Goal: Transaction & Acquisition: Purchase product/service

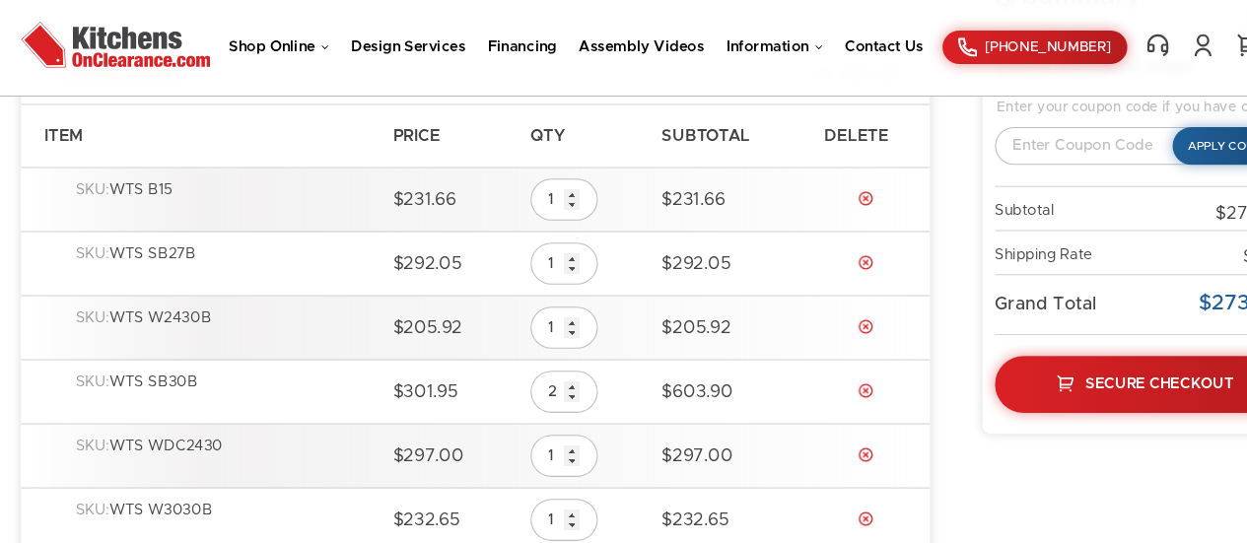
scroll to position [276, 0]
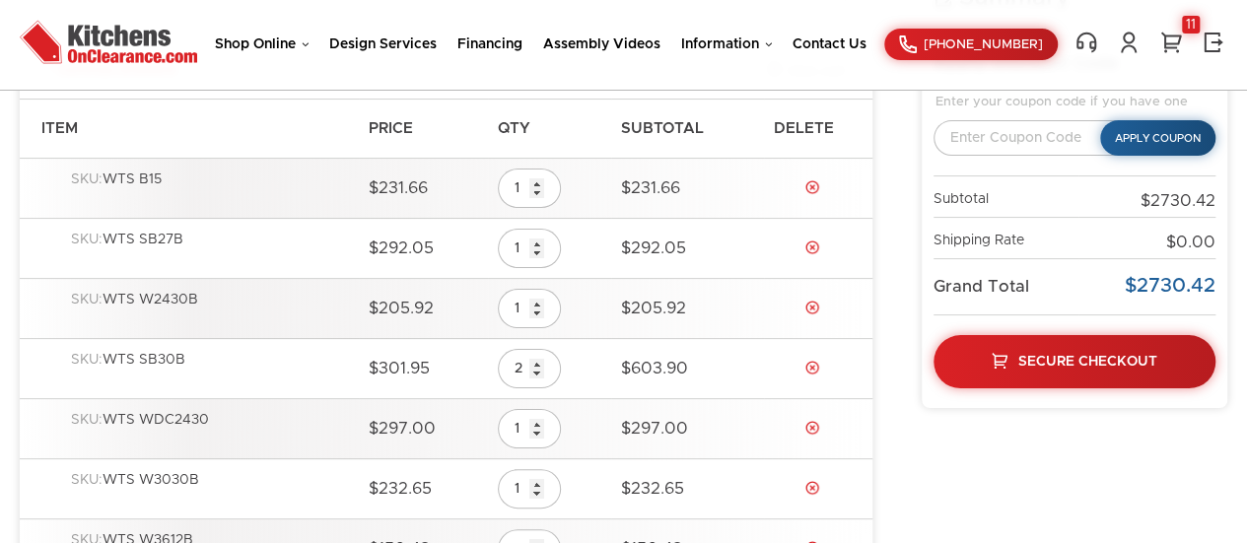
drag, startPoint x: 280, startPoint y: 225, endPoint x: 1079, endPoint y: 472, distance: 836.7
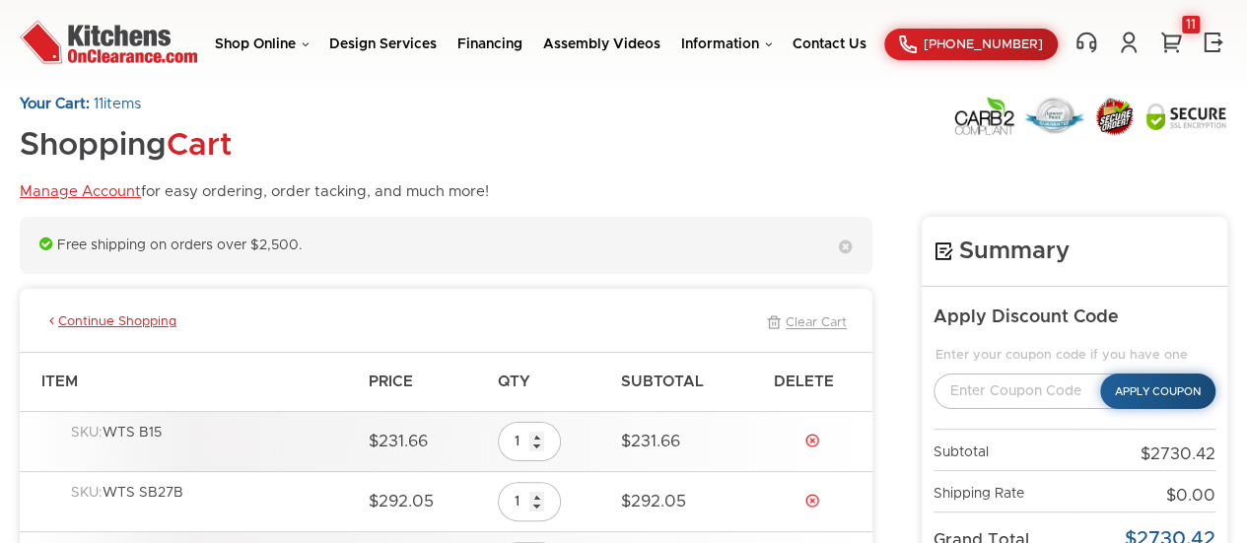
scroll to position [22, 0]
click at [260, 43] on link "Shop Online" at bounding box center [262, 44] width 94 height 14
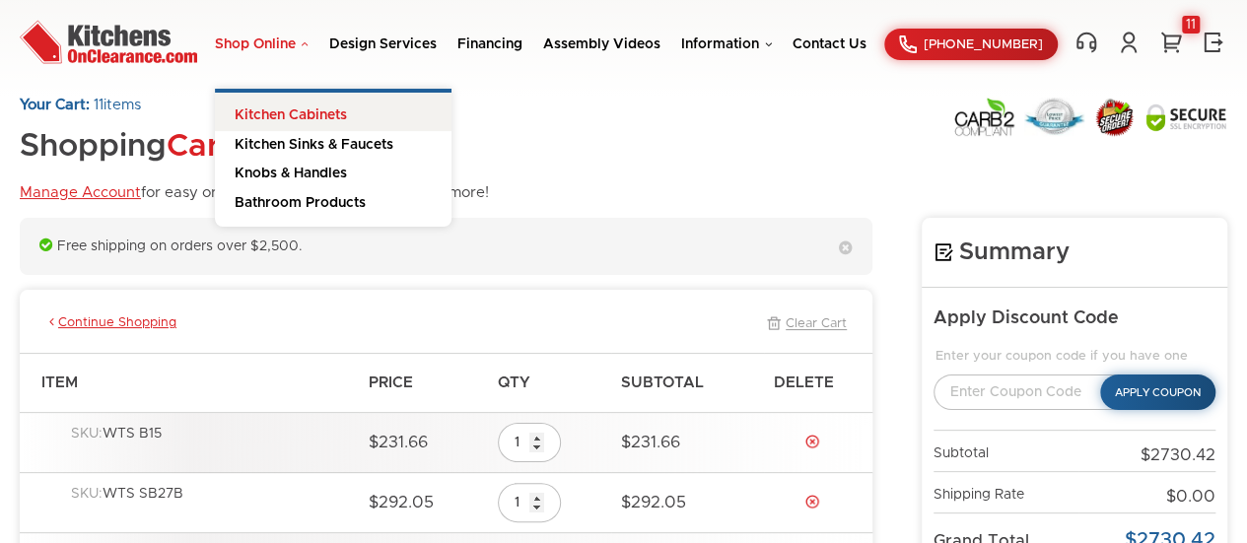
click at [270, 108] on link "Kitchen Cabinets" at bounding box center [333, 112] width 237 height 38
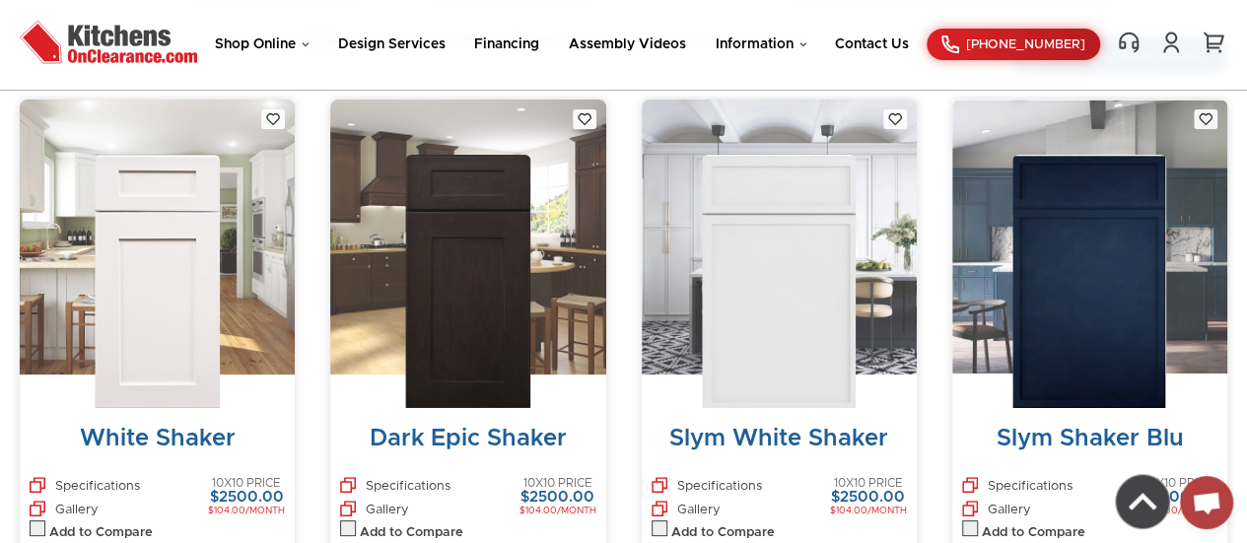
scroll to position [778, 0]
click at [193, 279] on img at bounding box center [157, 282] width 125 height 253
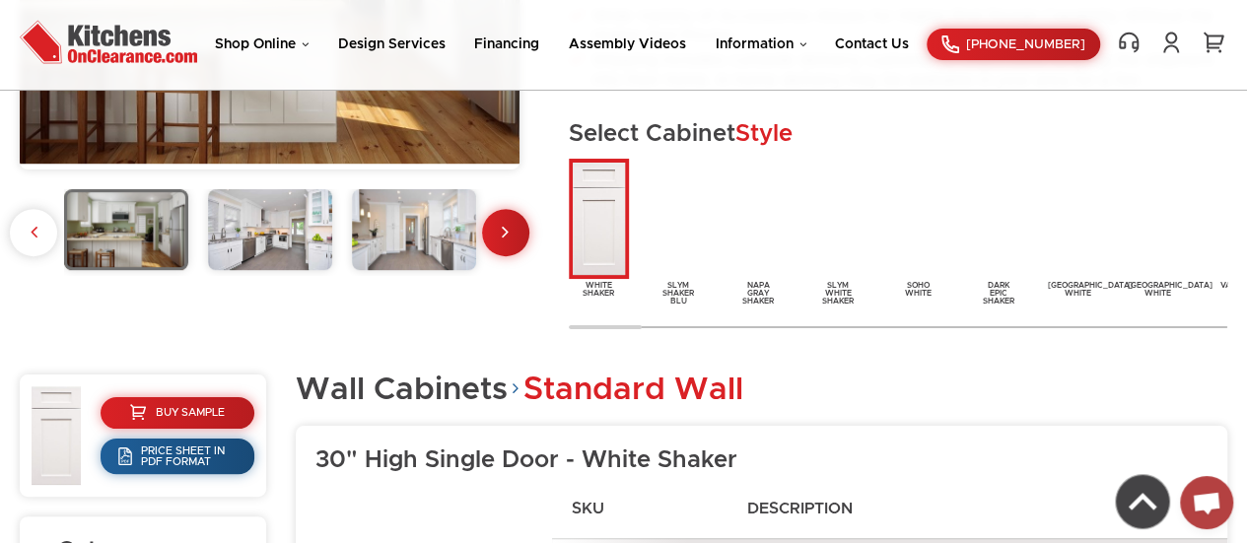
scroll to position [491, 0]
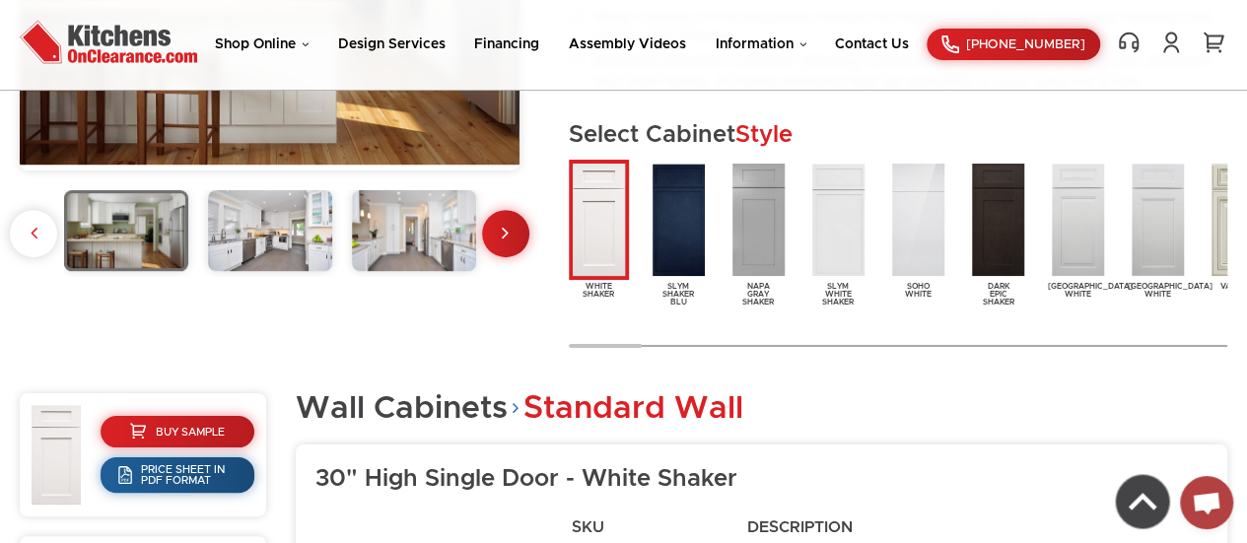
click at [593, 204] on img at bounding box center [599, 220] width 60 height 120
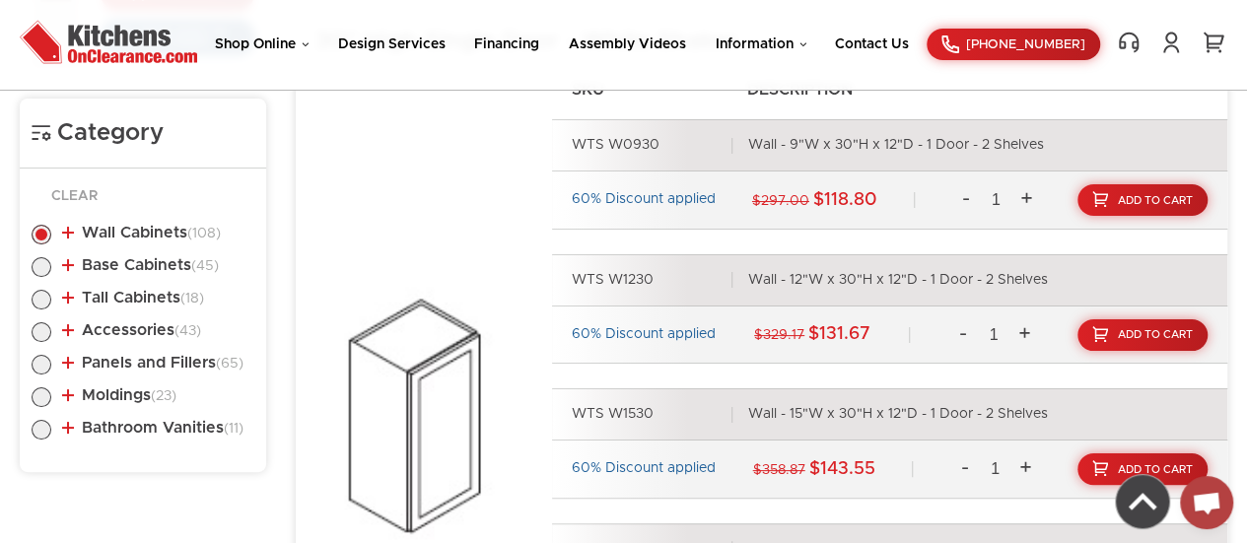
scroll to position [923, 0]
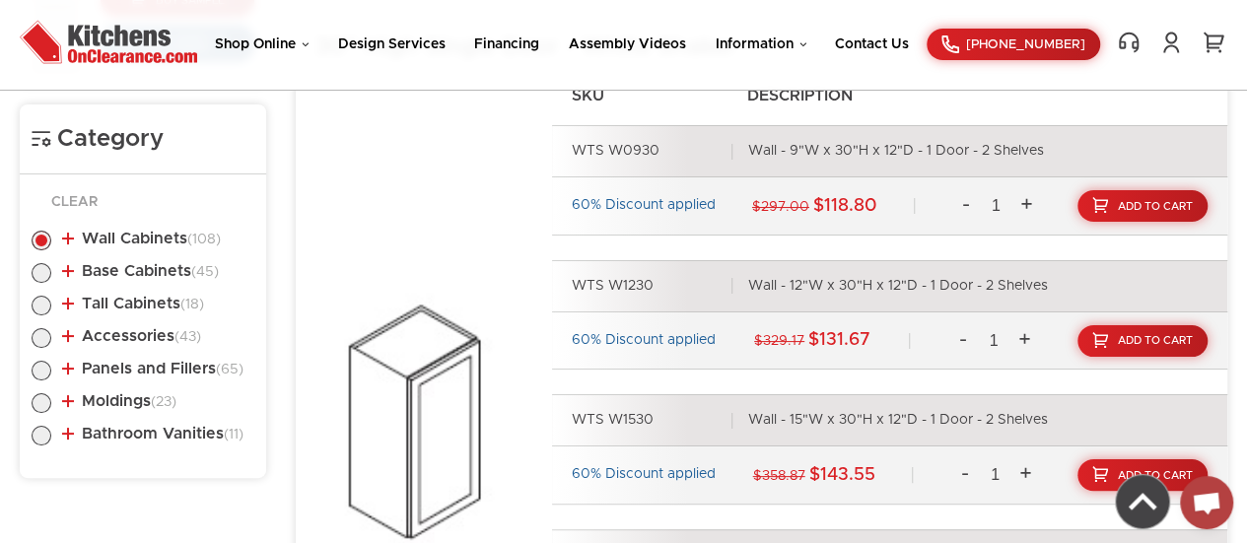
click at [34, 270] on label at bounding box center [42, 278] width 20 height 16
radio input "true"
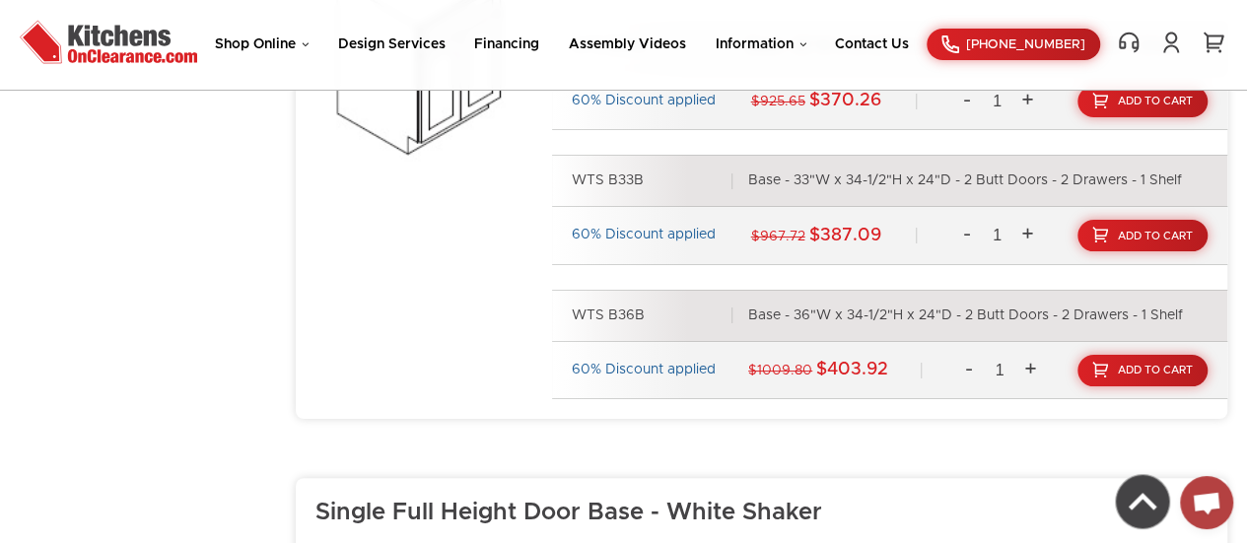
scroll to position [2148, 0]
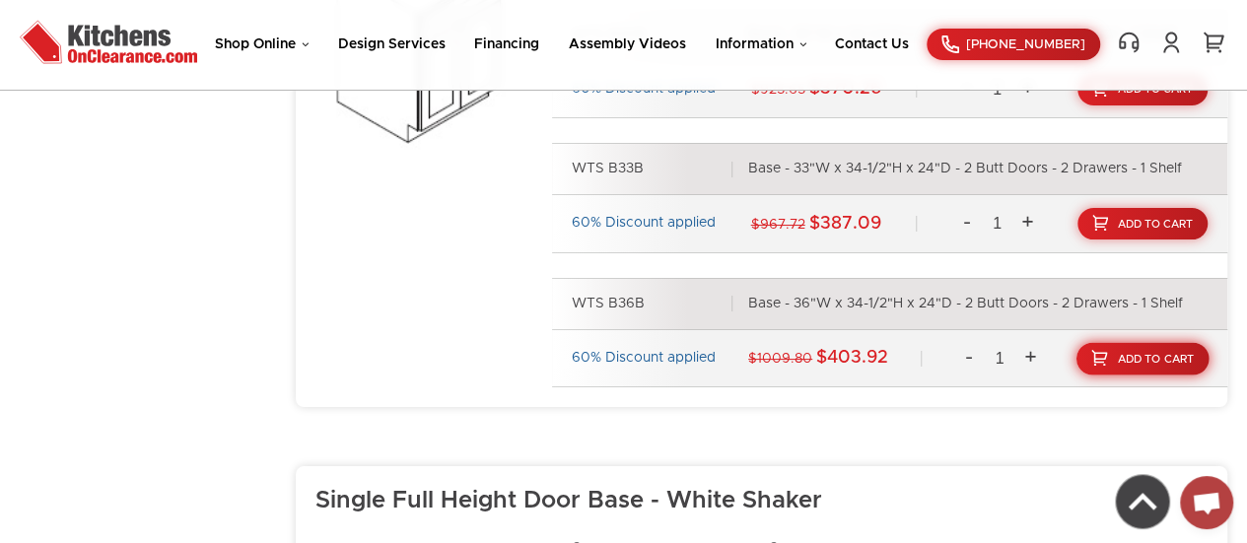
click at [1130, 353] on span "Add To Cart" at bounding box center [1156, 358] width 77 height 11
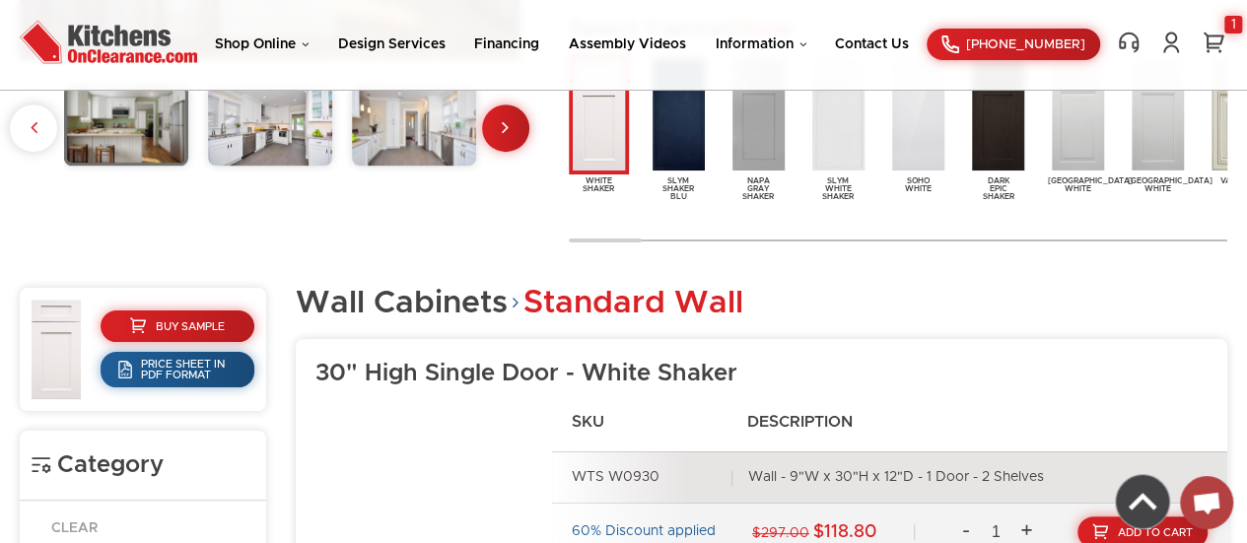
scroll to position [595, 0]
click at [1150, 297] on div "Wall Cabinets Standard Wall" at bounding box center [761, 305] width 931 height 32
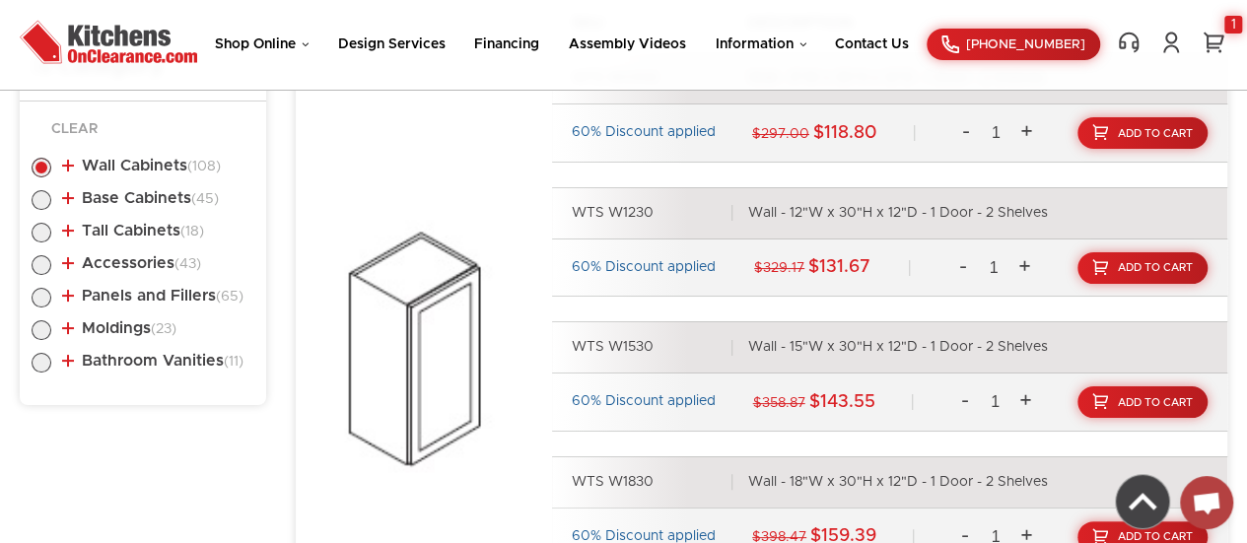
scroll to position [997, 0]
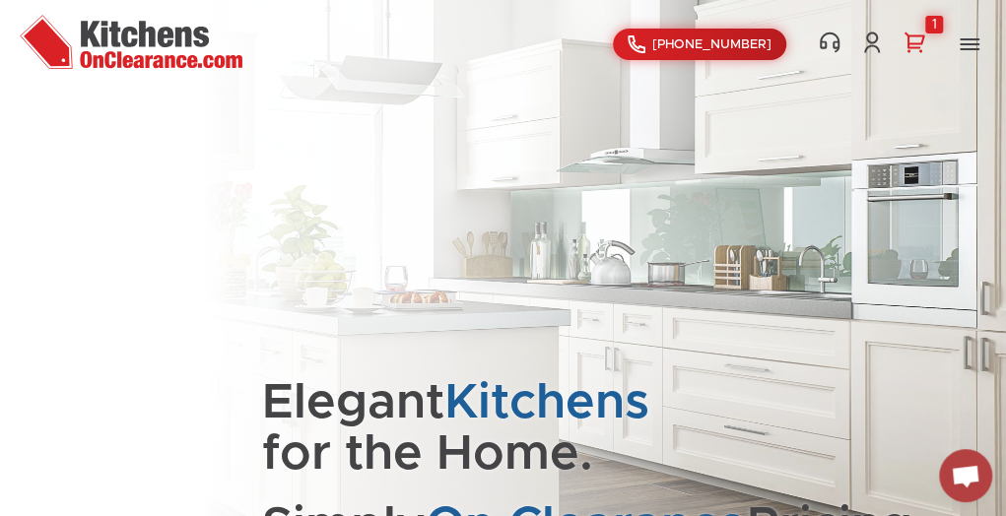
click at [924, 41] on link "1" at bounding box center [915, 43] width 28 height 24
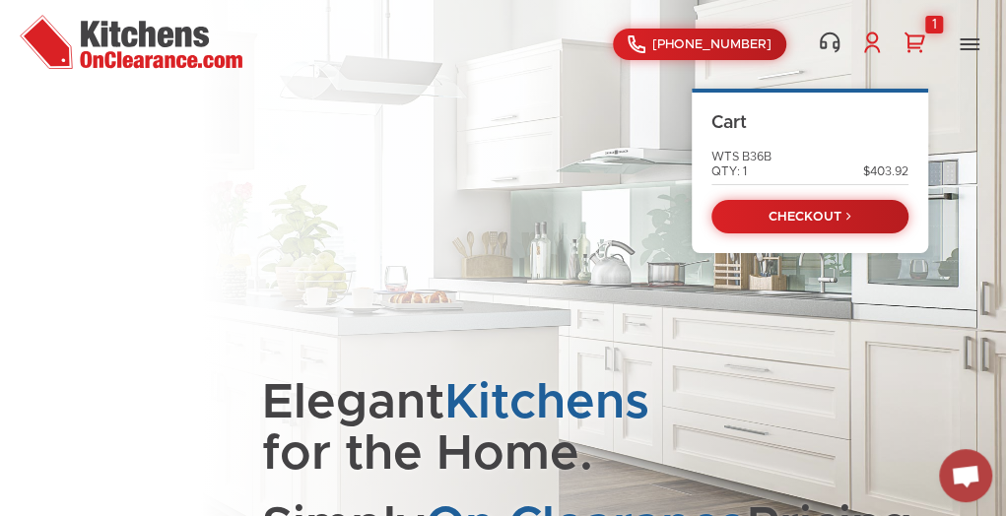
click at [876, 51] on link at bounding box center [872, 43] width 28 height 24
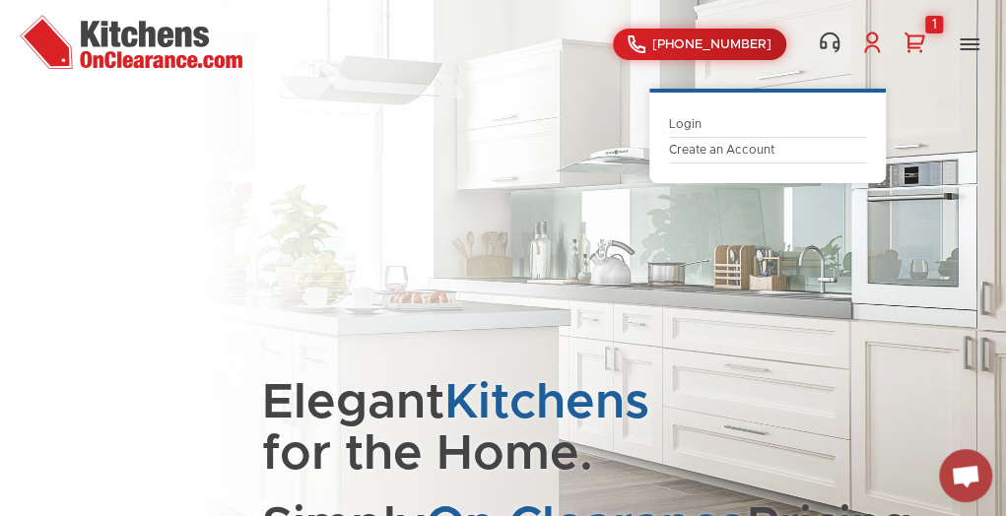
click at [712, 120] on link "Login" at bounding box center [767, 124] width 197 height 15
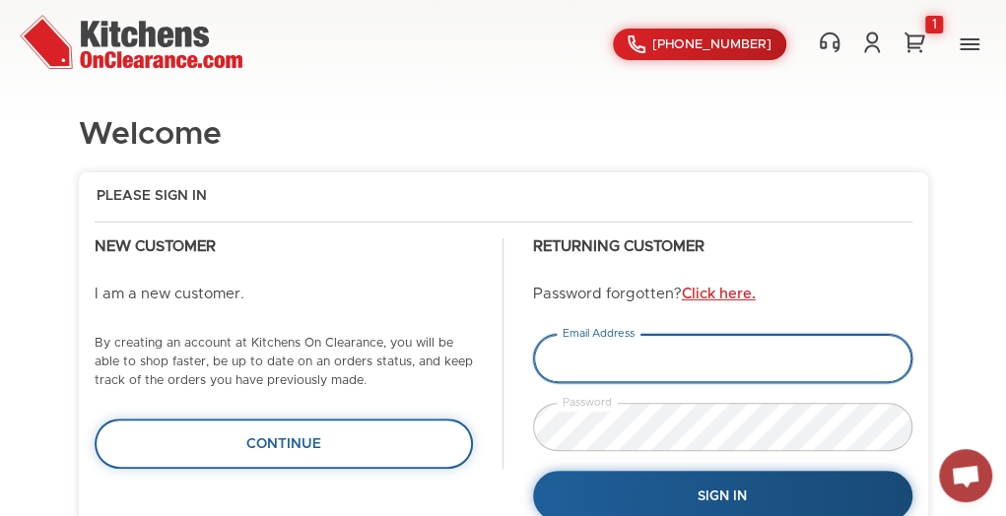
click at [636, 359] on input "email" at bounding box center [722, 358] width 379 height 49
type input "[EMAIL_ADDRESS][DOMAIN_NAME]"
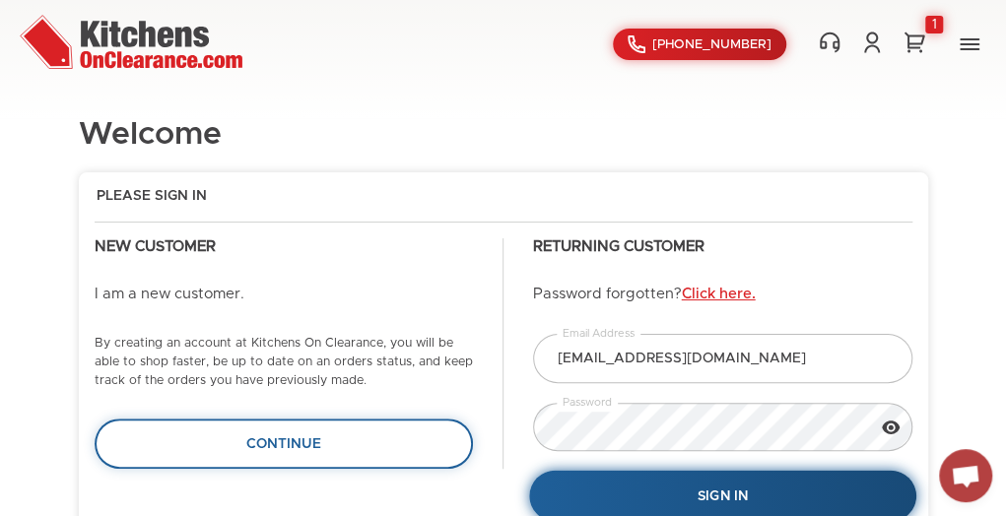
click at [708, 495] on span "Sign In" at bounding box center [723, 497] width 50 height 14
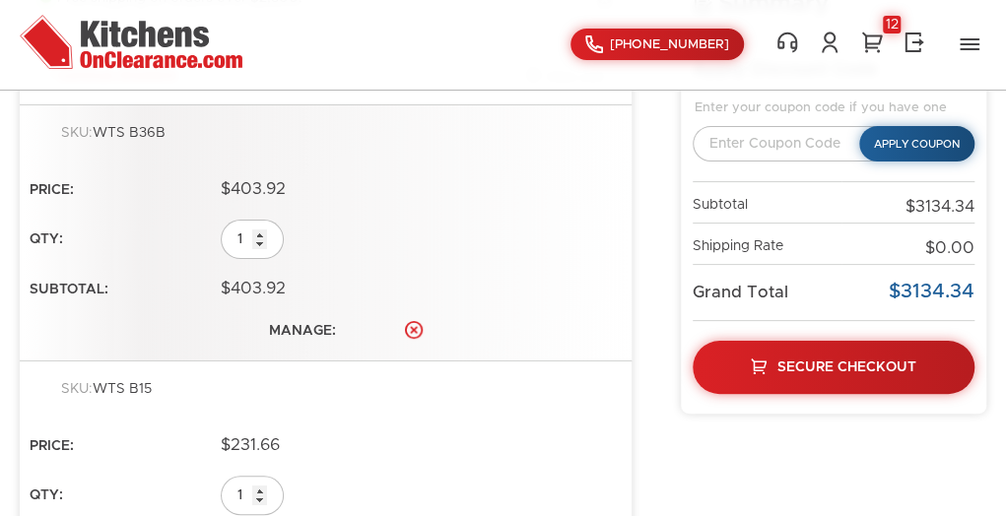
scroll to position [273, 0]
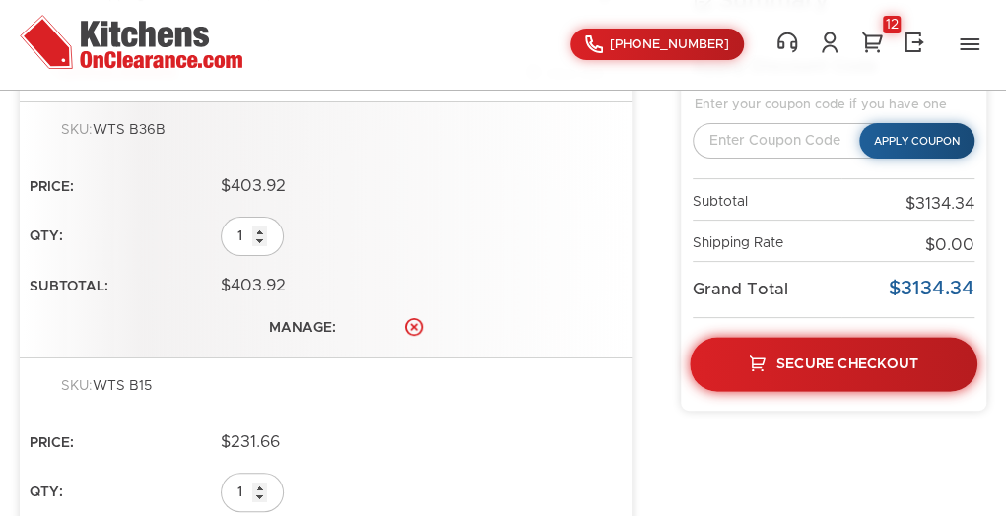
click at [844, 350] on link "Secure Checkout" at bounding box center [834, 364] width 288 height 54
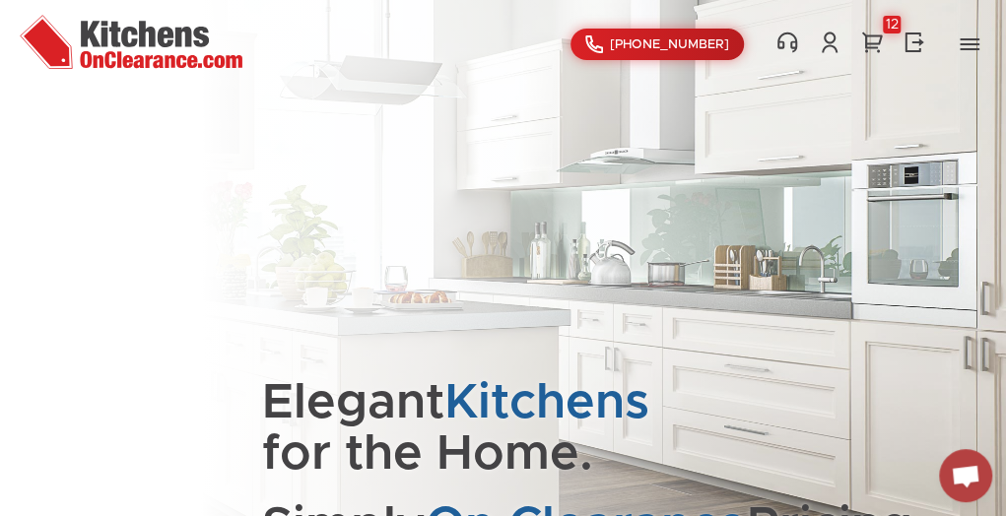
click at [144, 52] on img at bounding box center [131, 42] width 223 height 54
click at [901, 40] on link at bounding box center [915, 43] width 28 height 24
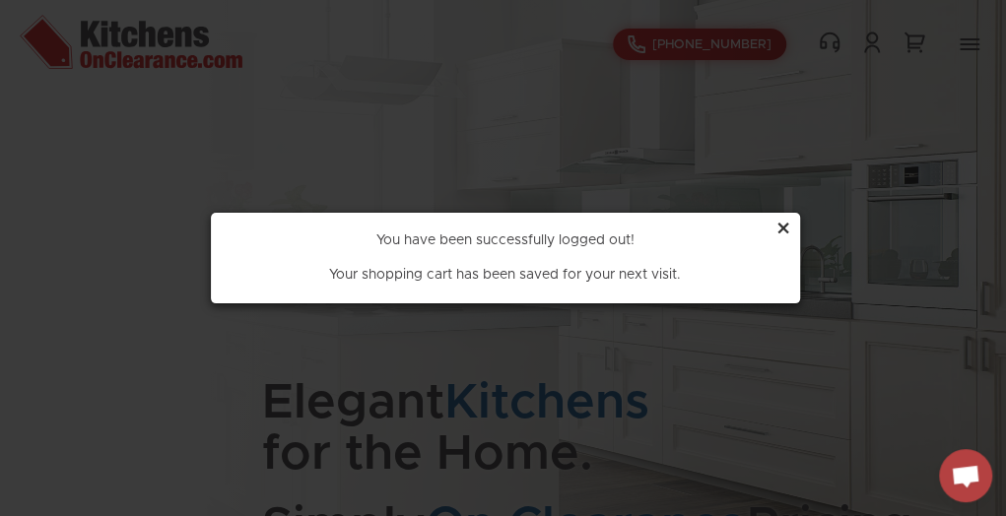
click at [791, 229] on div "You have been successfully logged out! Your shopping cart has been saved for yo…" at bounding box center [505, 259] width 591 height 94
click at [788, 237] on div "×" at bounding box center [784, 230] width 16 height 37
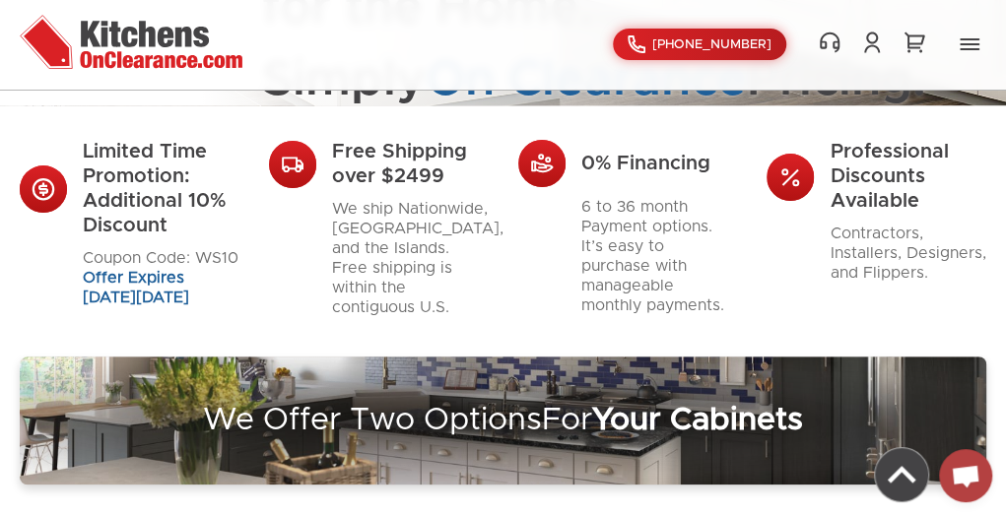
scroll to position [447, 0]
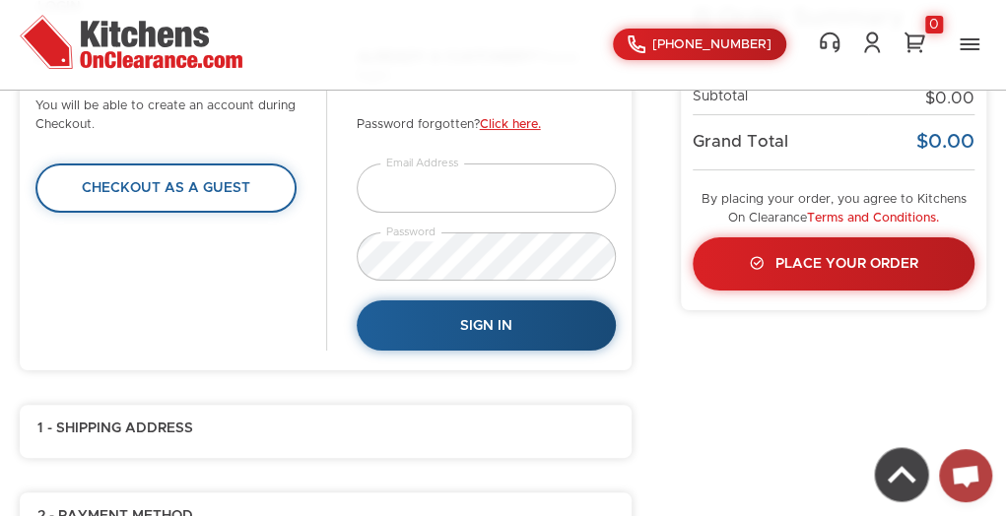
scroll to position [193, 0]
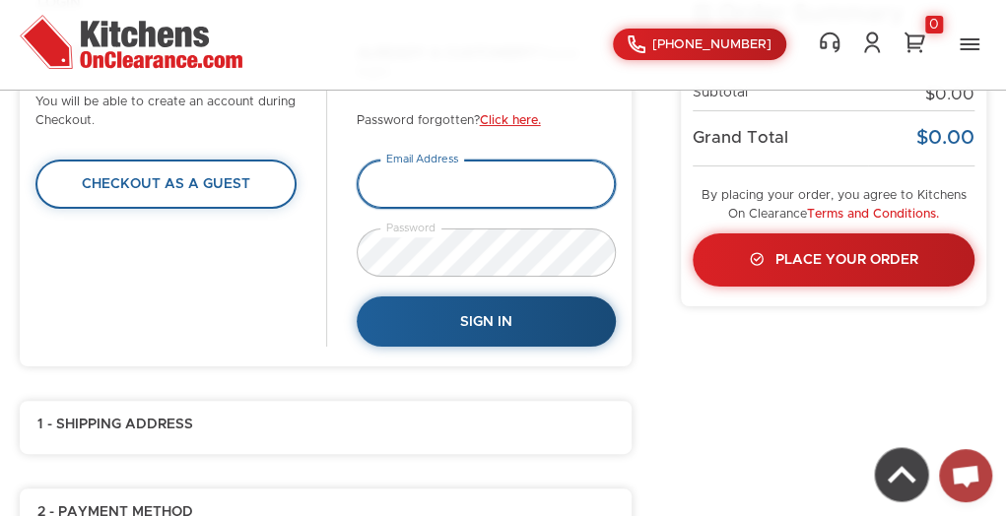
click at [479, 185] on input "email" at bounding box center [487, 184] width 260 height 49
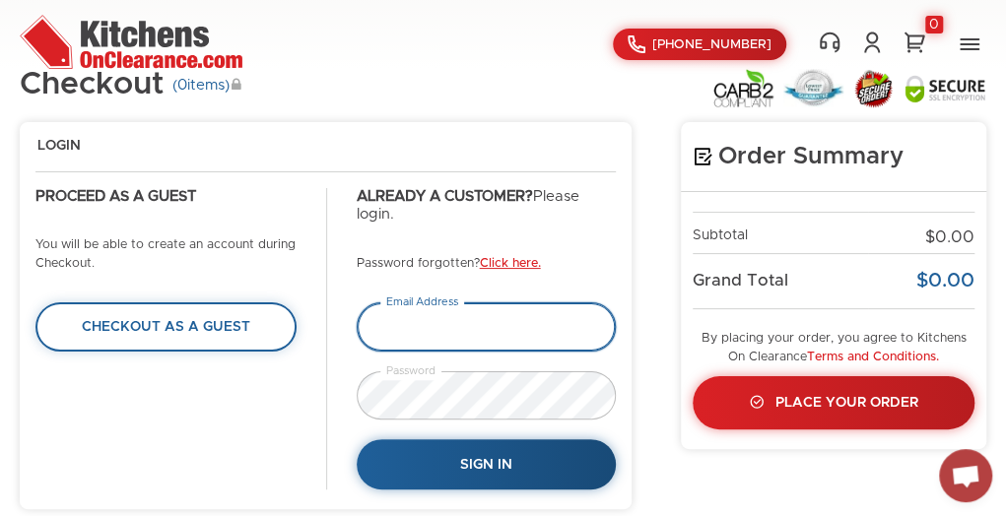
scroll to position [43, 0]
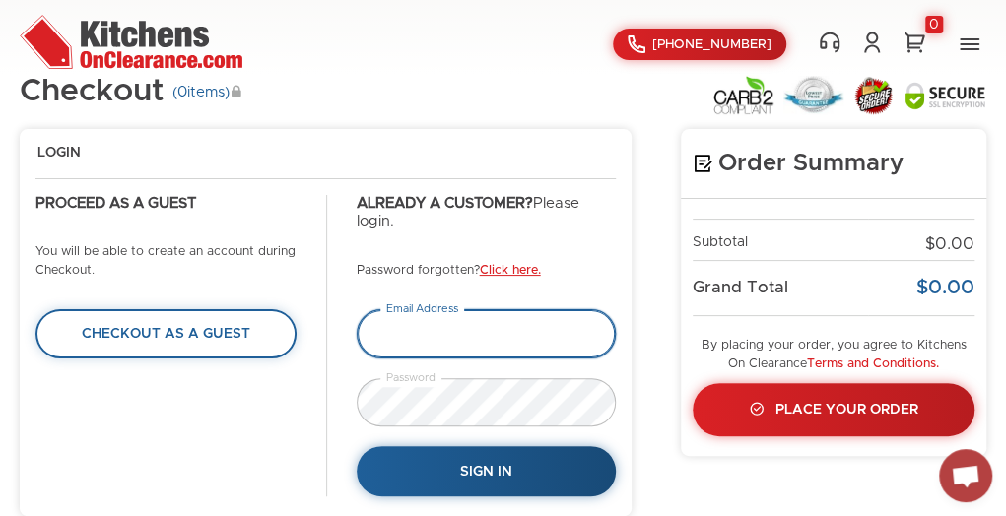
click at [427, 339] on input "email" at bounding box center [487, 333] width 260 height 49
click at [485, 357] on input "e.marmol914@gmail.com" at bounding box center [487, 333] width 260 height 49
type input "e.marmol914@g1012mail.com"
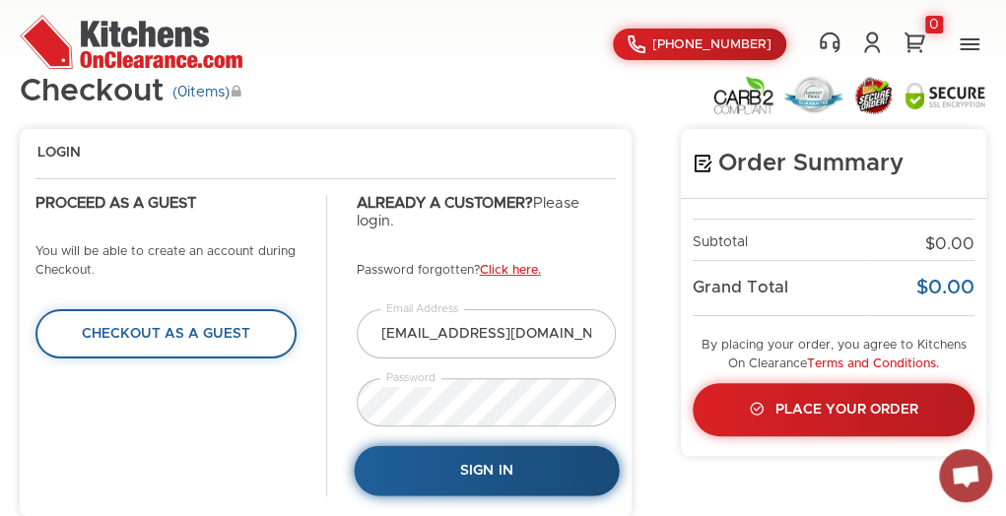
click at [500, 468] on span "Sign In" at bounding box center [485, 471] width 53 height 14
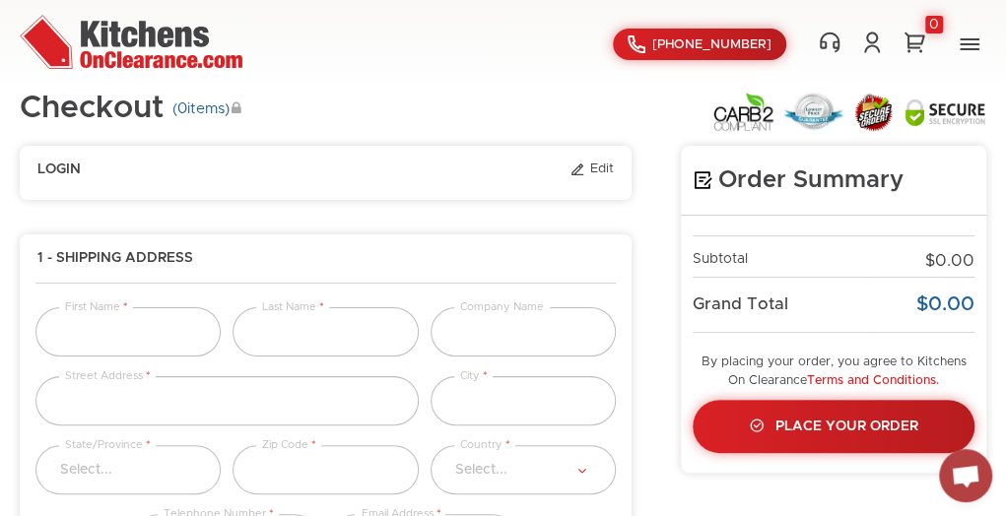
scroll to position [0, 0]
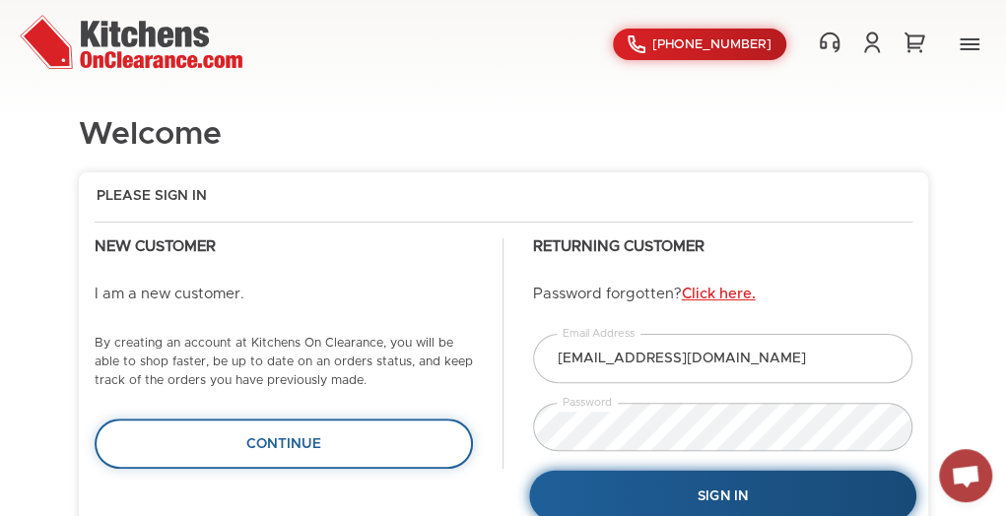
click at [736, 493] on span "Sign In" at bounding box center [723, 497] width 50 height 14
click at [729, 495] on span "Sign In" at bounding box center [723, 497] width 50 height 14
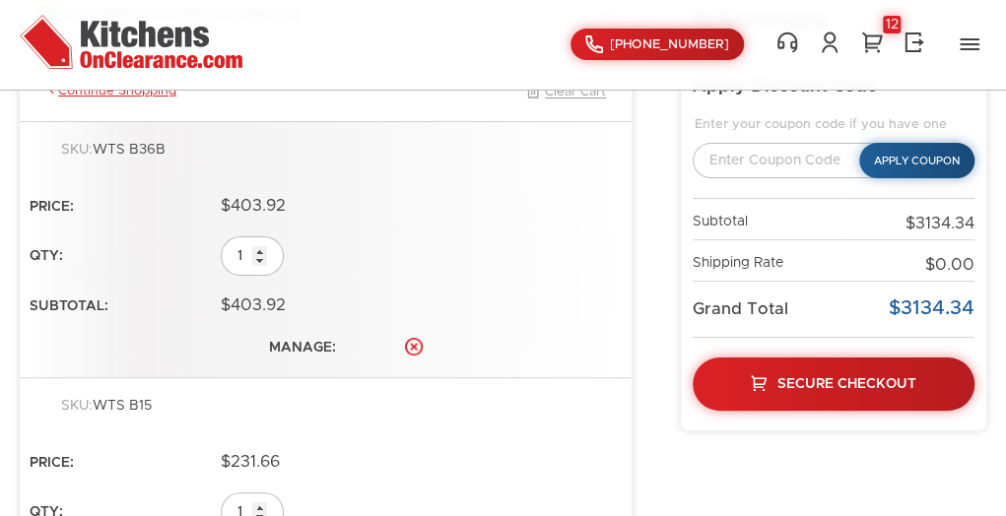
scroll to position [252, 0]
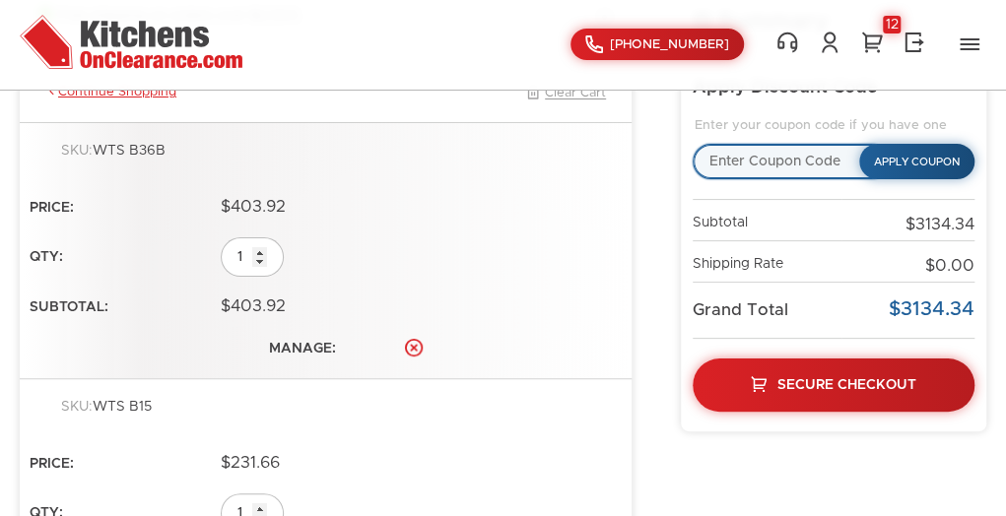
click at [785, 161] on input "text" at bounding box center [791, 161] width 196 height 35
type input "WS10"
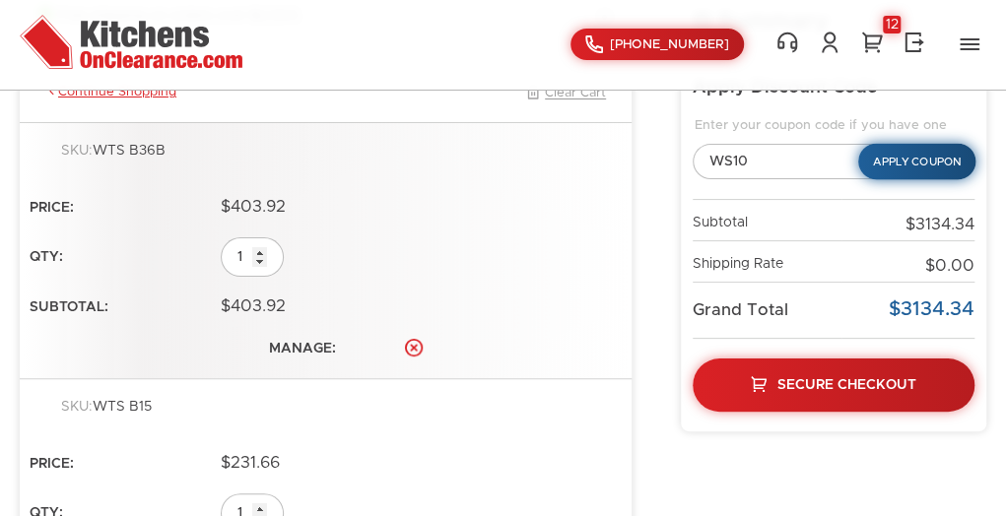
click at [924, 166] on button "Apply Coupon" at bounding box center [916, 162] width 117 height 36
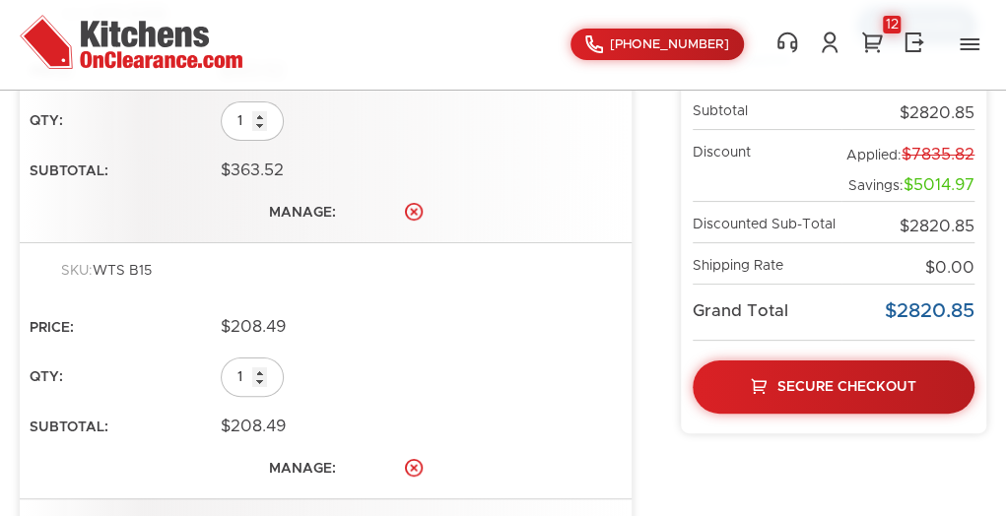
scroll to position [390, 0]
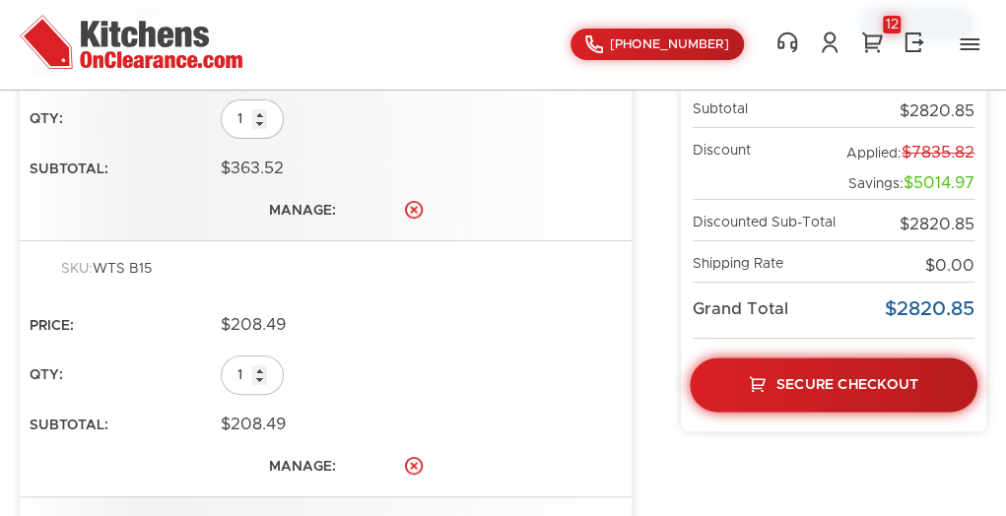
click at [834, 388] on span "Secure Checkout" at bounding box center [848, 384] width 142 height 14
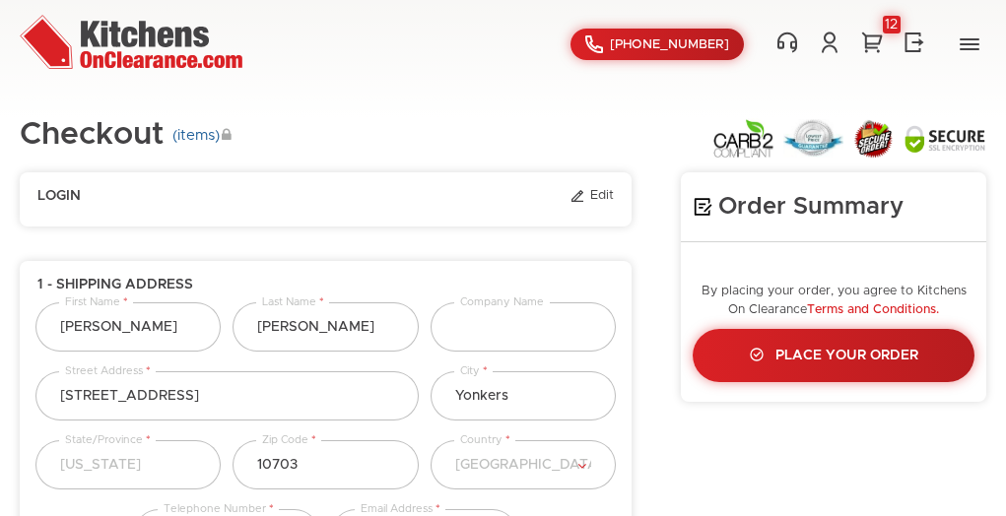
select select "43"
select select "223"
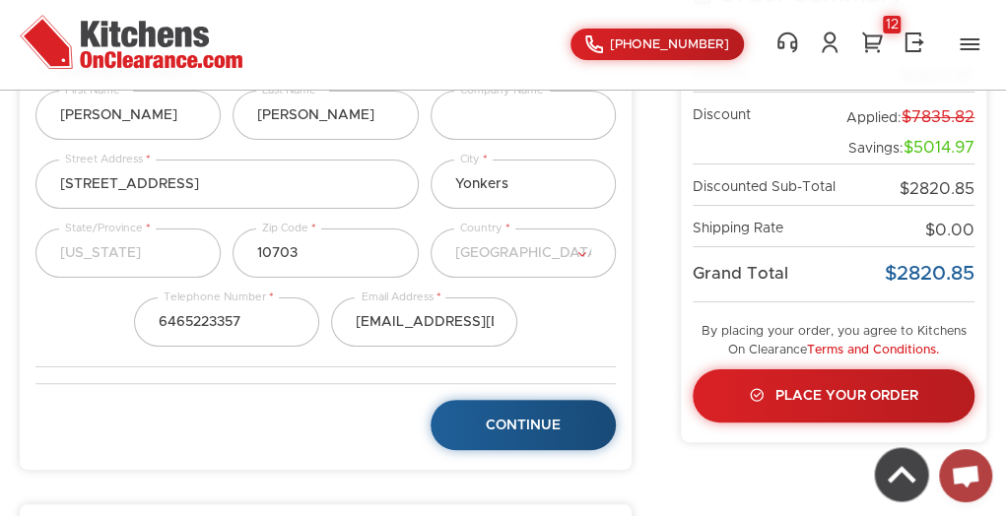
scroll to position [213, 0]
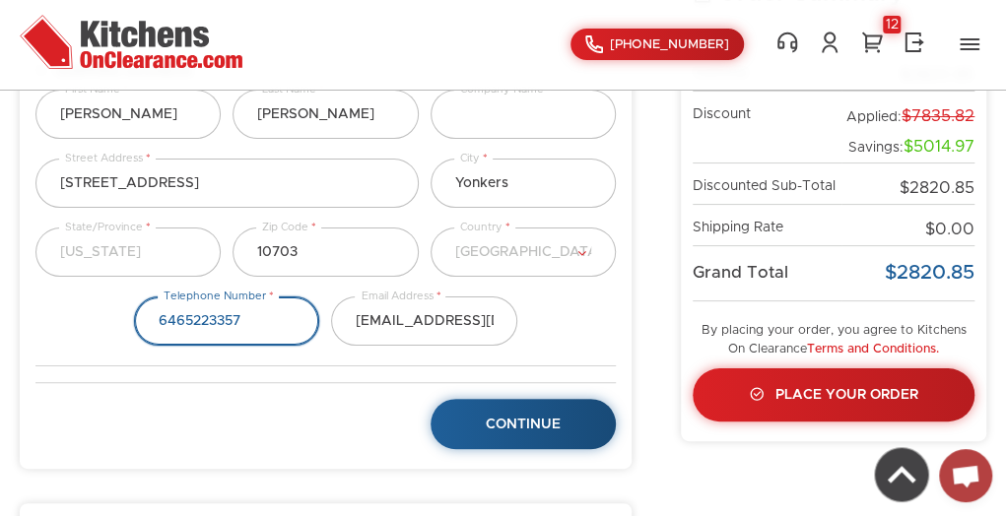
click at [254, 324] on input "phone" at bounding box center [226, 321] width 185 height 49
type input "6"
type input "9293075244"
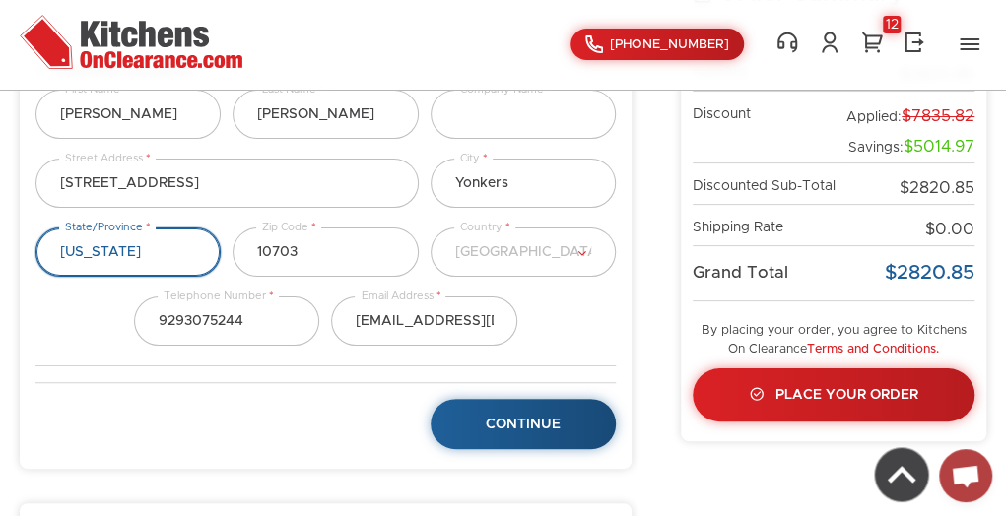
click at [106, 257] on select "Select... [US_STATE] [US_STATE] [US_STATE] [US_STATE] [US_STATE] [US_STATE] [US…" at bounding box center [127, 252] width 185 height 49
click at [35, 228] on select "Select... [US_STATE] [US_STATE] [US_STATE] [US_STATE] [US_STATE] [US_STATE] [US…" at bounding box center [127, 252] width 185 height 49
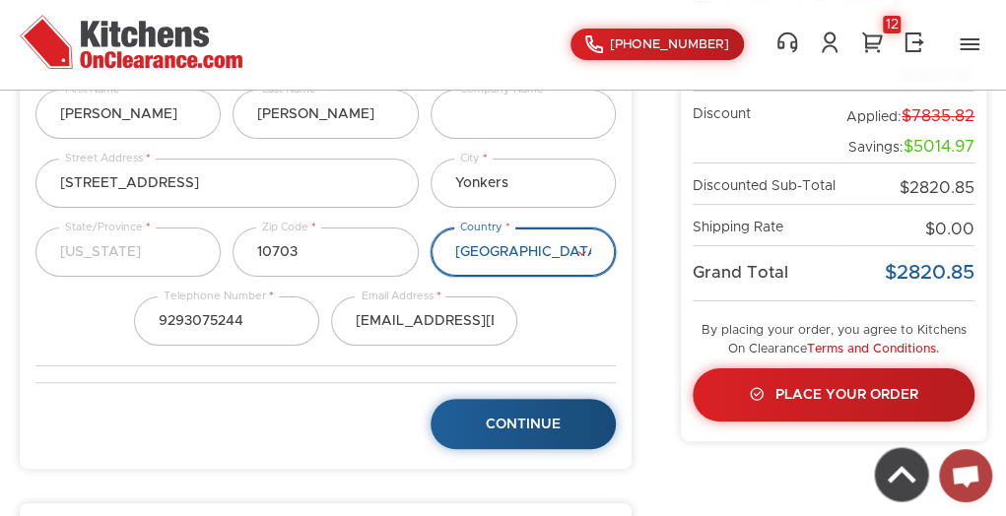
click at [513, 257] on select "Select... [GEOGRAPHIC_DATA] [GEOGRAPHIC_DATA] [GEOGRAPHIC_DATA] [GEOGRAPHIC_DAT…" at bounding box center [523, 252] width 185 height 49
click at [505, 247] on select "Select... [GEOGRAPHIC_DATA] [GEOGRAPHIC_DATA] [GEOGRAPHIC_DATA] [GEOGRAPHIC_DAT…" at bounding box center [523, 252] width 185 height 49
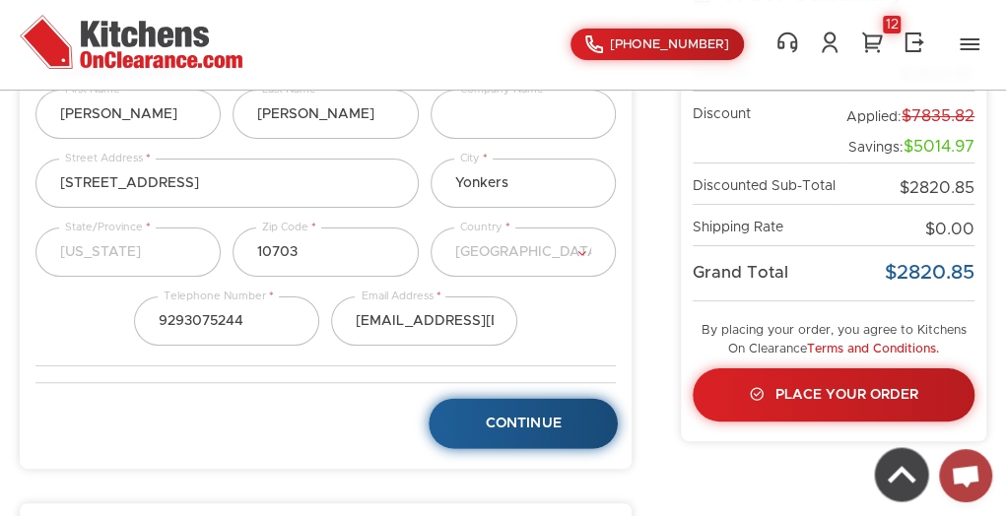
click at [542, 407] on link "Continue" at bounding box center [523, 424] width 189 height 50
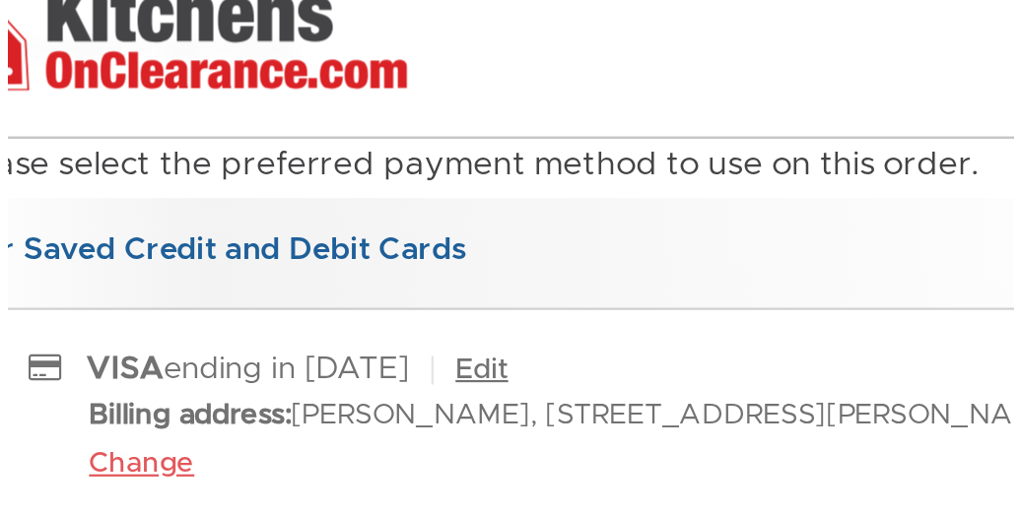
scroll to position [321, 0]
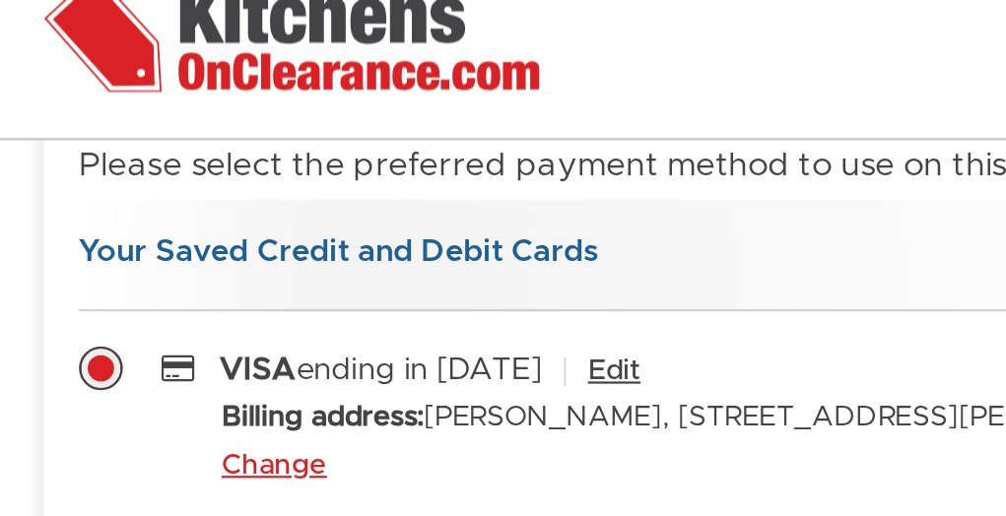
click at [41, 193] on label at bounding box center [45, 199] width 20 height 14
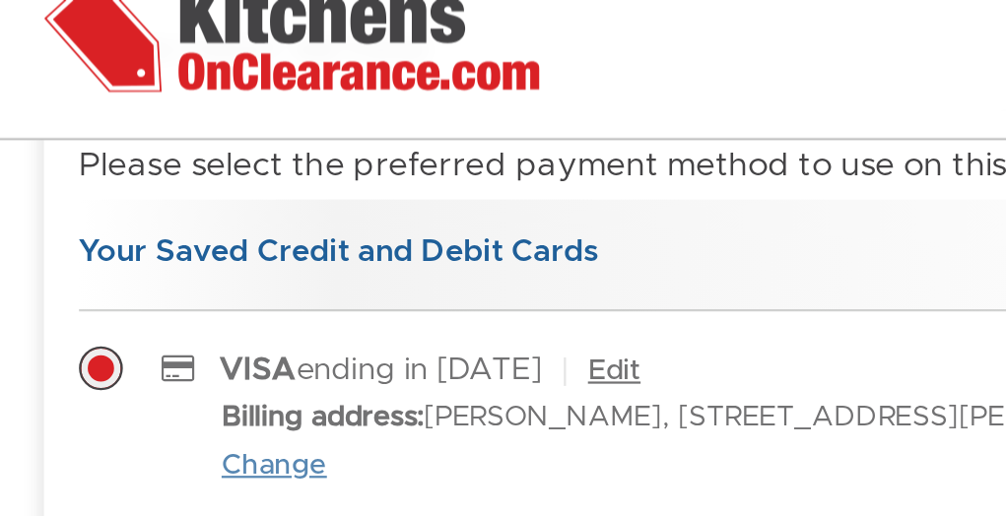
click at [108, 235] on link "Change" at bounding box center [123, 238] width 47 height 16
click at [268, 189] on link "Edit" at bounding box center [270, 194] width 34 height 13
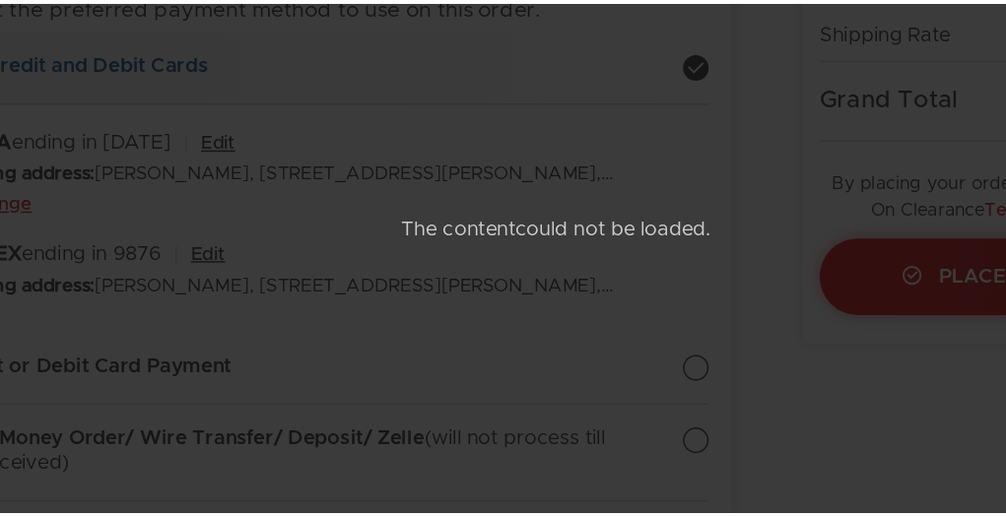
scroll to position [320, 0]
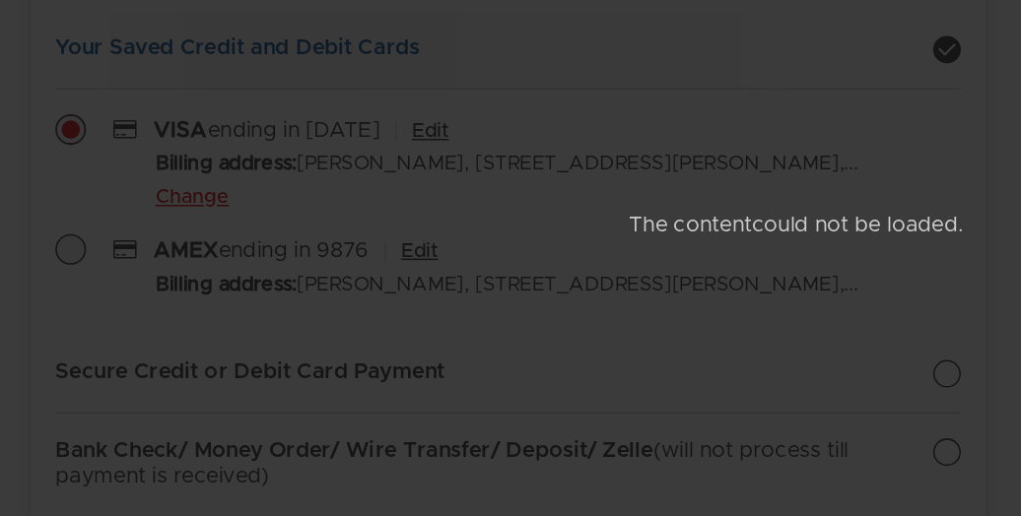
click at [379, 315] on div "The content could not be loaded." at bounding box center [510, 258] width 1021 height 516
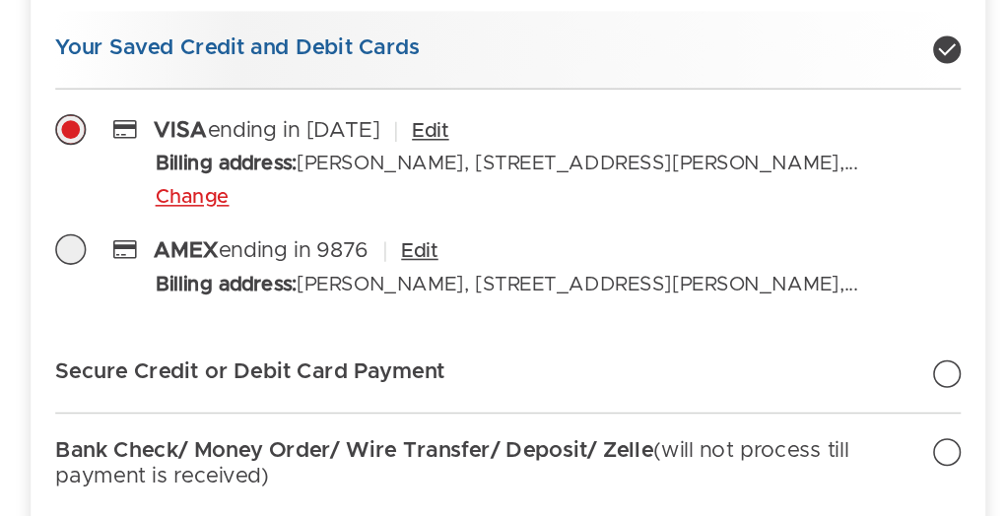
click at [42, 193] on label at bounding box center [45, 200] width 20 height 14
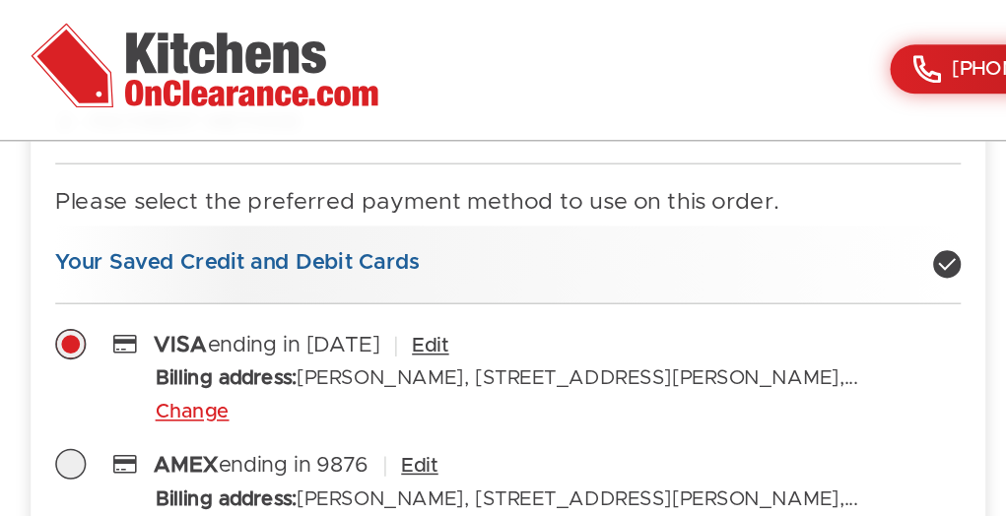
scroll to position [293, 0]
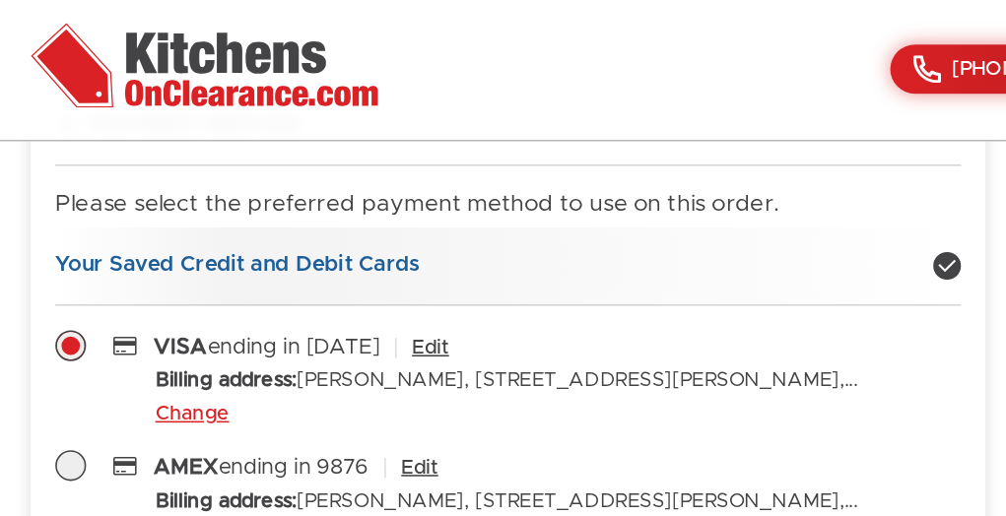
click at [208, 164] on strong "Your Saved Credit and Debit Cards" at bounding box center [152, 170] width 234 height 14
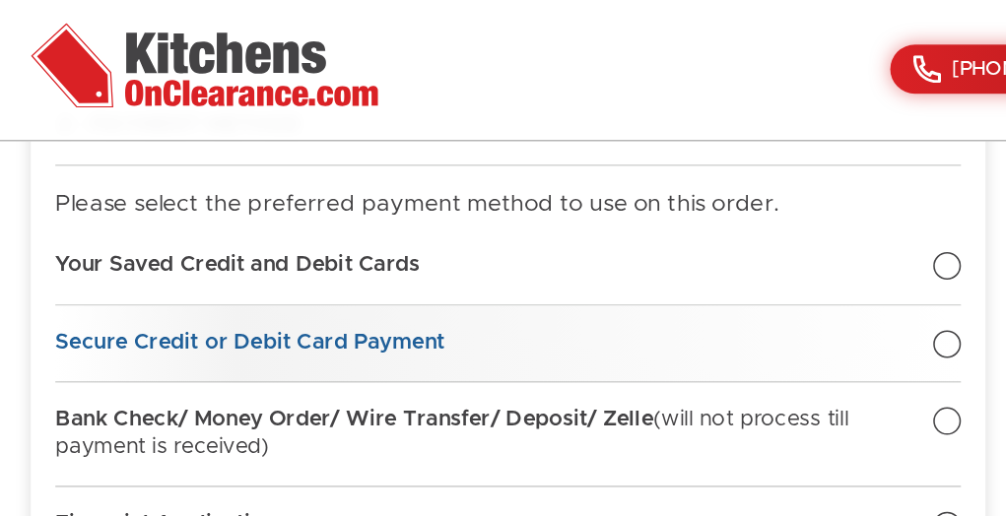
click at [610, 219] on div at bounding box center [607, 221] width 18 height 18
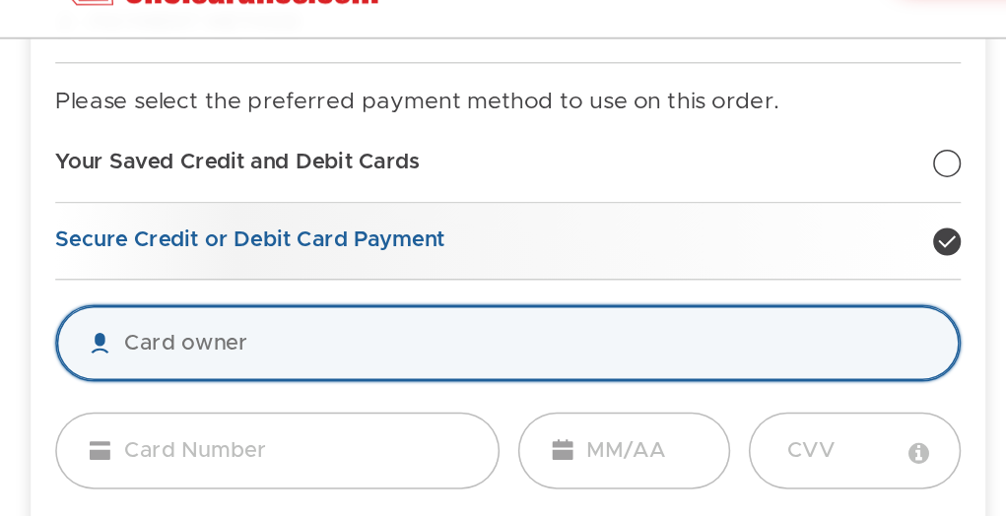
click at [183, 279] on input "text" at bounding box center [325, 285] width 581 height 49
click at [87, 287] on input "evelyn Marmolejos" at bounding box center [325, 285] width 581 height 49
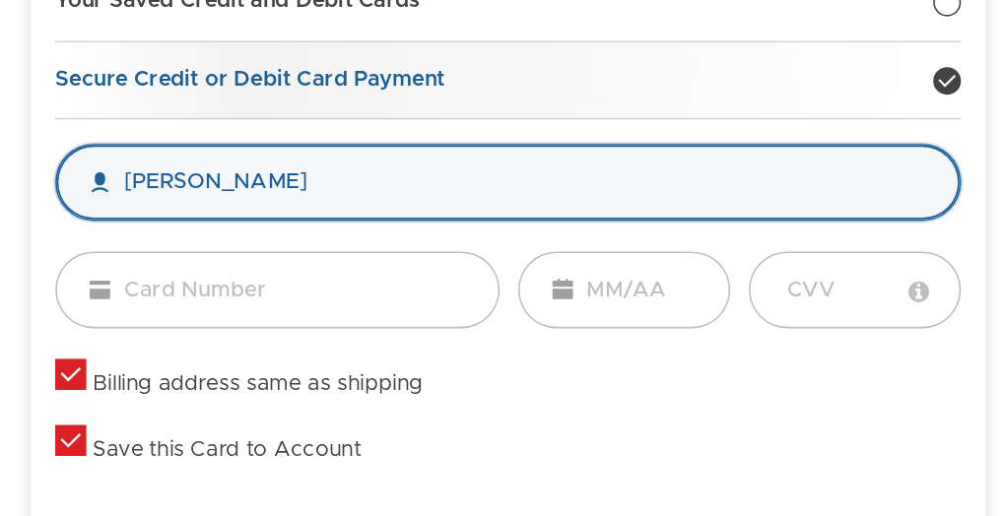
type input "Evelyn Marmolejos"
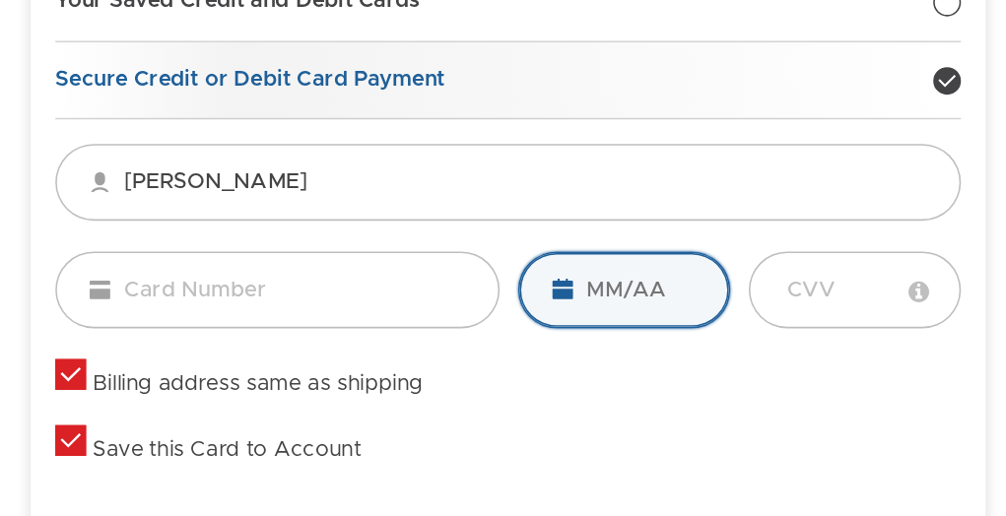
click at [365, 354] on input "tel" at bounding box center [400, 354] width 136 height 49
click at [394, 353] on input "tel" at bounding box center [400, 354] width 136 height 49
click at [394, 352] on input "tel" at bounding box center [400, 354] width 136 height 49
click at [356, 355] on input "tel" at bounding box center [400, 354] width 136 height 49
click at [360, 352] on input "tel" at bounding box center [400, 354] width 136 height 49
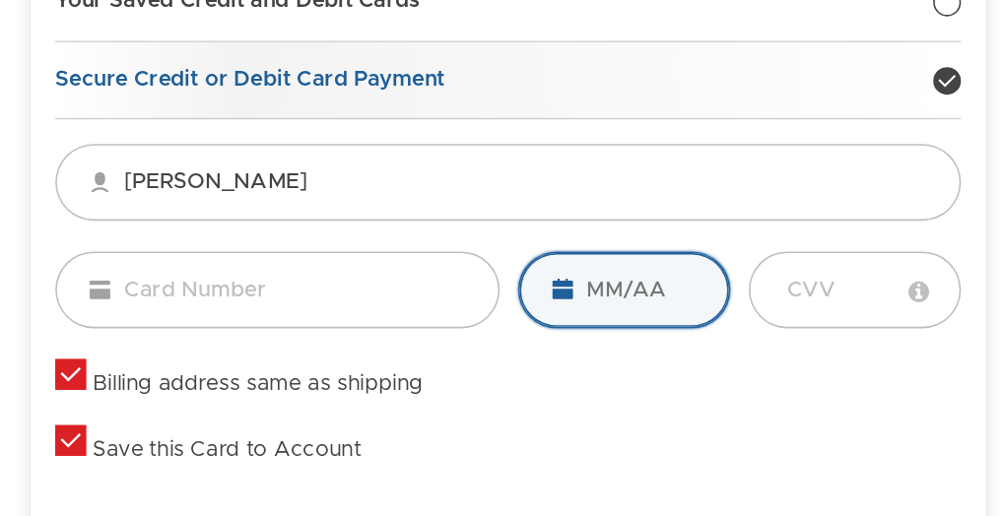
click at [360, 352] on input "tel" at bounding box center [400, 354] width 136 height 49
click at [400, 351] on input "tel" at bounding box center [400, 354] width 136 height 49
type input "04 / 29"
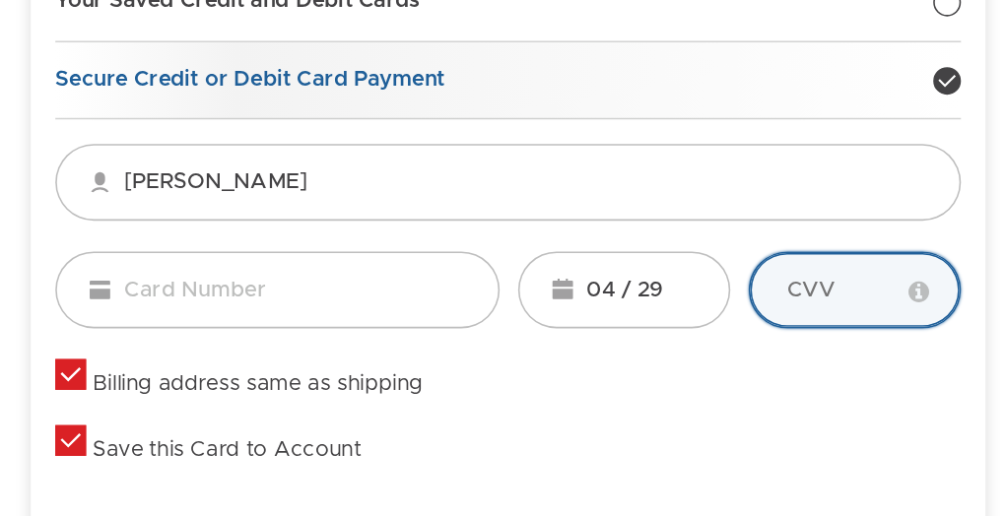
click at [511, 355] on input "tel" at bounding box center [548, 354] width 136 height 49
type input "651"
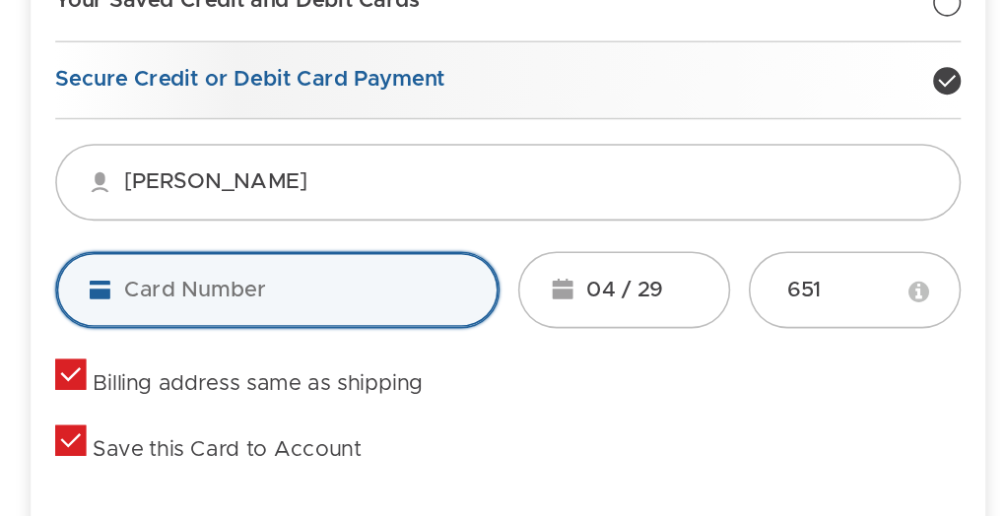
click at [195, 360] on input "tel" at bounding box center [177, 354] width 285 height 49
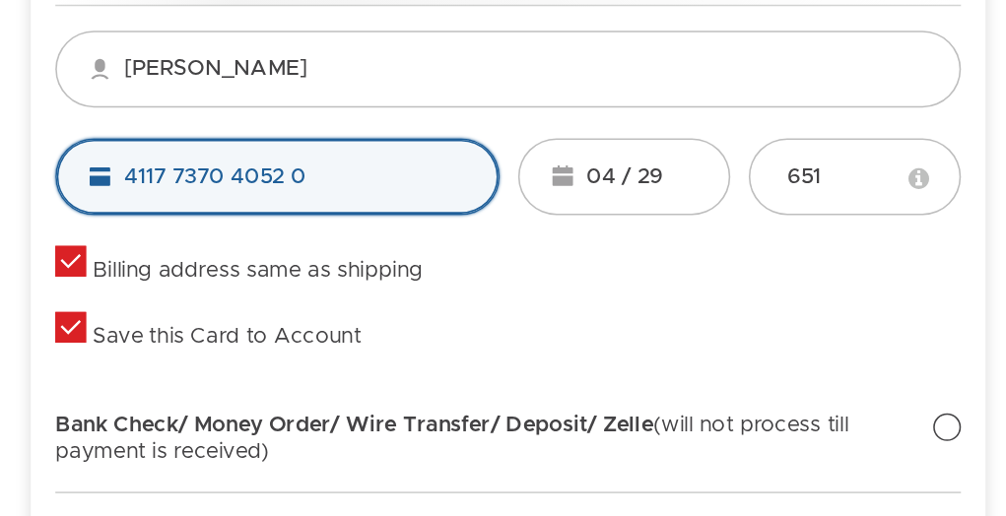
scroll to position [349, 0]
click at [64, 300] on input "4117 7370 4052 0" at bounding box center [177, 298] width 285 height 49
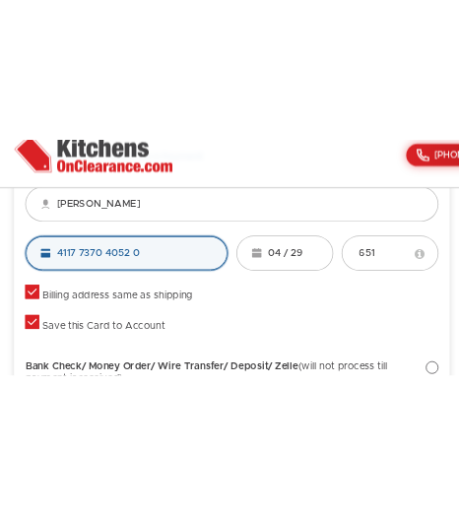
scroll to position [465, 0]
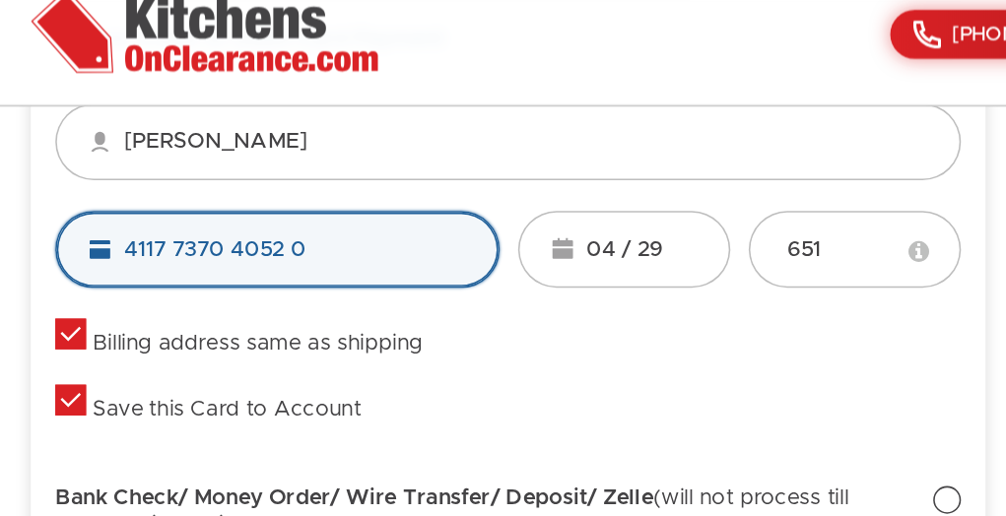
click at [220, 174] on input "4117 7370 4052 0" at bounding box center [177, 182] width 285 height 49
click at [114, 177] on input "4117 7370 4052 0" at bounding box center [177, 182] width 285 height 49
type input "4117 7370 4052 0"
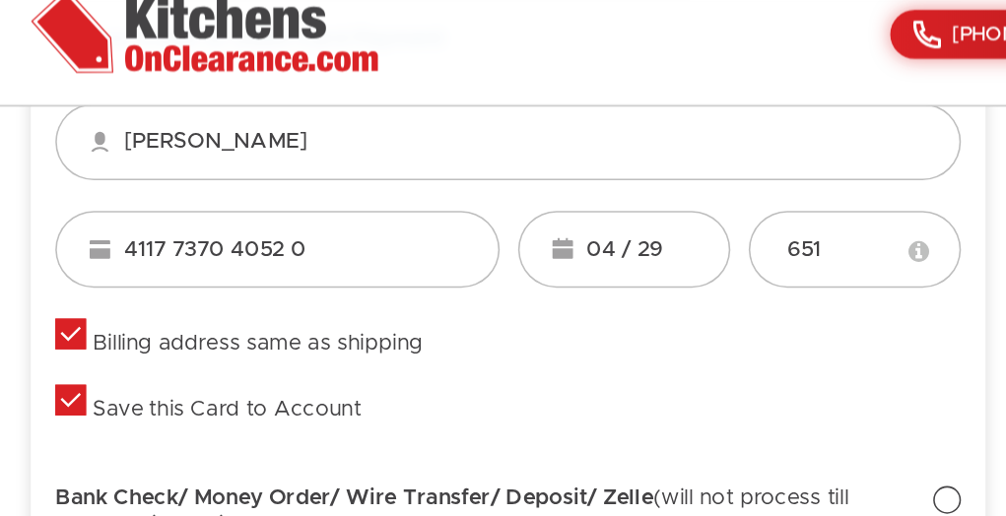
click at [554, 296] on div "Evelyn Marmolejos 4117 7370 4052 0 Visa MC Discover 04 / 29 651 Billing address…" at bounding box center [325, 195] width 581 height 245
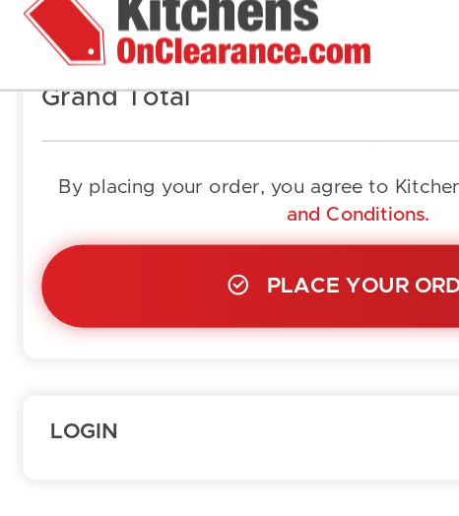
click at [231, 302] on legend "Login Edit" at bounding box center [230, 301] width 398 height 19
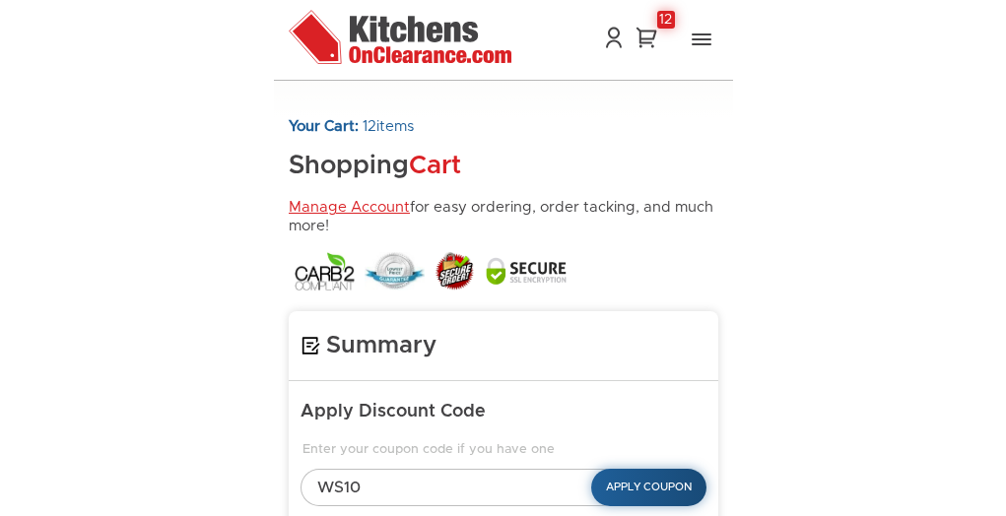
scroll to position [390, 0]
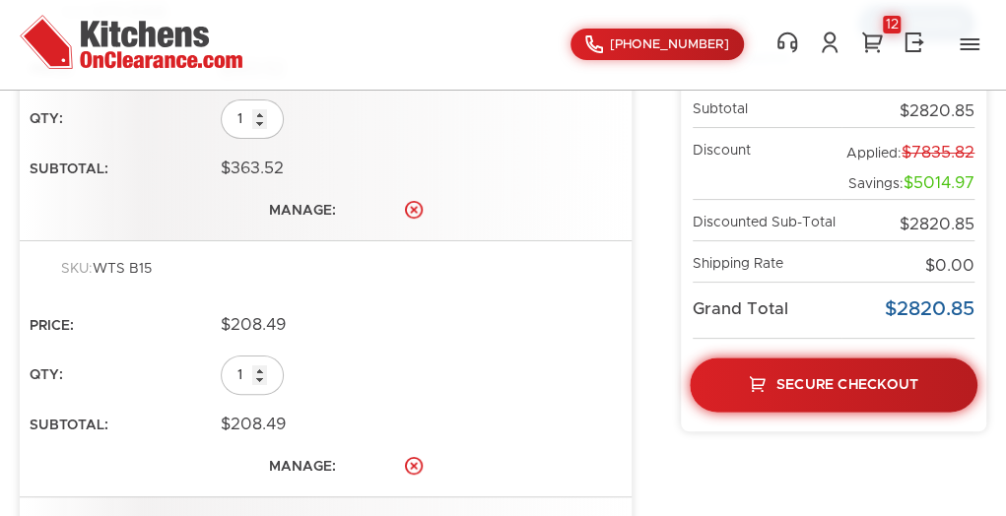
click at [458, 380] on link "Secure Checkout" at bounding box center [834, 385] width 288 height 54
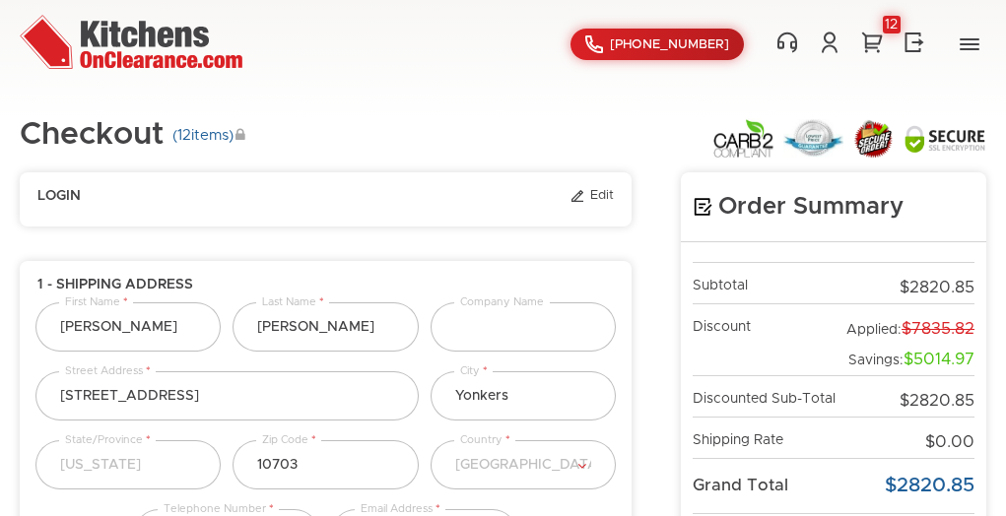
select select "43"
select select "223"
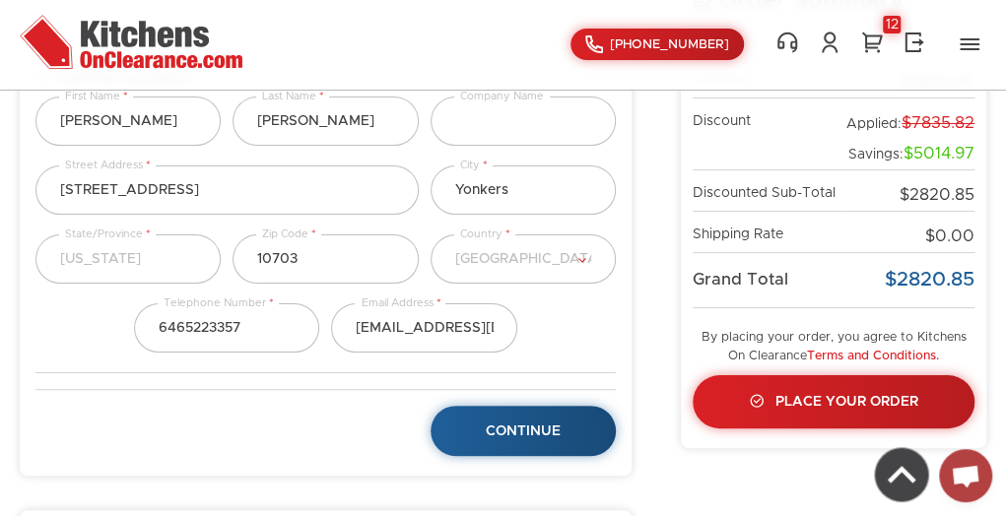
scroll to position [211, 0]
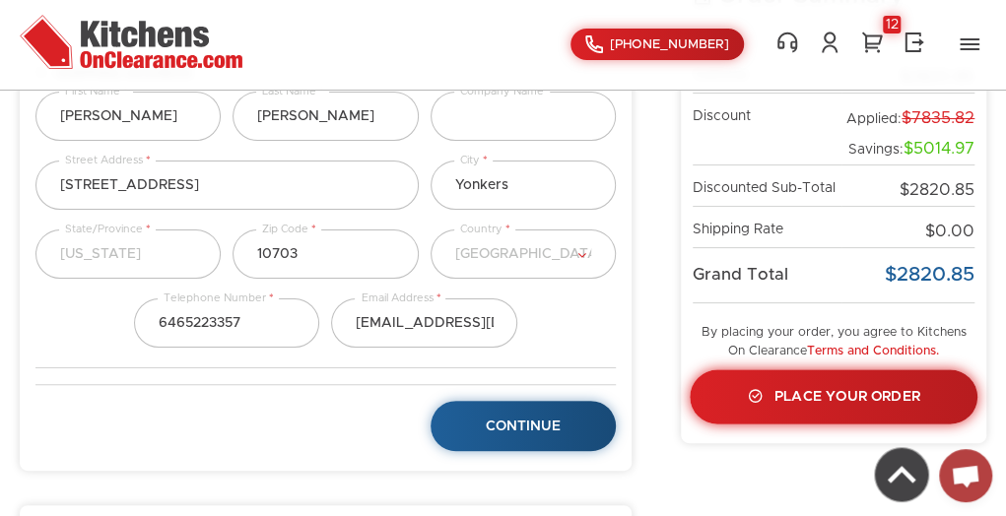
click at [895, 401] on link "Place Your Order" at bounding box center [834, 397] width 288 height 54
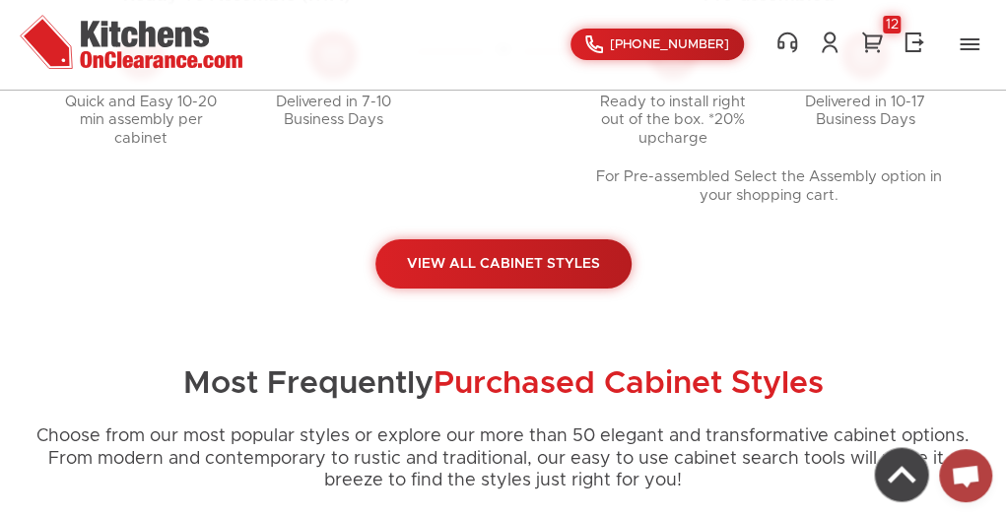
scroll to position [992, 0]
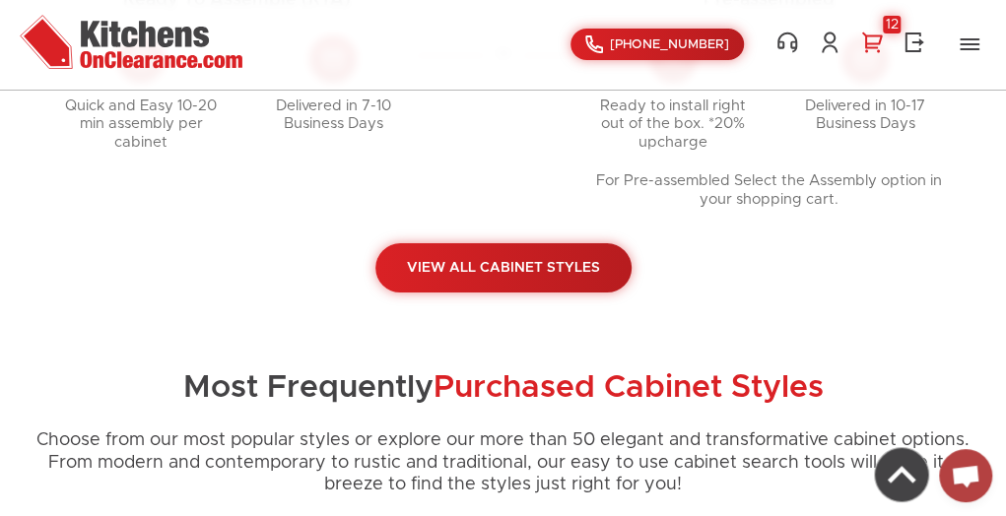
click at [867, 40] on link "12" at bounding box center [872, 43] width 28 height 24
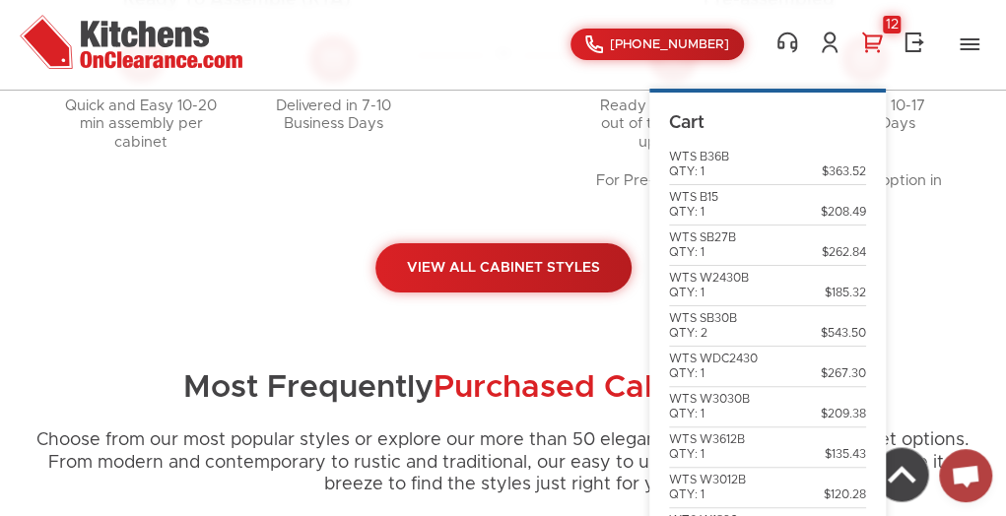
click at [968, 280] on div "View All Cabinet Styles" at bounding box center [503, 267] width 967 height 49
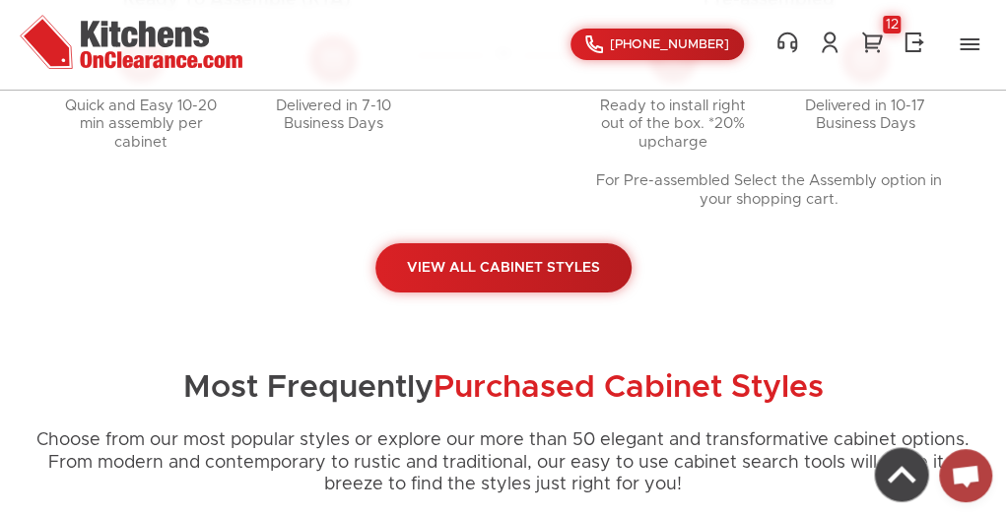
click at [982, 58] on button "Toggle Navigation" at bounding box center [970, 45] width 34 height 32
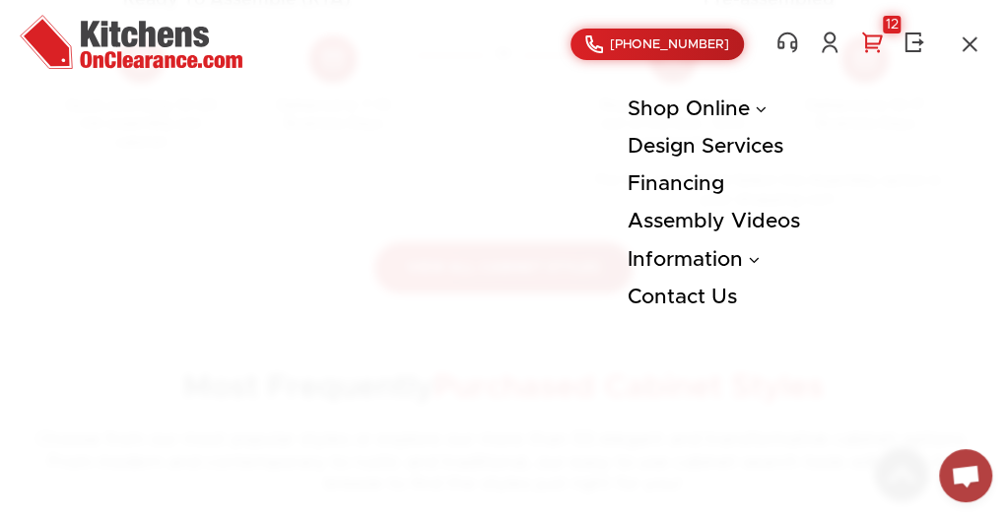
click at [864, 45] on link "12" at bounding box center [872, 43] width 28 height 24
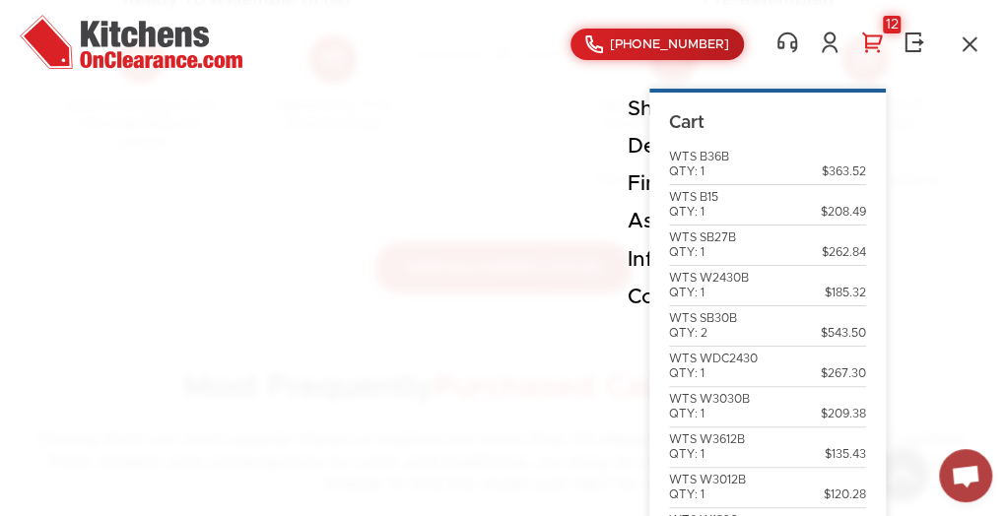
click at [883, 28] on div "12" at bounding box center [892, 25] width 18 height 18
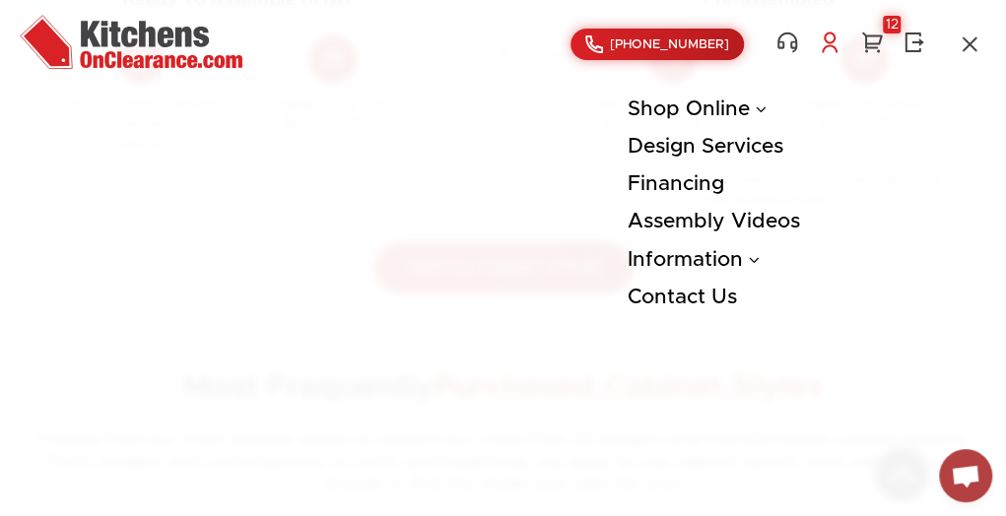
click at [818, 52] on link at bounding box center [830, 43] width 28 height 24
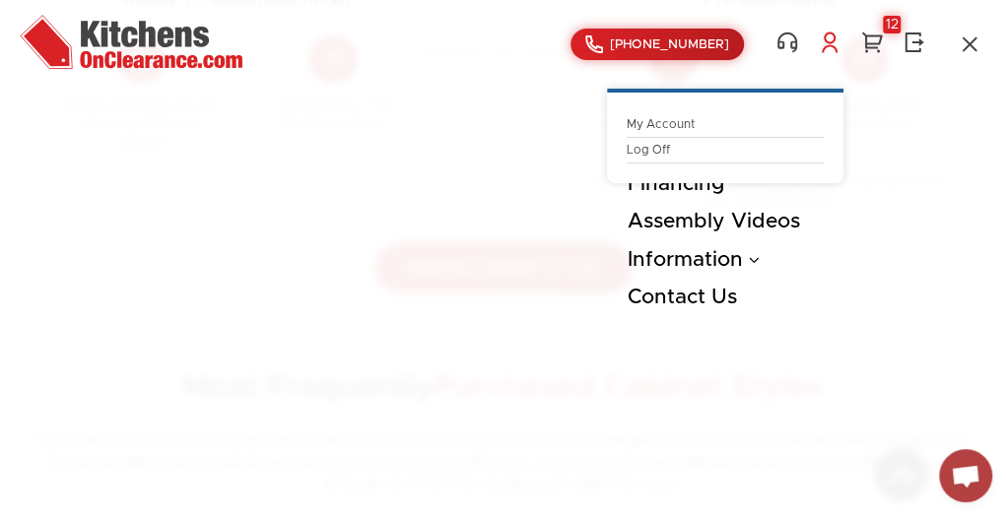
click at [484, 296] on ul "Shop Online Kitchen Cabinets Kitchen Sinks & Faucets Knobs & Handles Bathroom P…" at bounding box center [503, 198] width 967 height 227
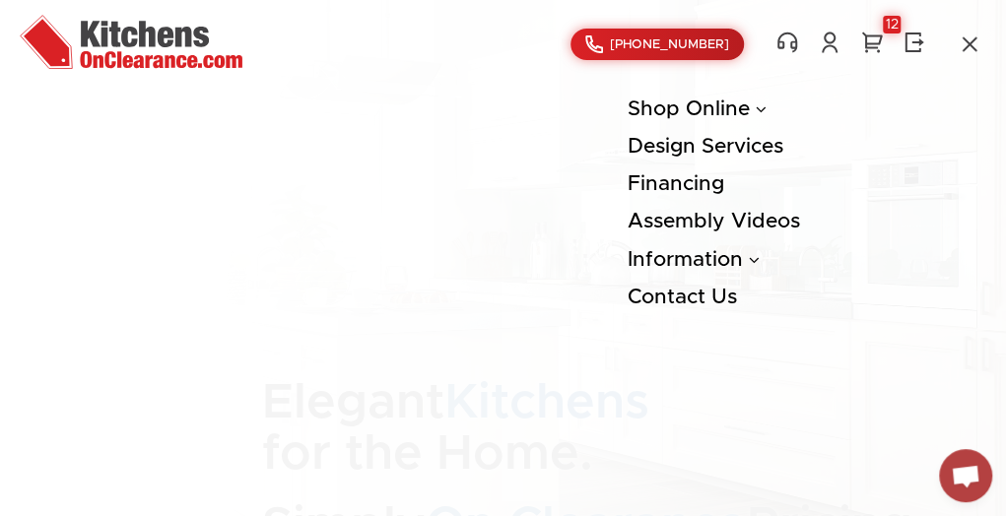
scroll to position [2, 0]
click at [863, 38] on link "12" at bounding box center [872, 43] width 28 height 24
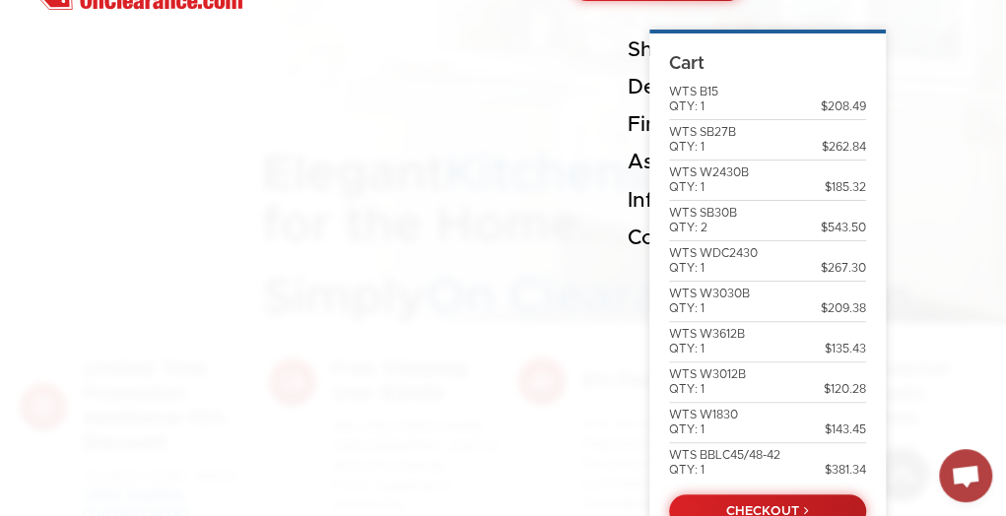
scroll to position [236, 0]
click at [713, 470] on div "WTS BBLC45/48-42 QTY: 1" at bounding box center [724, 463] width 111 height 30
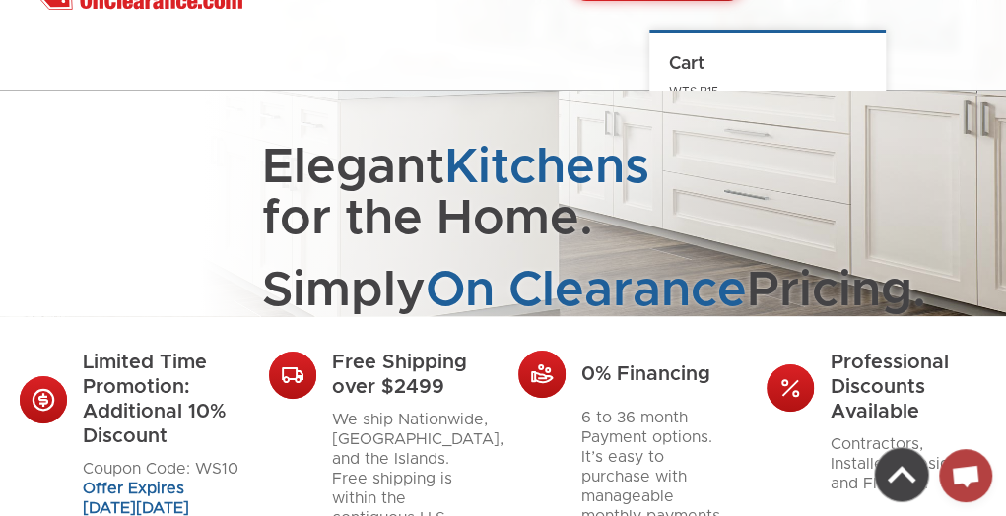
click at [725, 501] on p "6 to 36 month Payment options. It’s easy to purchase with manageable monthly pa…" at bounding box center [660, 467] width 157 height 118
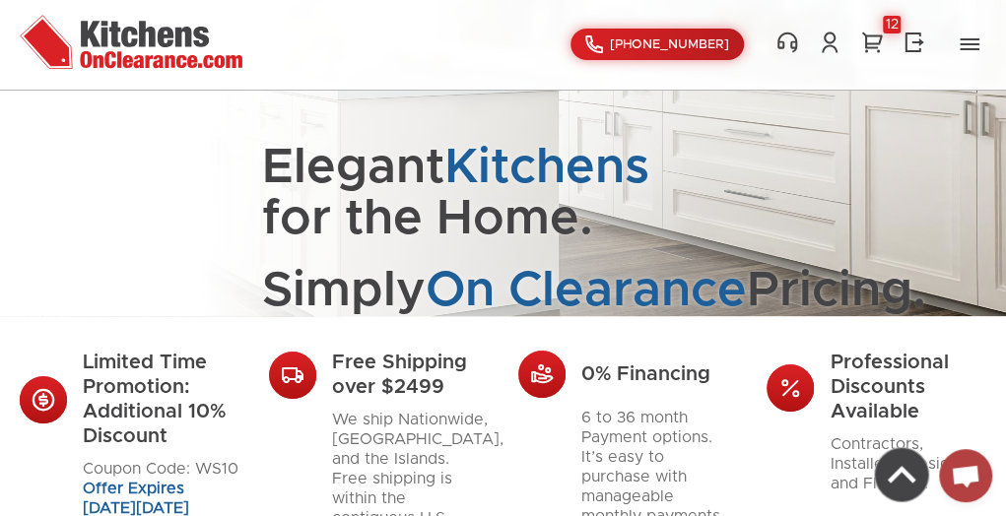
scroll to position [0, 0]
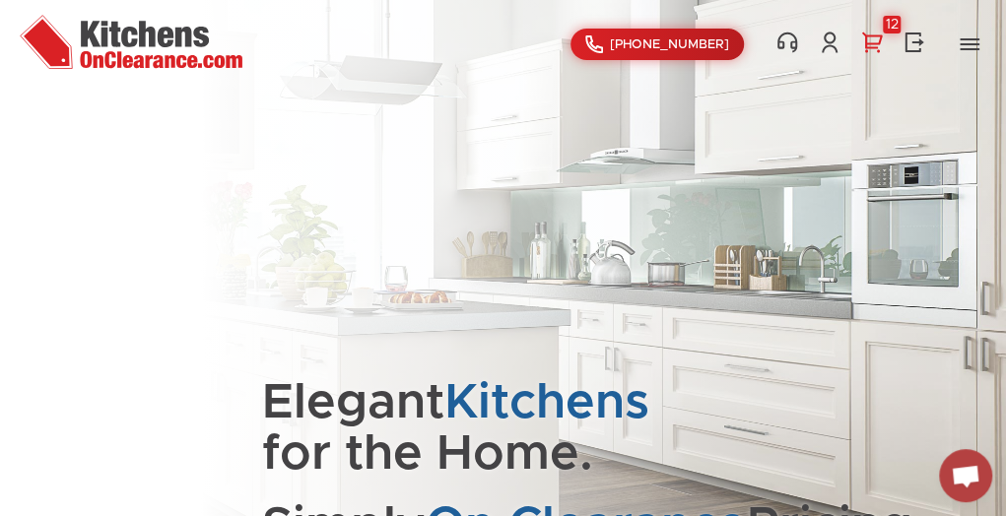
click at [895, 24] on div "12" at bounding box center [892, 25] width 18 height 18
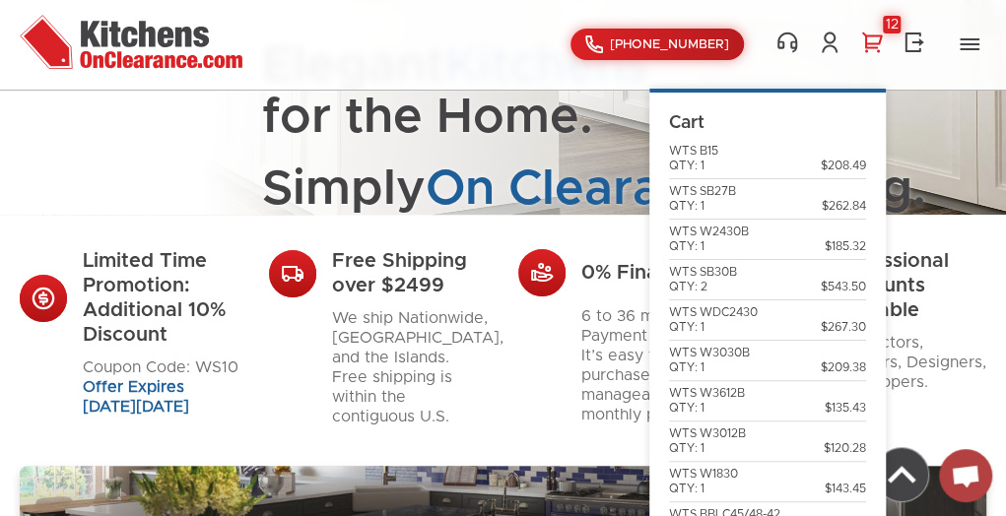
scroll to position [365, 0]
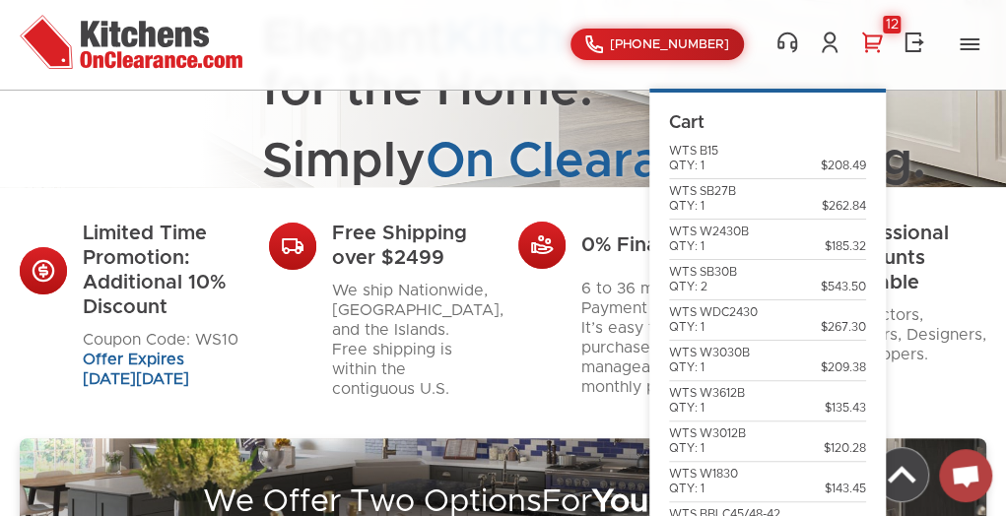
click at [913, 480] on img at bounding box center [901, 474] width 53 height 53
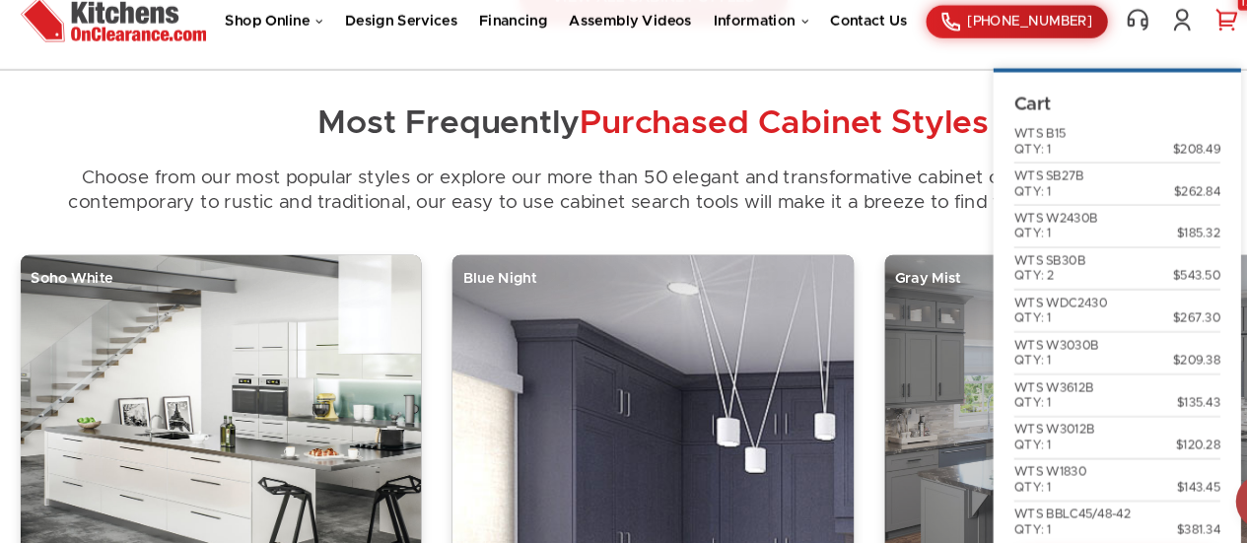
scroll to position [1202, 0]
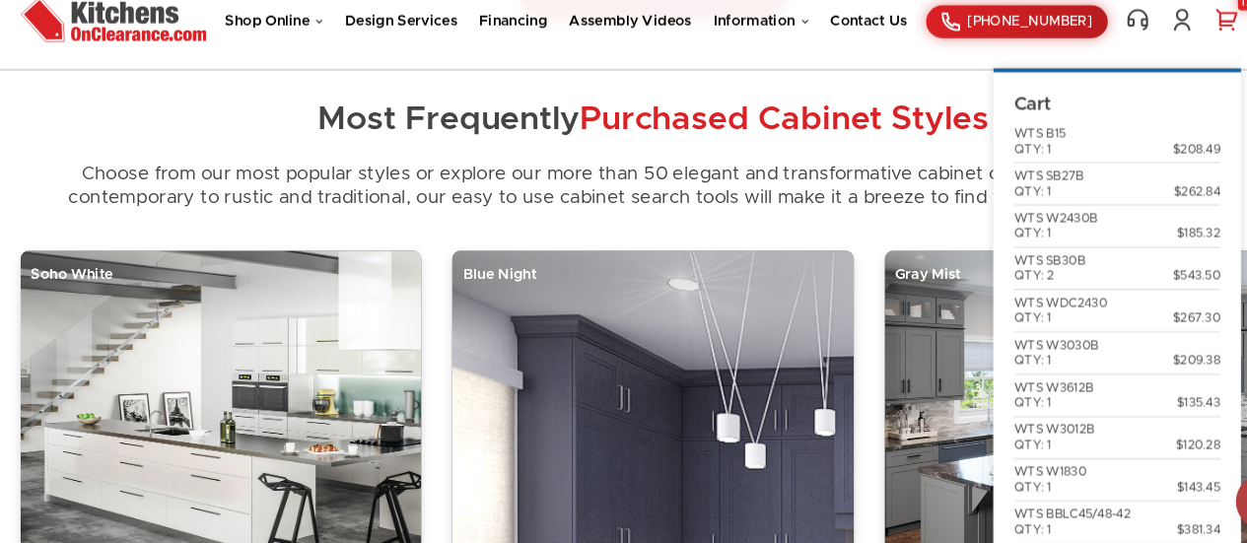
click at [1005, 52] on link "12" at bounding box center [1171, 43] width 28 height 24
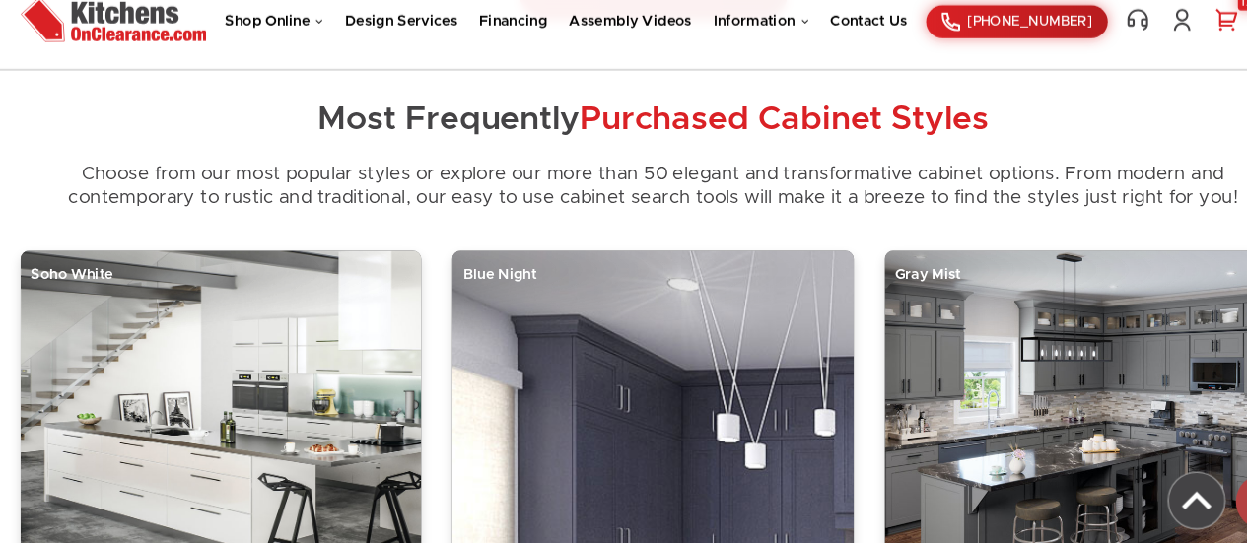
click at [1005, 49] on link "12" at bounding box center [1171, 43] width 28 height 24
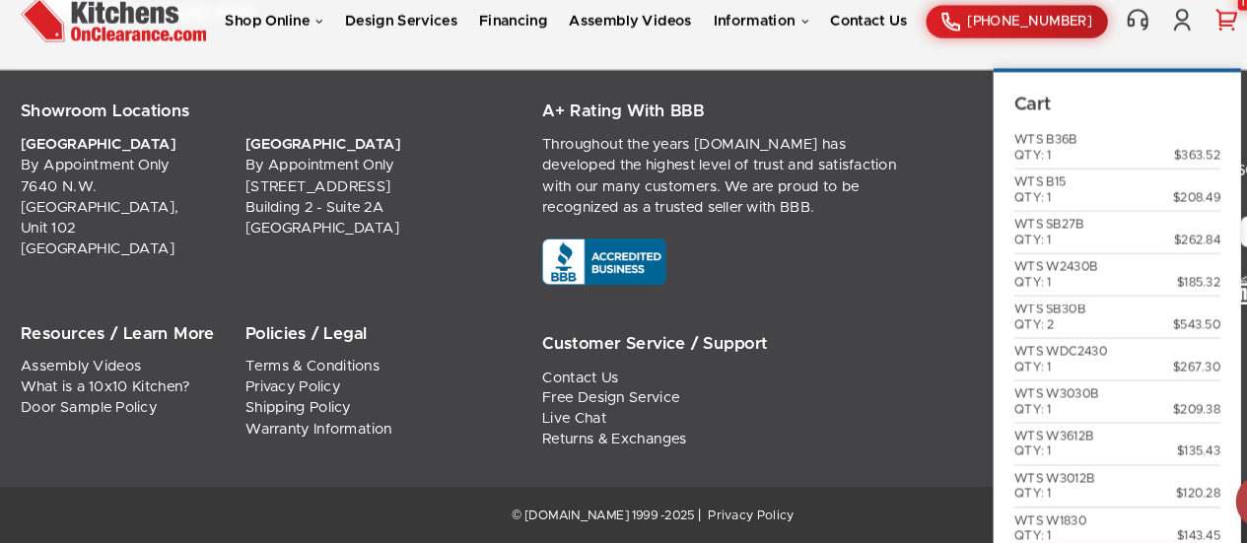
scroll to position [46, 0]
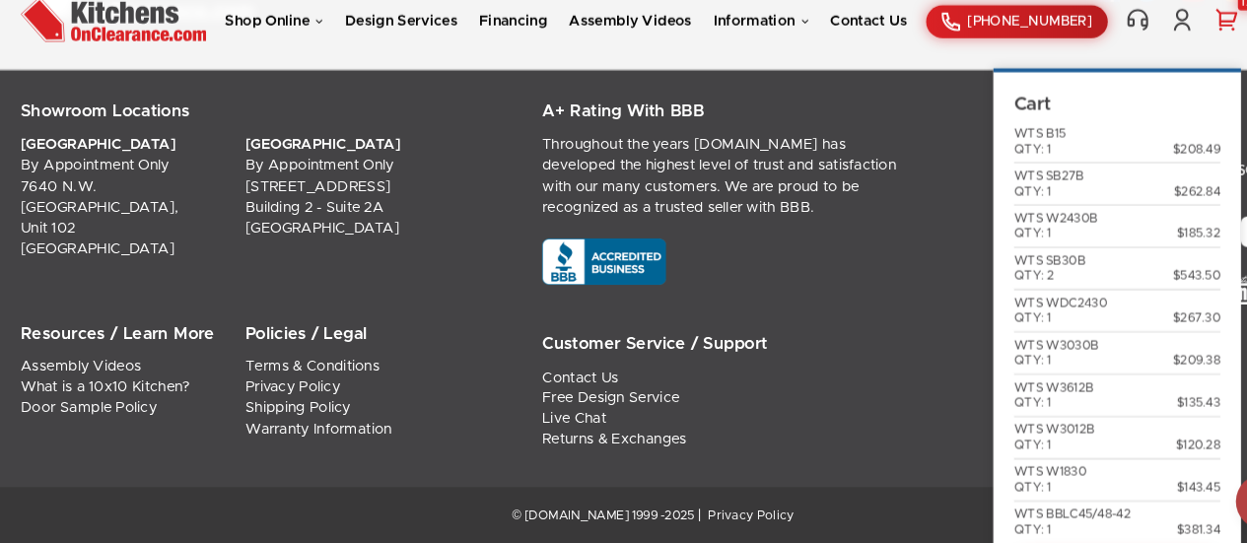
click at [887, 300] on div "A+ Rating With BBB Throughout the years KitchensOnClearance.com has developed t…" at bounding box center [747, 286] width 460 height 335
click at [895, 282] on div "A+ Rating With BBB Throughout the years KitchensOnClearance.com has developed t…" at bounding box center [747, 286] width 460 height 335
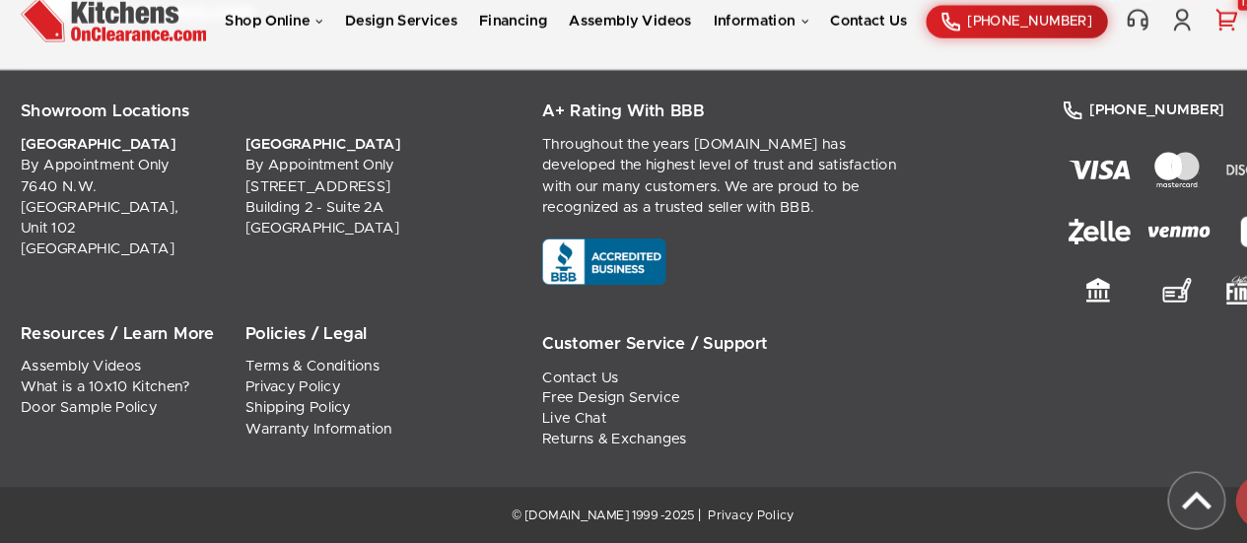
click at [1005, 43] on link "12" at bounding box center [1171, 43] width 28 height 24
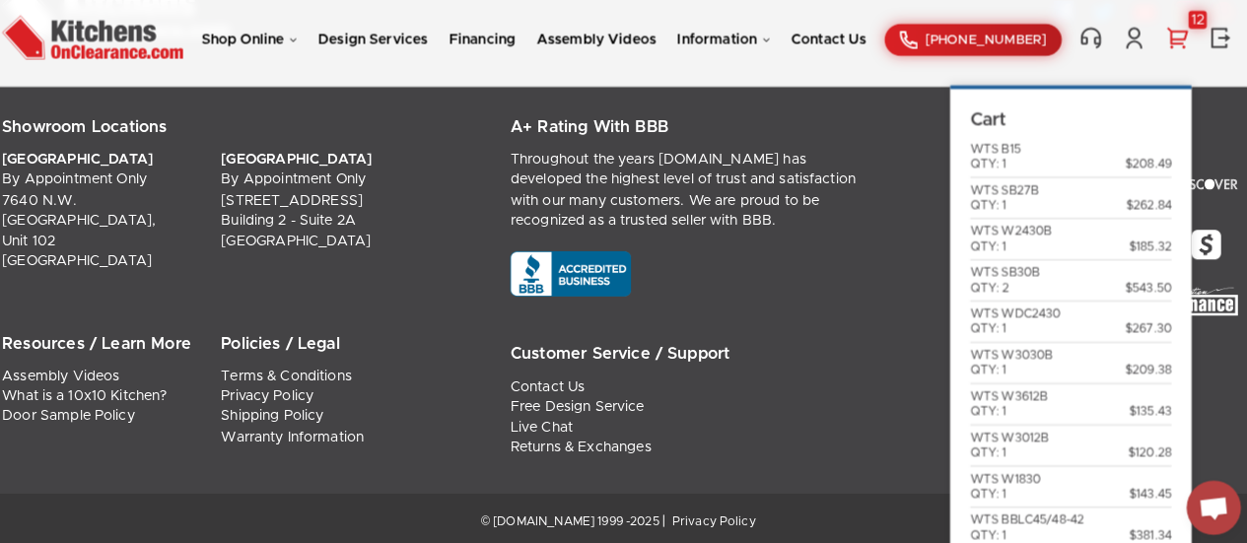
scroll to position [5440, 0]
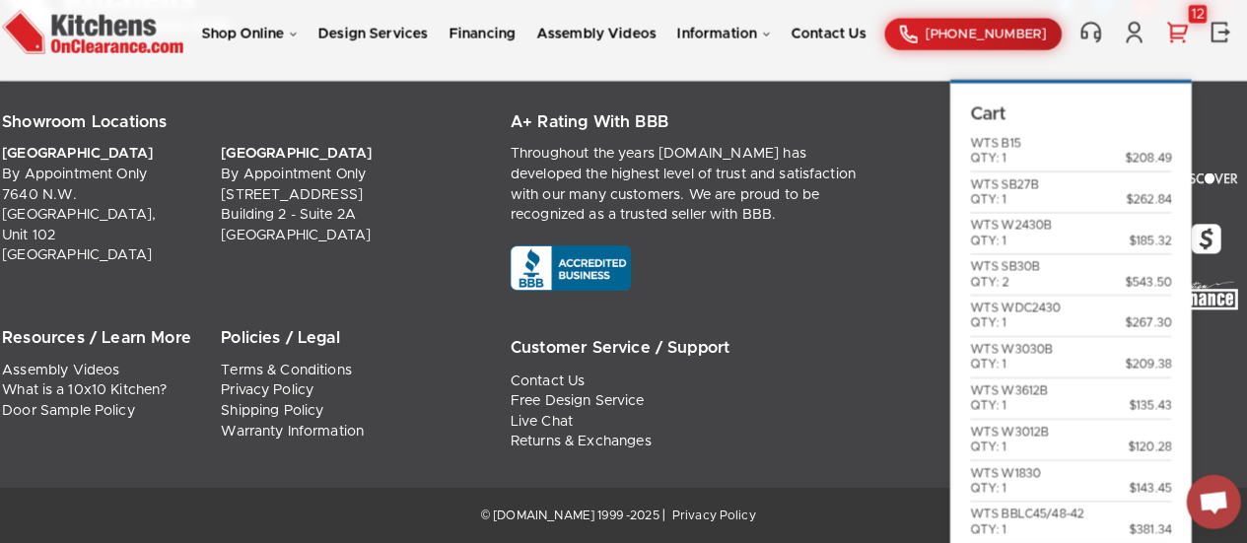
click at [1005, 38] on link "12" at bounding box center [1171, 43] width 28 height 24
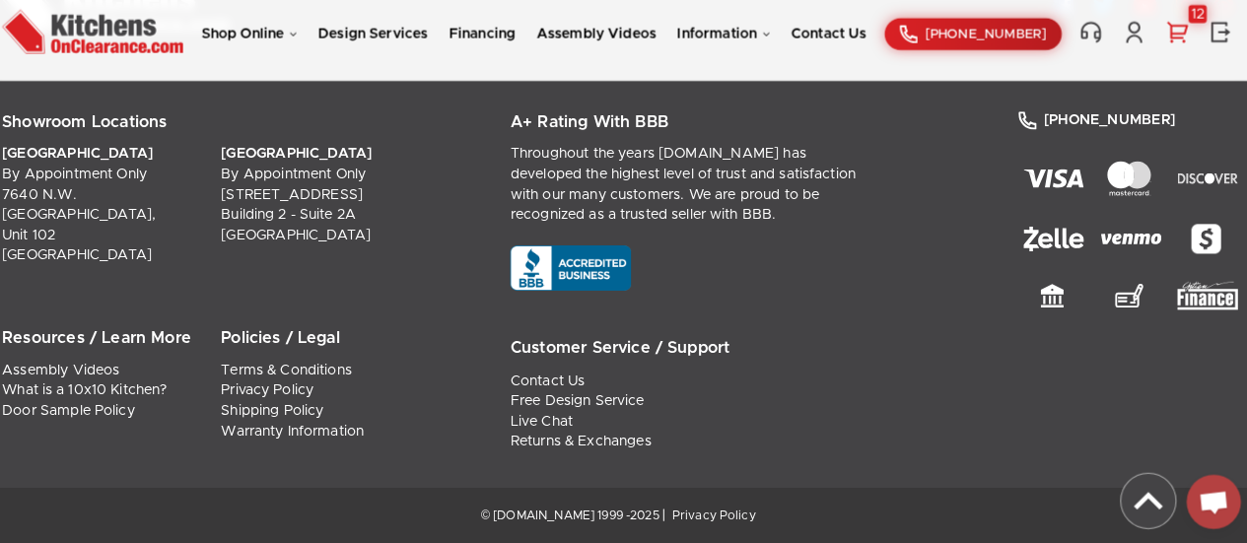
click at [1005, 42] on link "12" at bounding box center [1171, 43] width 28 height 24
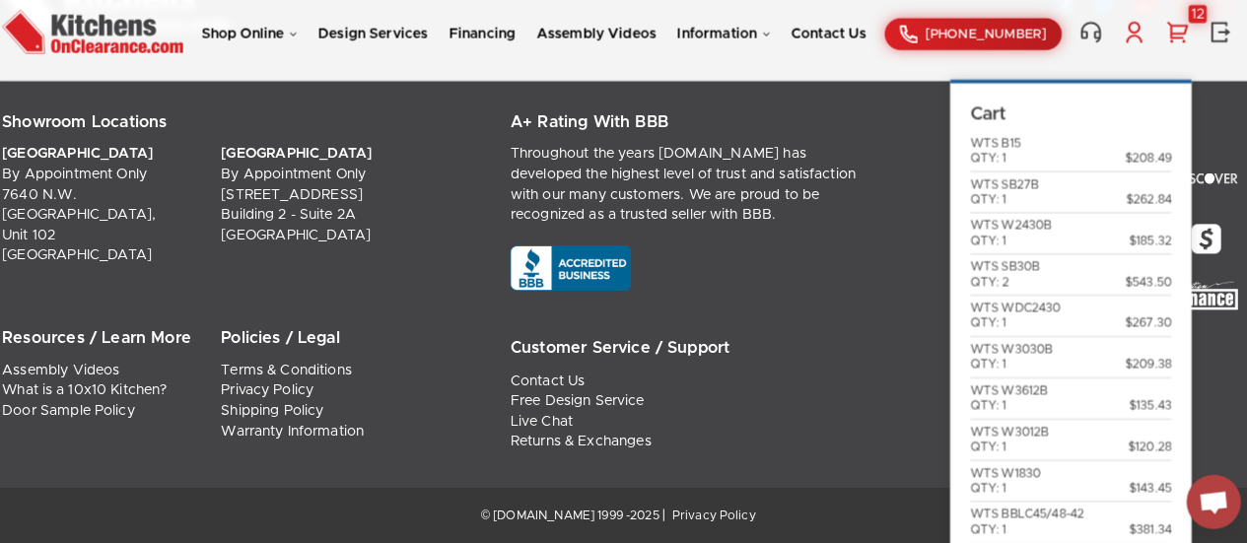
click at [1005, 51] on link at bounding box center [1129, 43] width 28 height 24
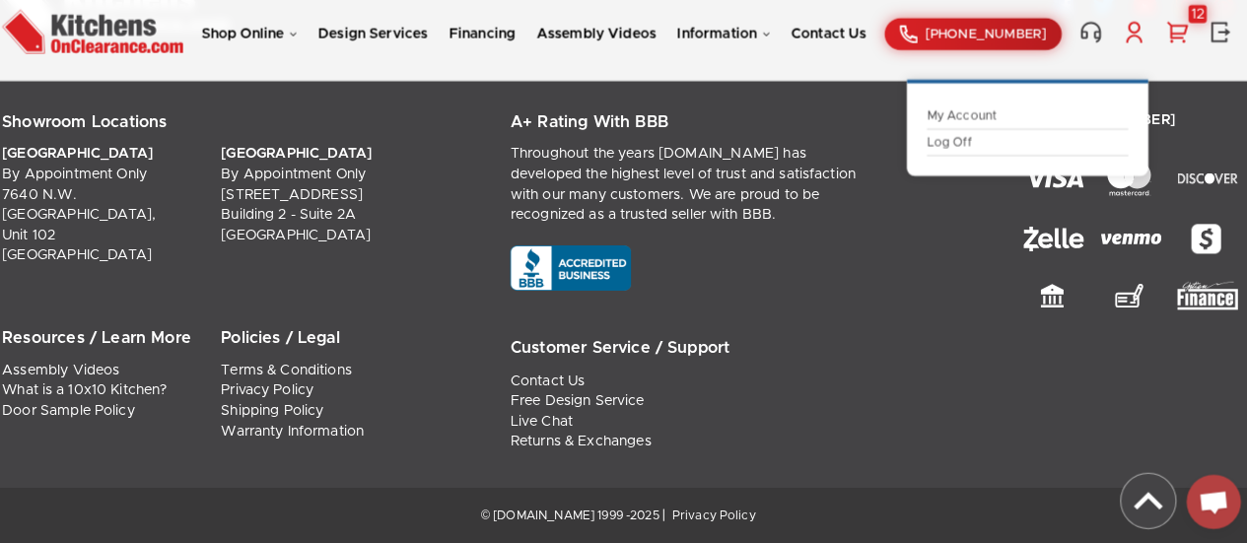
click at [976, 155] on link "Log Off" at bounding box center [1023, 150] width 197 height 15
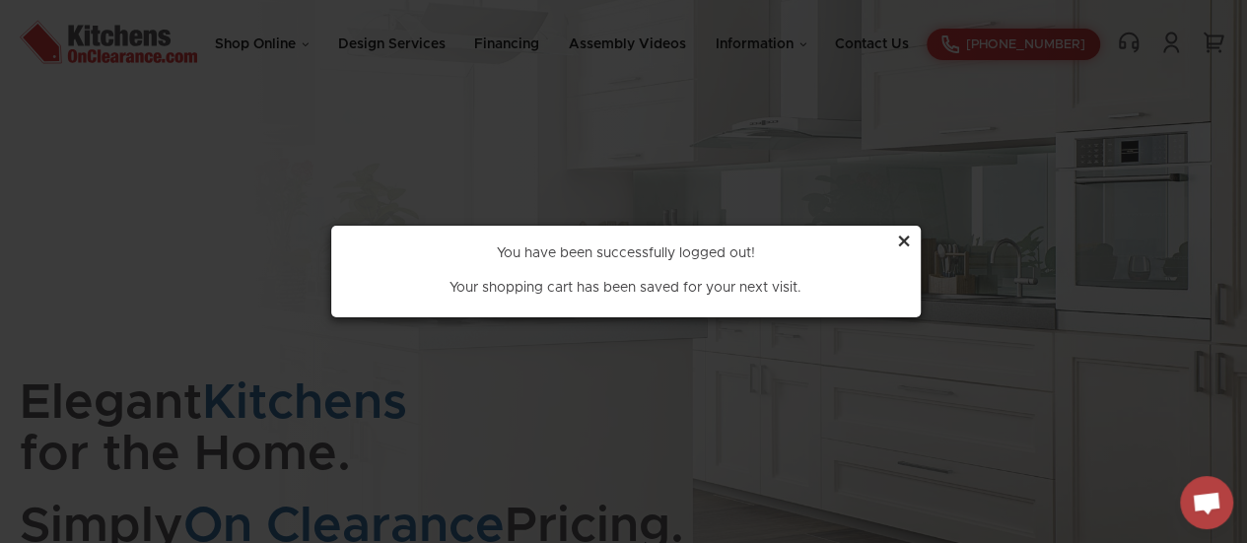
click at [899, 240] on div "×" at bounding box center [904, 243] width 16 height 37
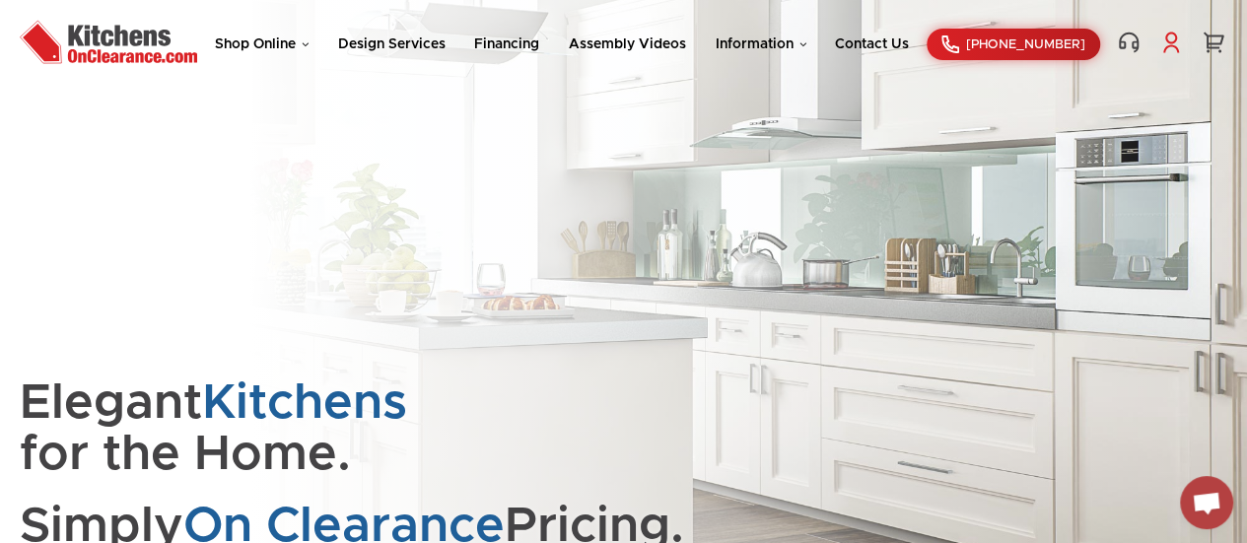
click at [1169, 45] on link at bounding box center [1171, 43] width 28 height 24
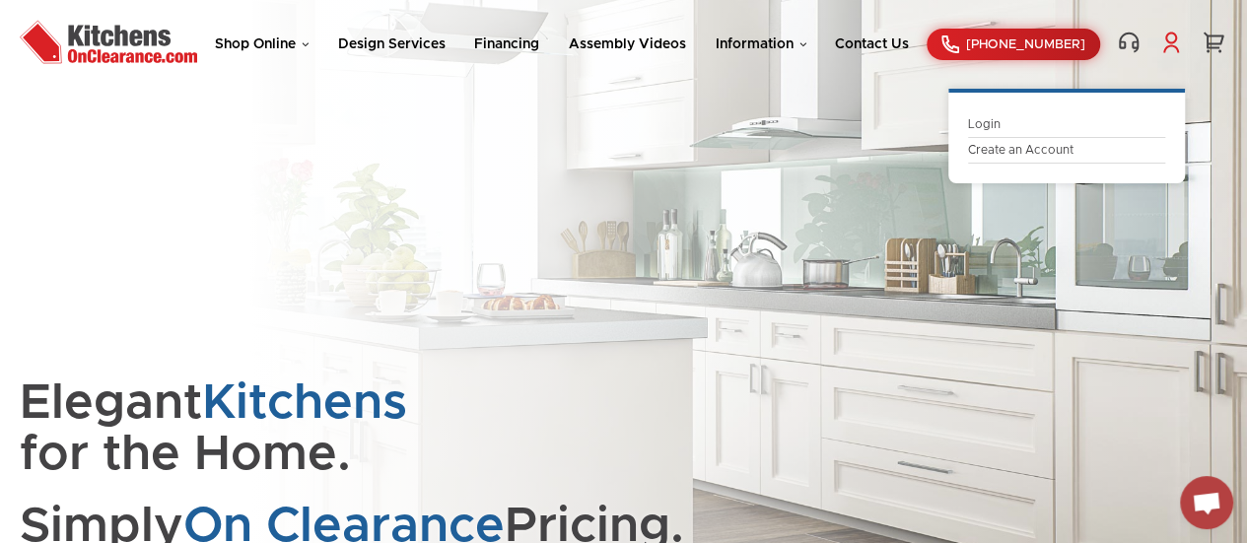
click at [997, 126] on link "Login" at bounding box center [1066, 124] width 197 height 15
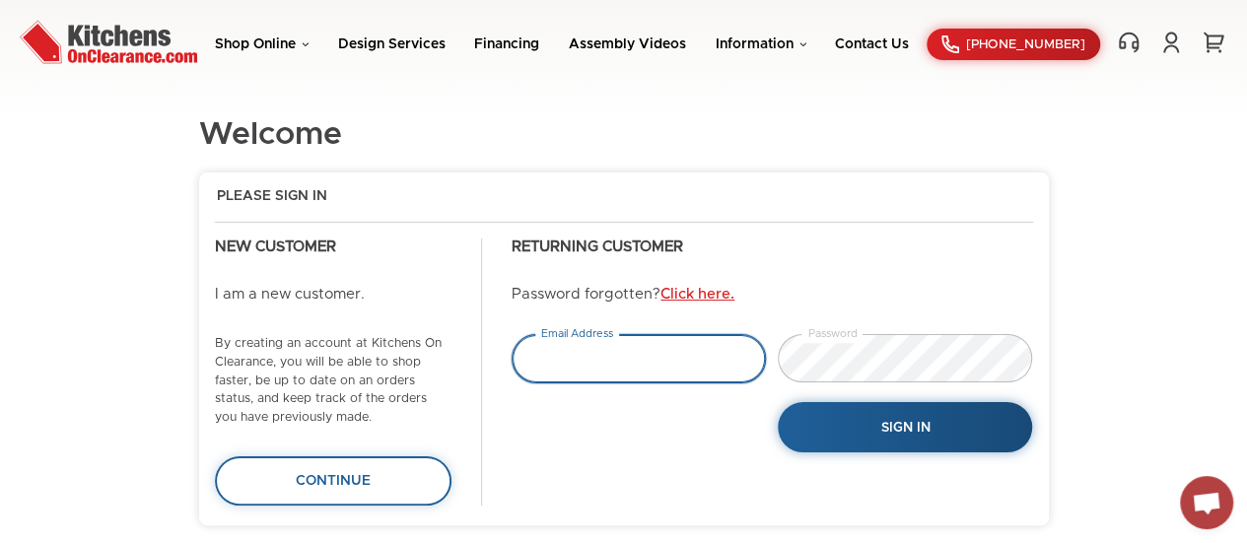
click at [617, 356] on input "email" at bounding box center [639, 358] width 254 height 49
type input "[EMAIL_ADDRESS][DOMAIN_NAME]"
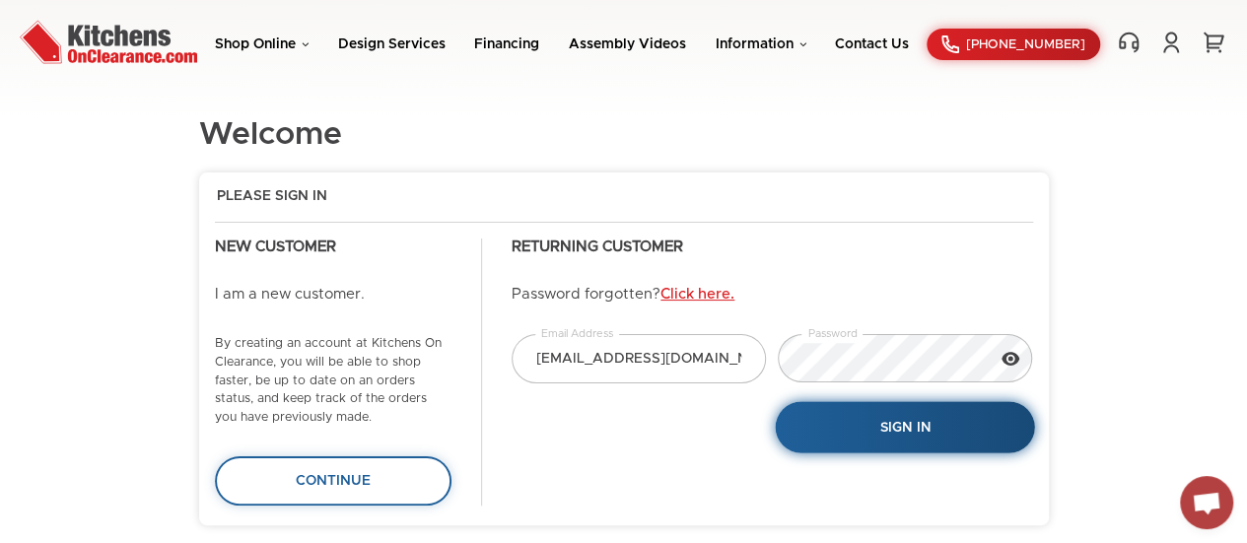
click at [936, 428] on button "Sign In" at bounding box center [905, 427] width 259 height 51
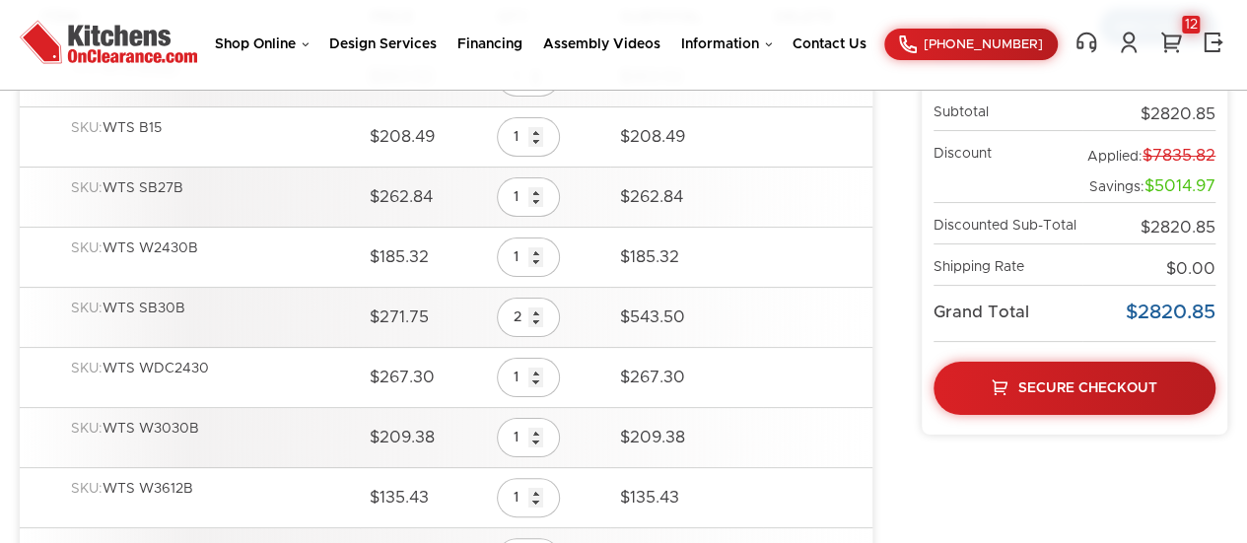
scroll to position [398, 0]
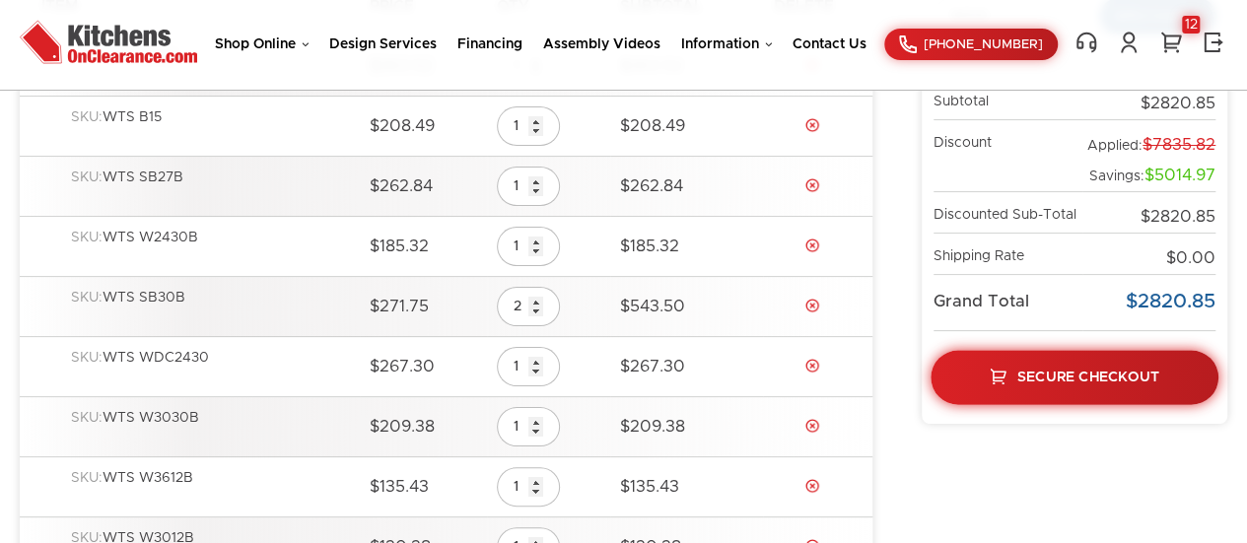
click at [1088, 373] on span "Secure Checkout" at bounding box center [1088, 377] width 142 height 14
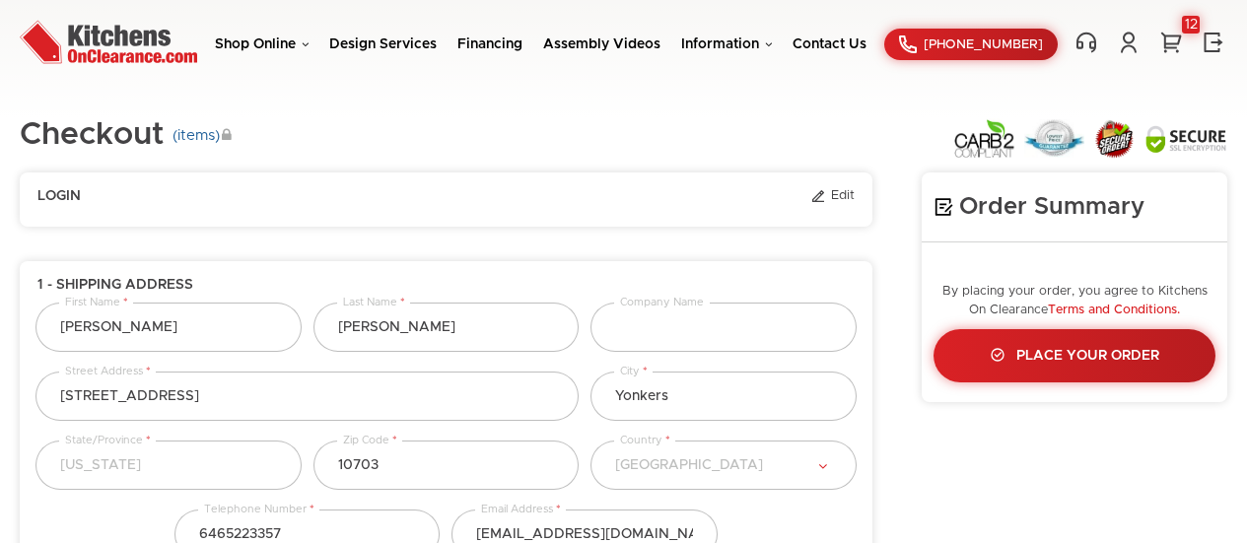
select select "43"
select select "223"
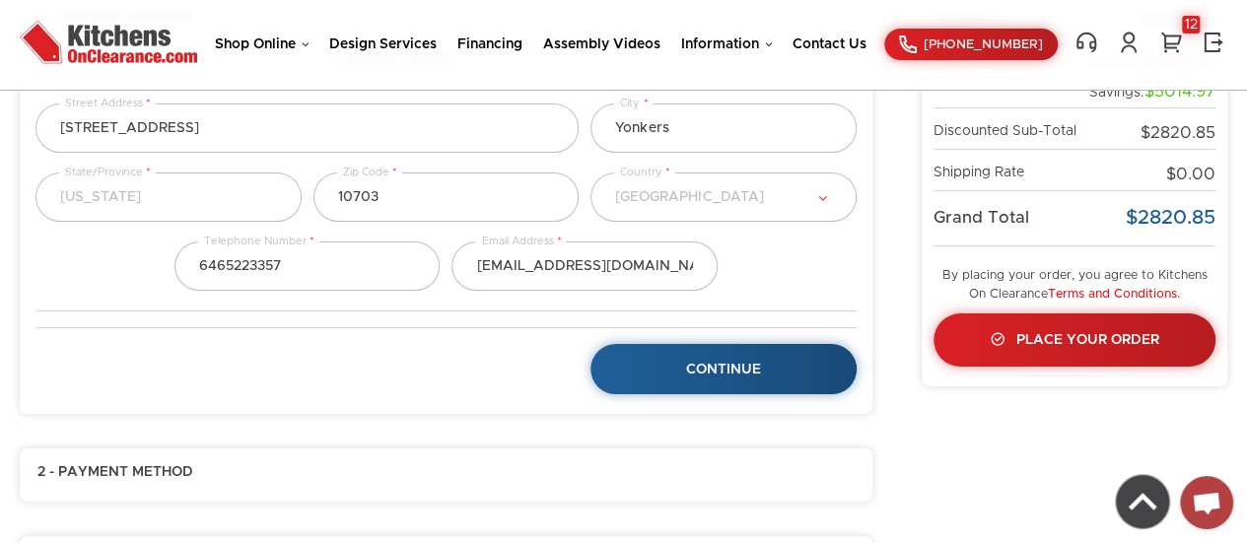
scroll to position [270, 0]
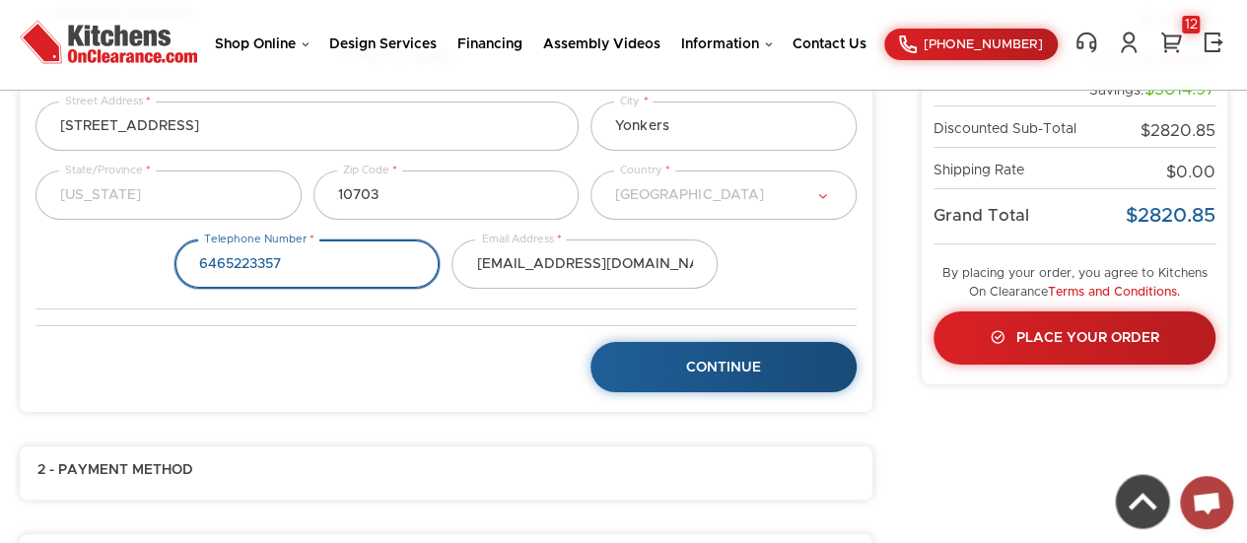
click at [353, 264] on input "phone" at bounding box center [307, 263] width 266 height 49
type input "6"
type input "0"
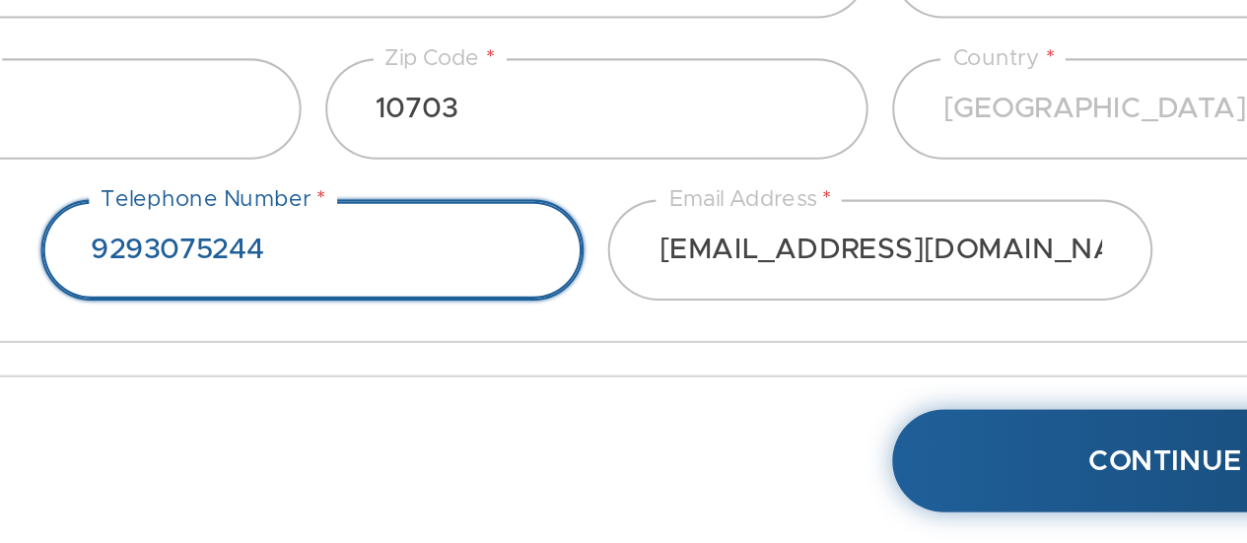
scroll to position [282, 0]
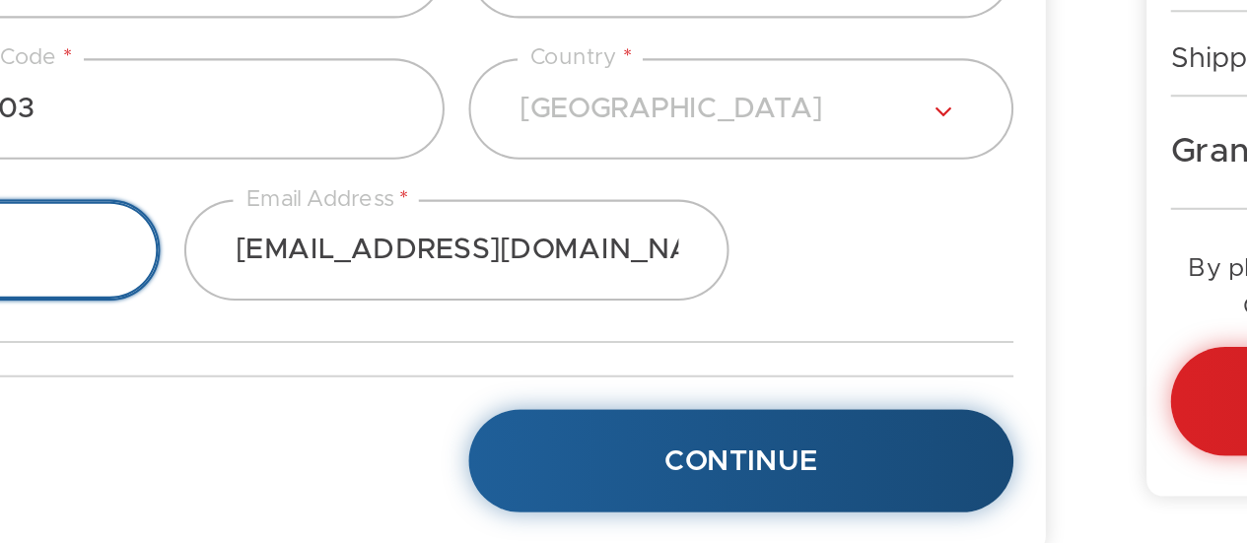
type input "9293075244"
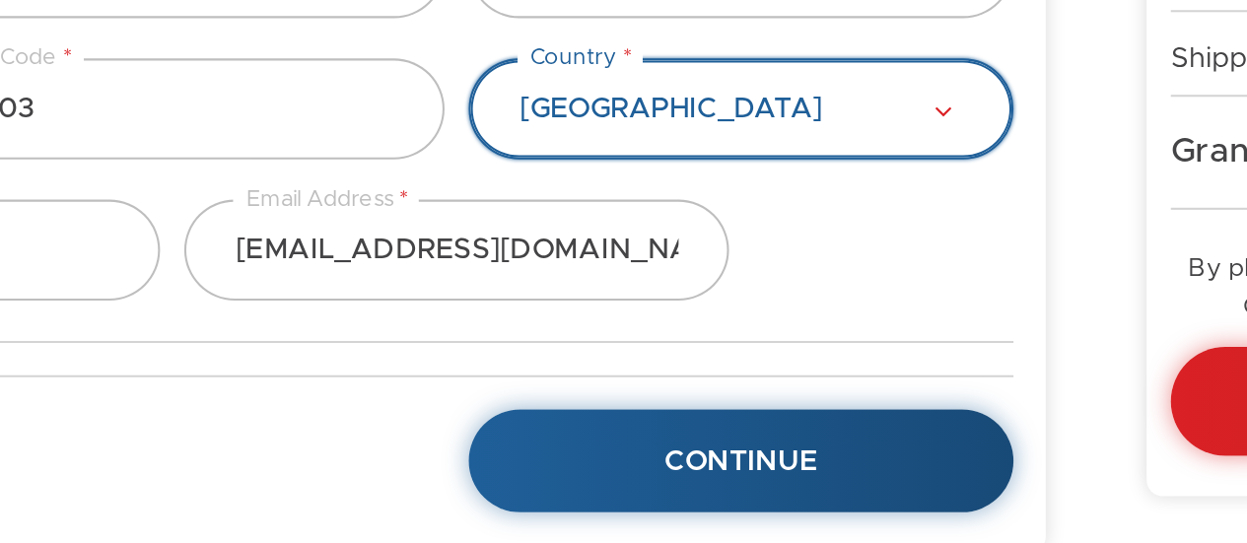
click at [705, 183] on select "Select... [GEOGRAPHIC_DATA] [GEOGRAPHIC_DATA] [GEOGRAPHIC_DATA] [GEOGRAPHIC_DAT…" at bounding box center [723, 183] width 266 height 49
click at [590, 159] on select "Select... United States Afghanistan Albania Algeria American Samoa Andorra Ango…" at bounding box center [723, 183] width 266 height 49
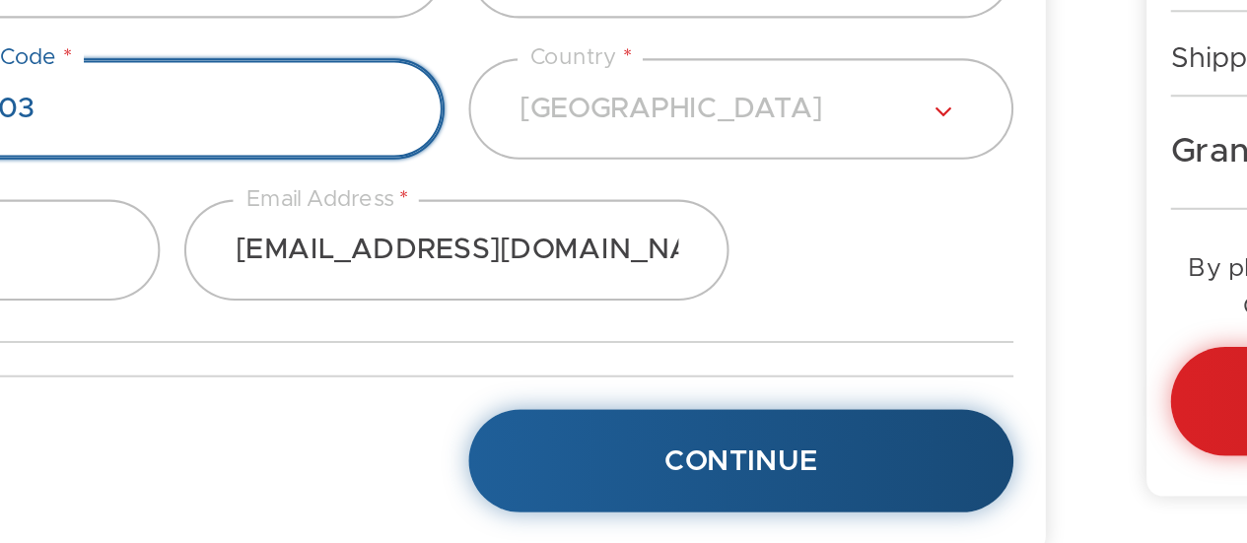
click at [504, 184] on input "10703" at bounding box center [446, 183] width 266 height 49
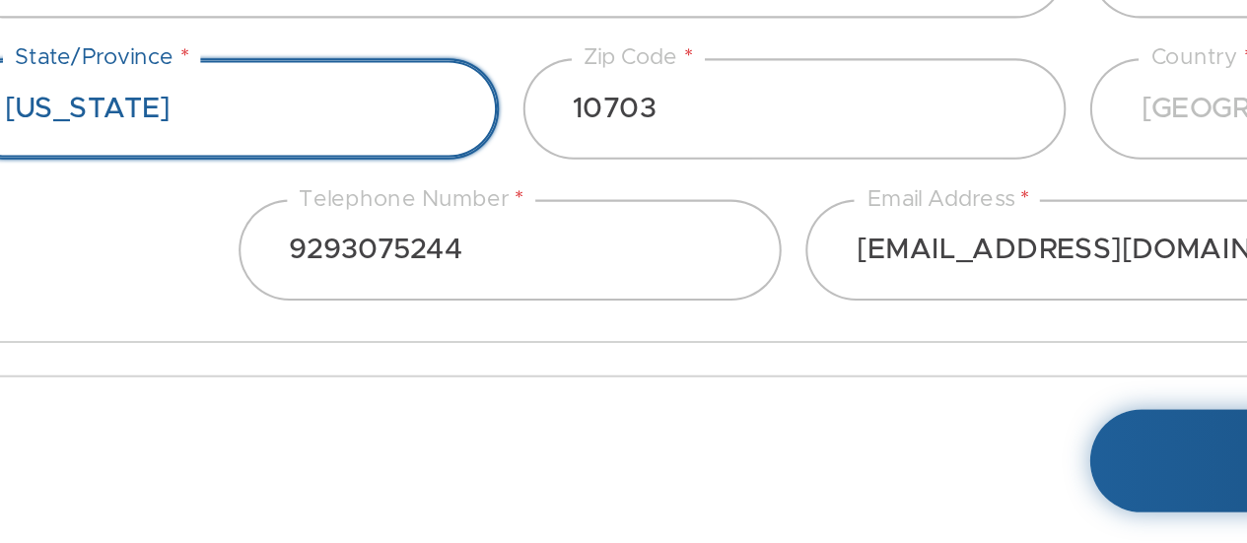
click at [196, 185] on select "Select... Alabama Alaska American Samoa Arizona Arkansas California Colorado Co…" at bounding box center [168, 183] width 266 height 49
click at [114, 173] on select "Select... Alabama Alaska American Samoa Arizona Arkansas California Colorado Co…" at bounding box center [168, 183] width 266 height 49
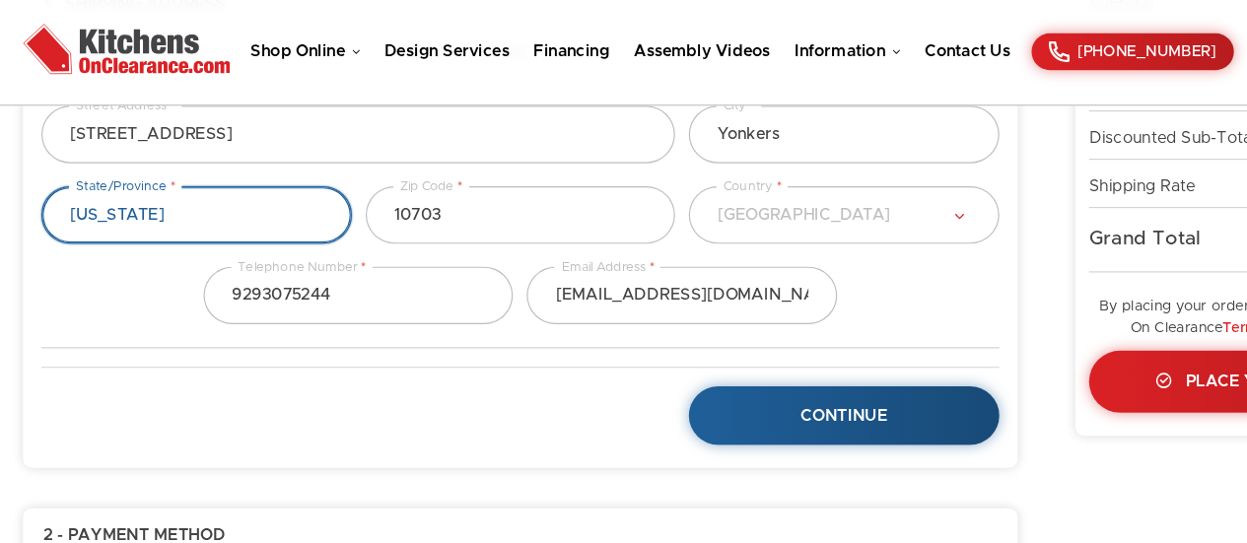
scroll to position [254, 0]
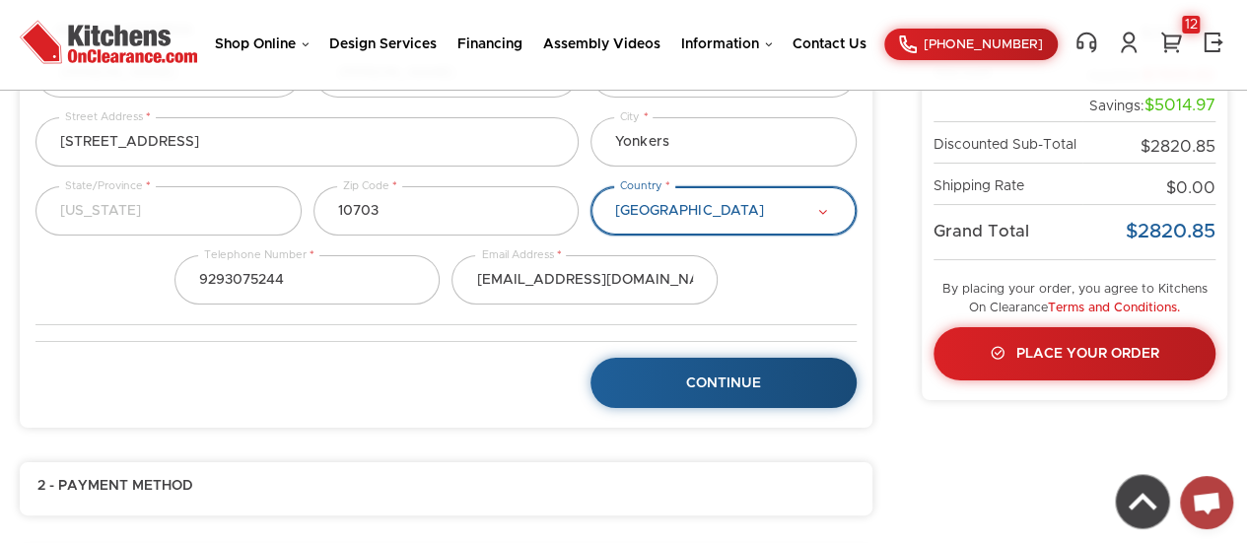
click at [708, 207] on select "Select... United States Afghanistan Albania Algeria American Samoa Andorra Ango…" at bounding box center [723, 210] width 266 height 49
click at [685, 220] on select "Select... United States Afghanistan Albania Algeria American Samoa Andorra Ango…" at bounding box center [723, 210] width 266 height 49
click at [694, 208] on select "Select... United States Afghanistan Albania Algeria American Samoa Andorra Ango…" at bounding box center [723, 210] width 266 height 49
click at [590, 186] on select "Select... United States Afghanistan Albania Algeria American Samoa Andorra Ango…" at bounding box center [723, 210] width 266 height 49
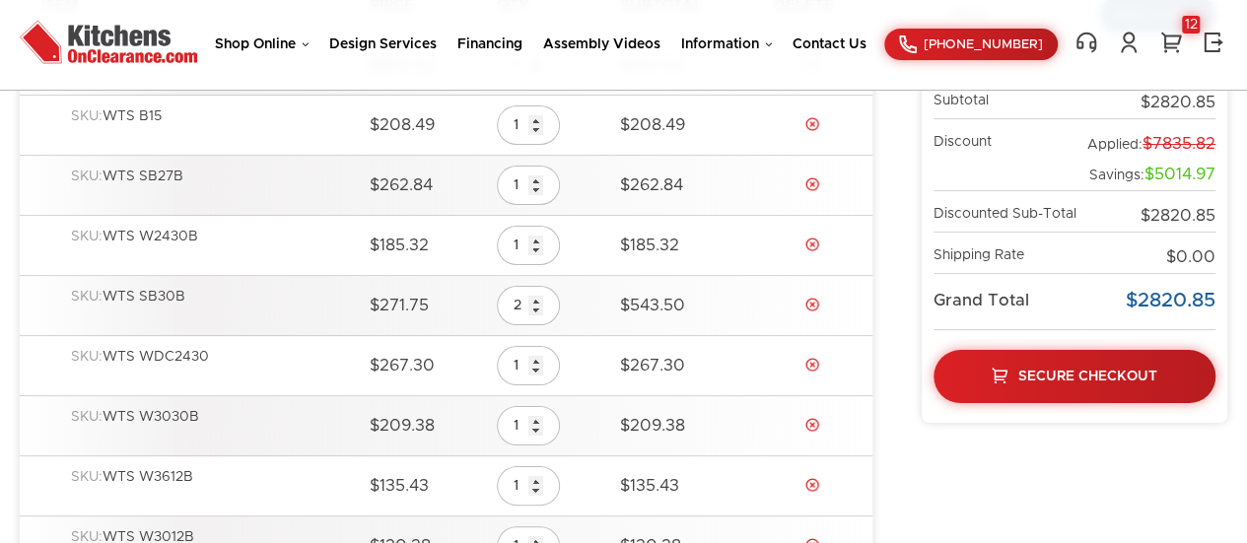
scroll to position [400, 0]
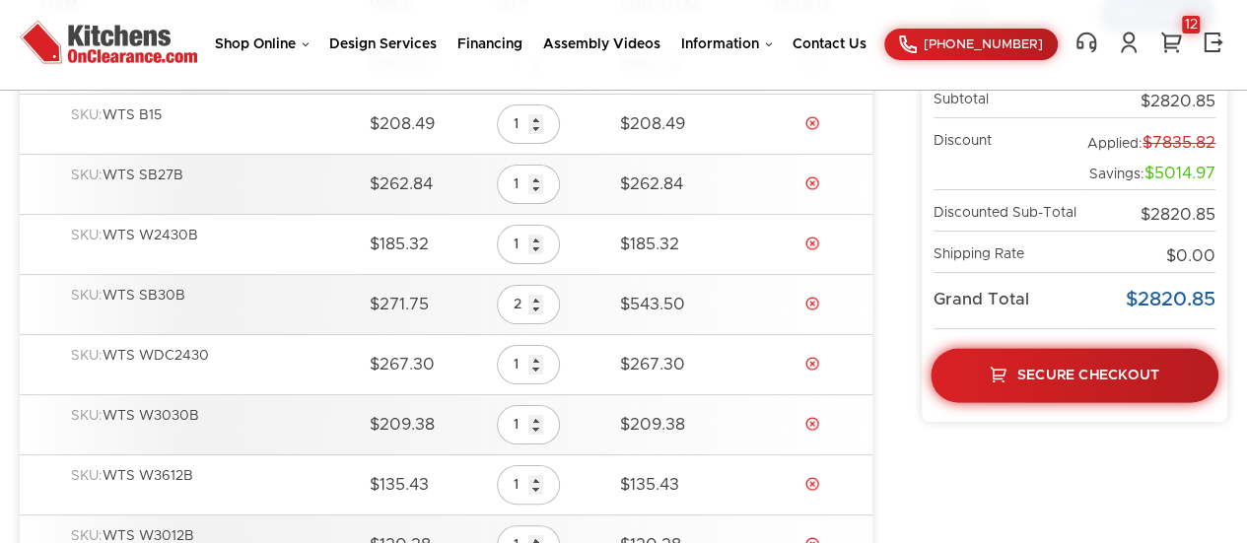
click at [1074, 373] on span "Secure Checkout" at bounding box center [1088, 375] width 142 height 14
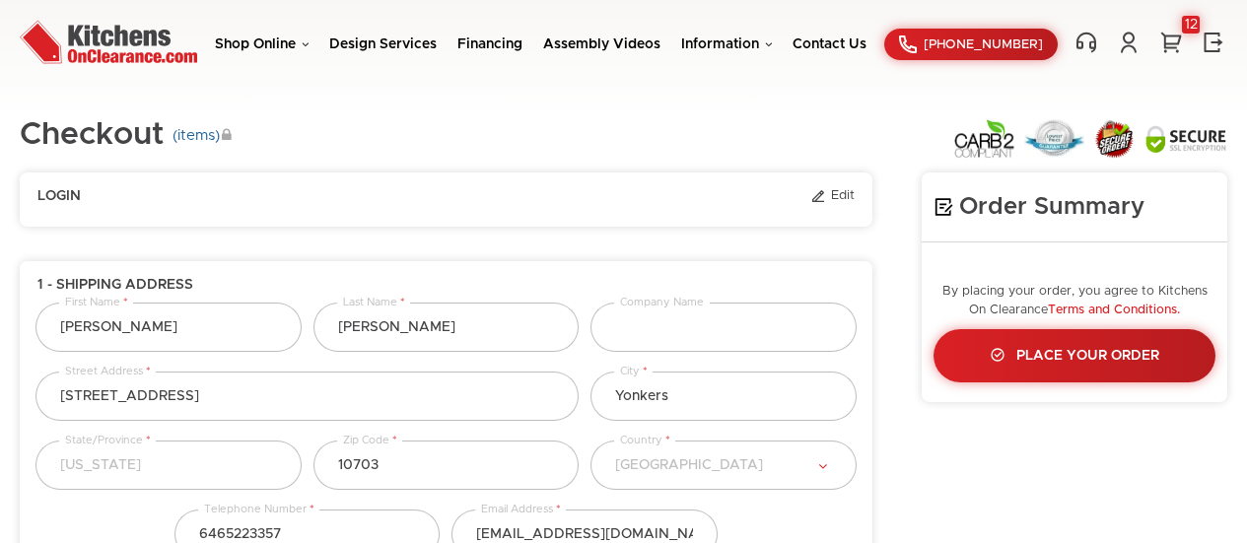
select select "43"
select select "223"
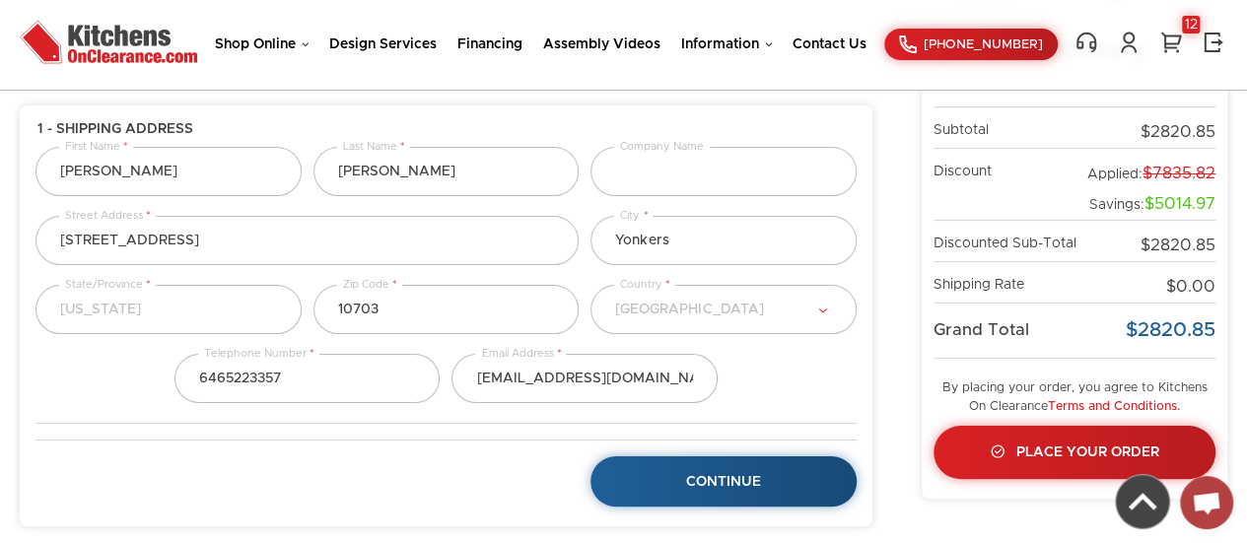
scroll to position [183, 0]
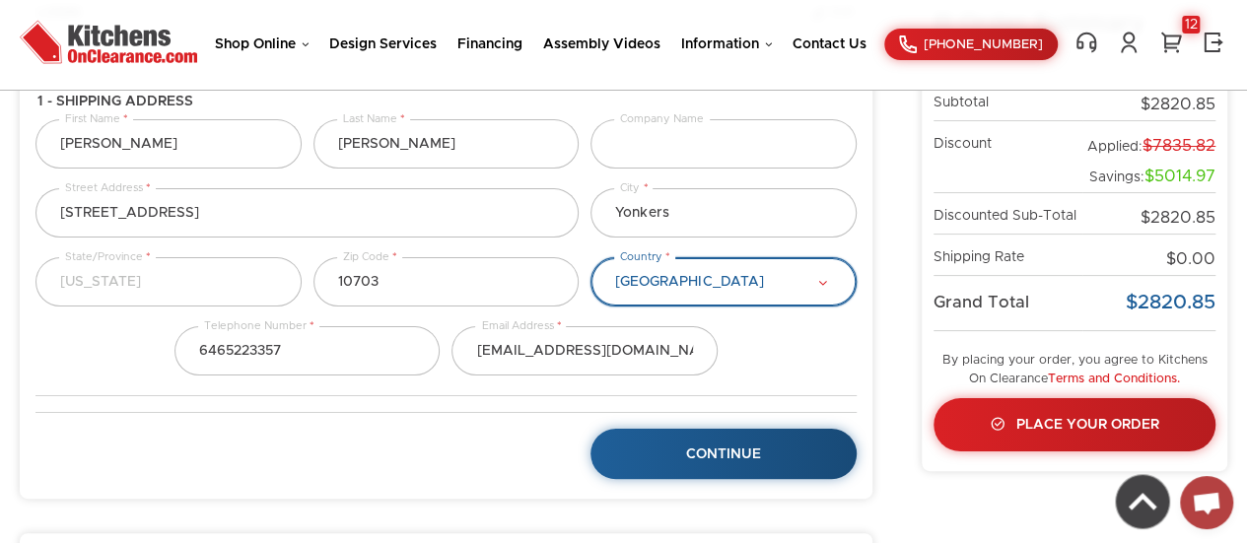
click at [830, 292] on select "Select... United States Afghanistan Albania Algeria American Samoa Andorra Ango…" at bounding box center [723, 281] width 266 height 49
click at [590, 257] on select "Select... United States Afghanistan Albania Algeria American Samoa Andorra Ango…" at bounding box center [723, 281] width 266 height 49
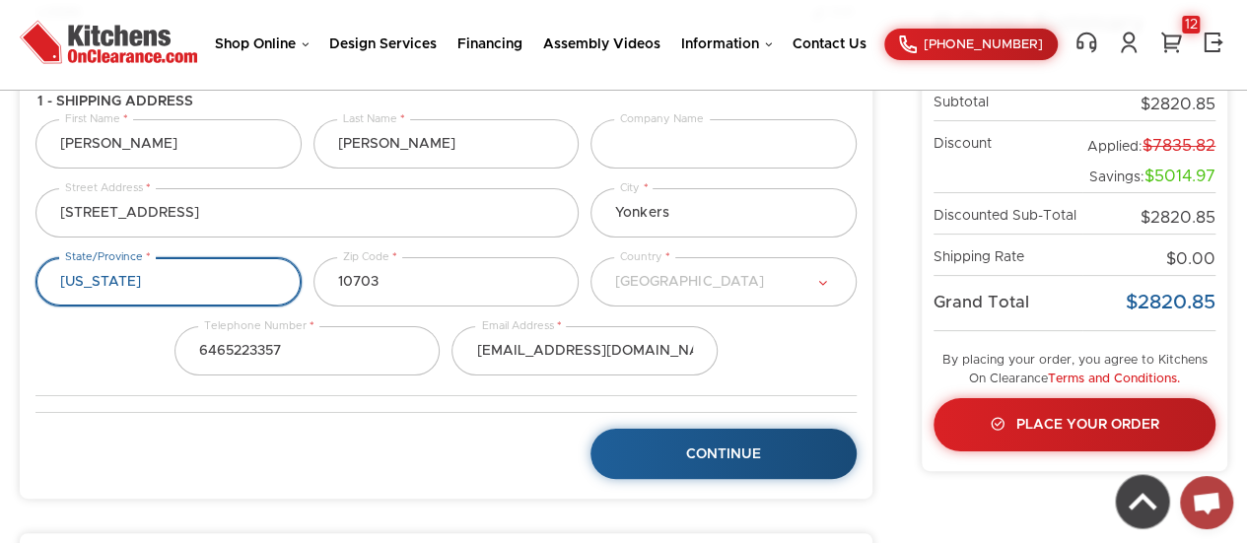
click at [189, 290] on select "Select... Alabama Alaska American Samoa Arizona Arkansas California Colorado Co…" at bounding box center [168, 281] width 266 height 49
click at [35, 257] on select "Select... Alabama Alaska American Samoa Arizona Arkansas California Colorado Co…" at bounding box center [168, 281] width 266 height 49
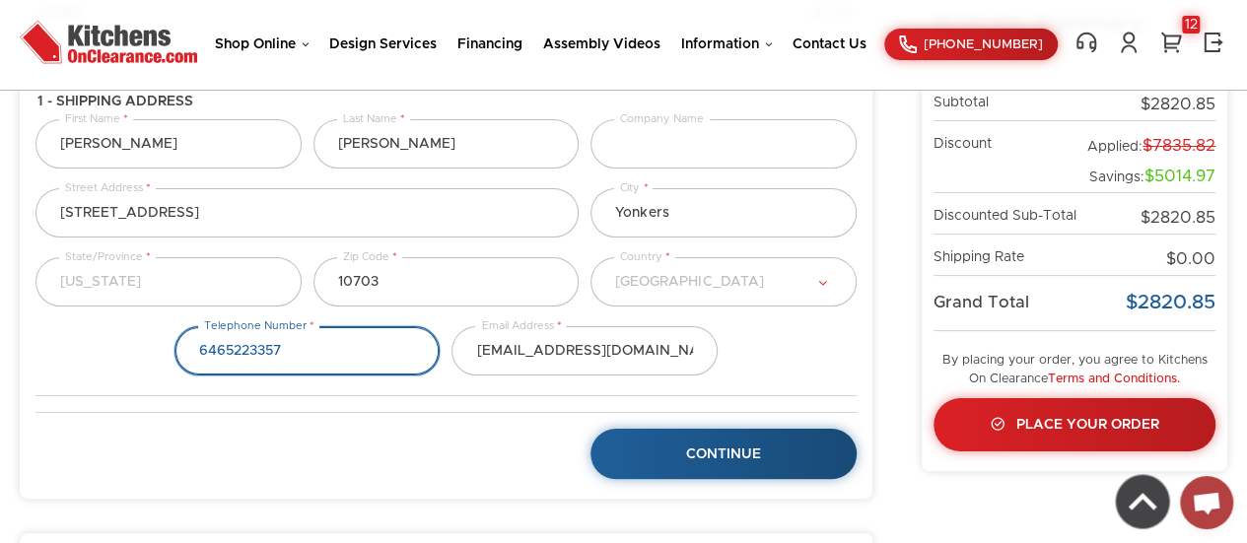
click at [333, 352] on input "phone" at bounding box center [307, 350] width 266 height 49
type input "6"
type input "9293075244"
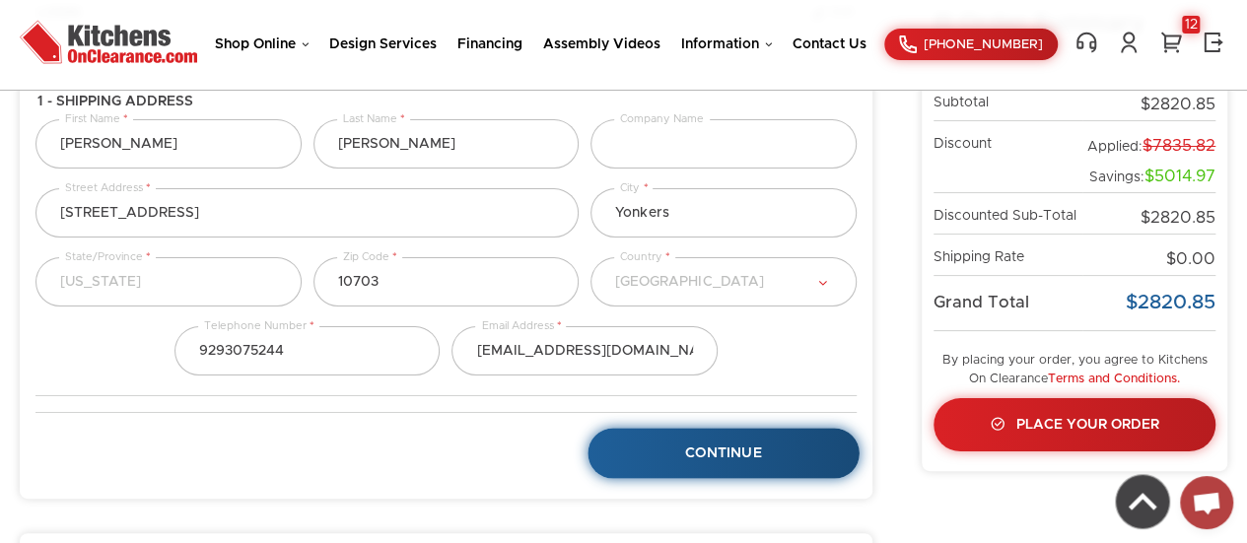
click at [748, 446] on span "Continue" at bounding box center [723, 453] width 77 height 14
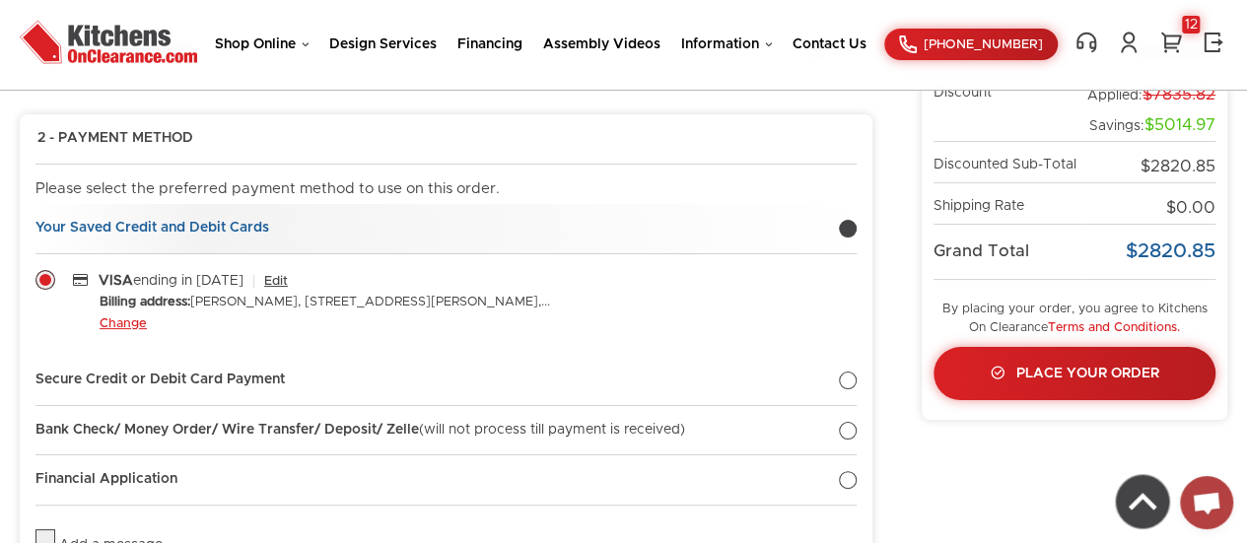
scroll to position [248, 0]
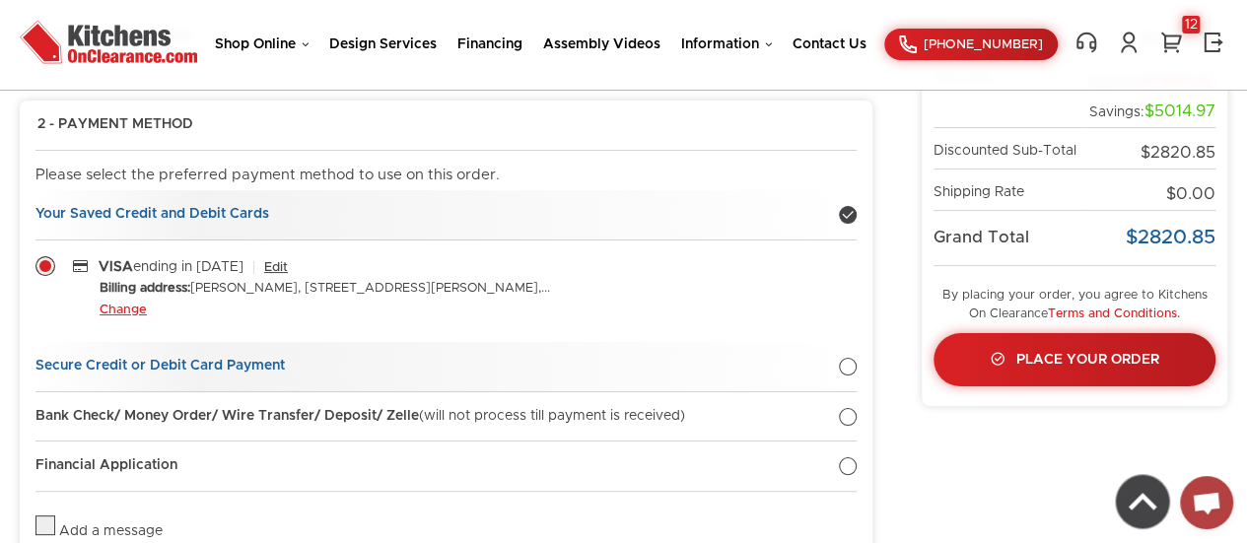
click at [853, 364] on div at bounding box center [848, 367] width 18 height 18
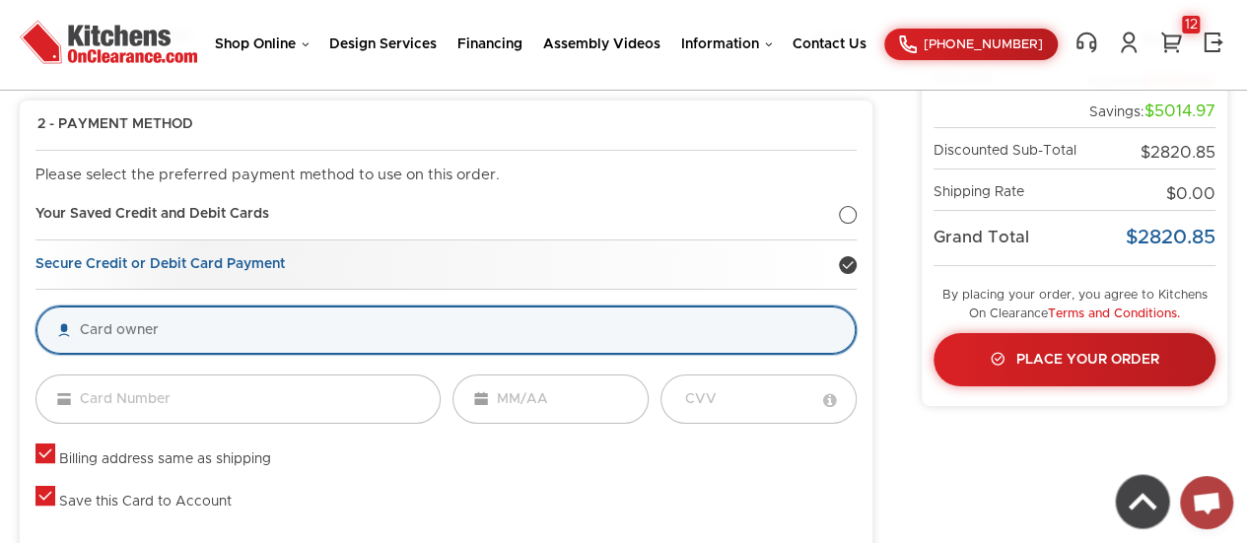
click at [209, 330] on input "text" at bounding box center [445, 330] width 821 height 49
type input "evelyn Marmolejos"
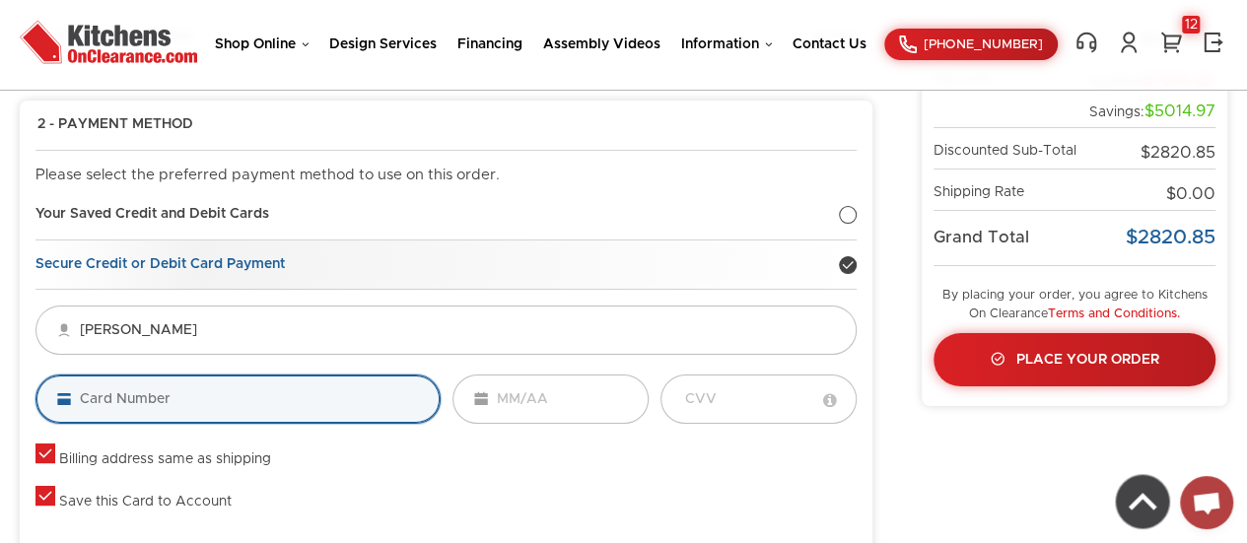
click at [223, 418] on input "tel" at bounding box center [237, 399] width 405 height 49
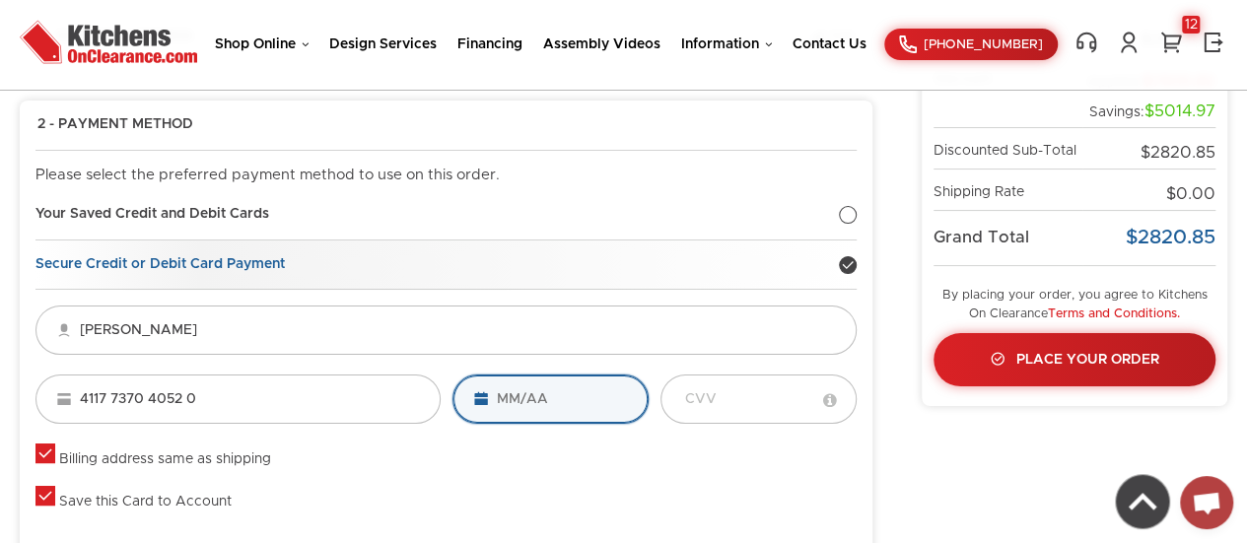
click at [524, 415] on input "tel" at bounding box center [550, 399] width 196 height 49
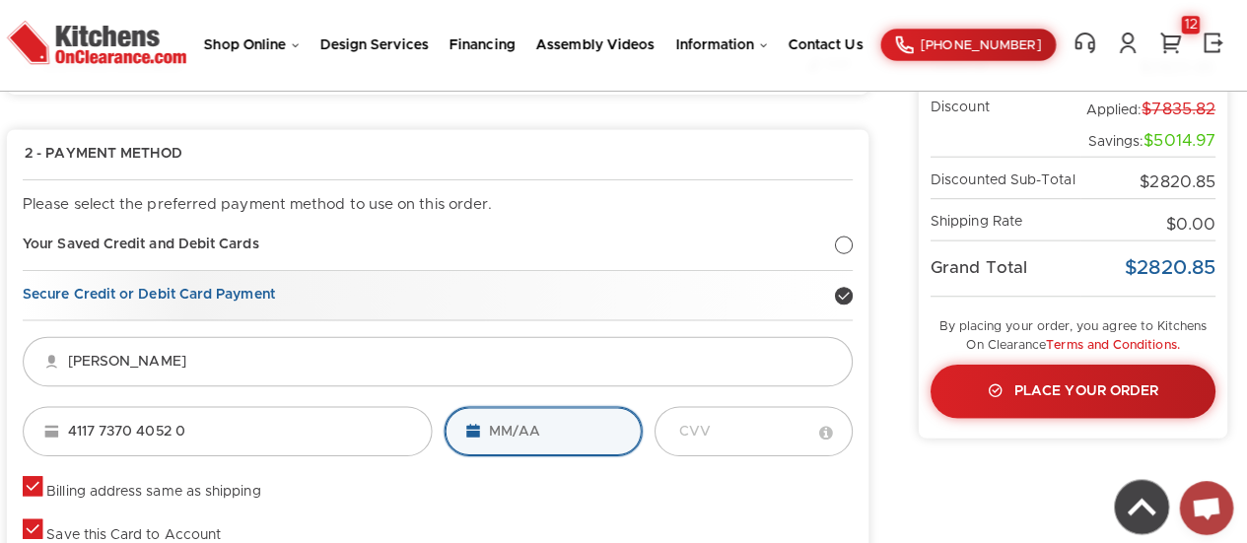
scroll to position [221, 0]
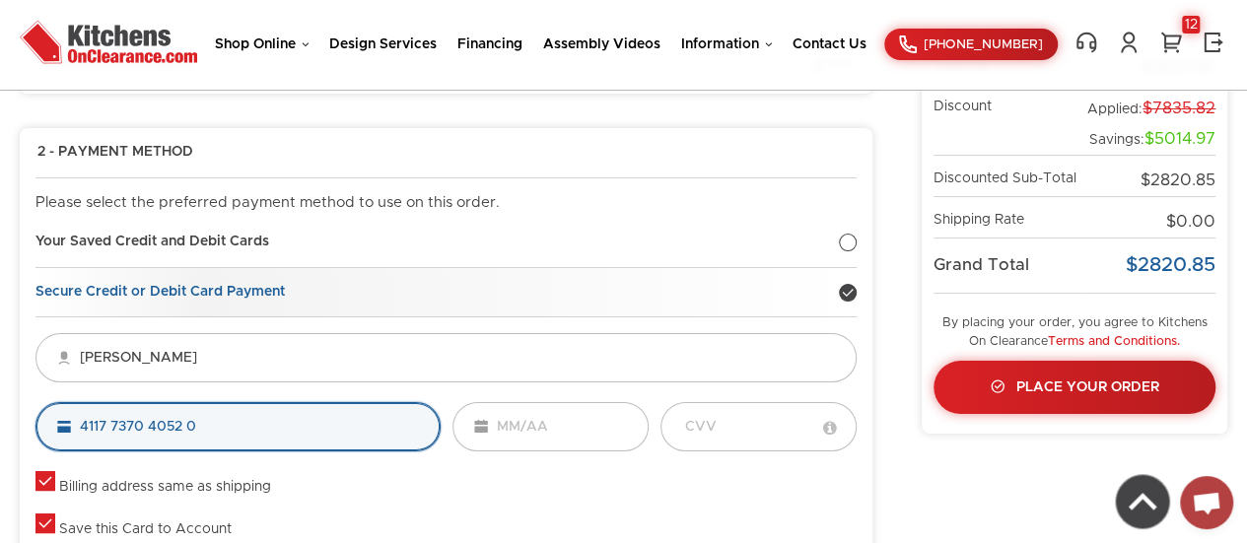
click at [62, 419] on input "4117 7370 4052 0" at bounding box center [237, 426] width 405 height 49
click at [203, 414] on input "4117 7370 4052 0" at bounding box center [237, 426] width 405 height 49
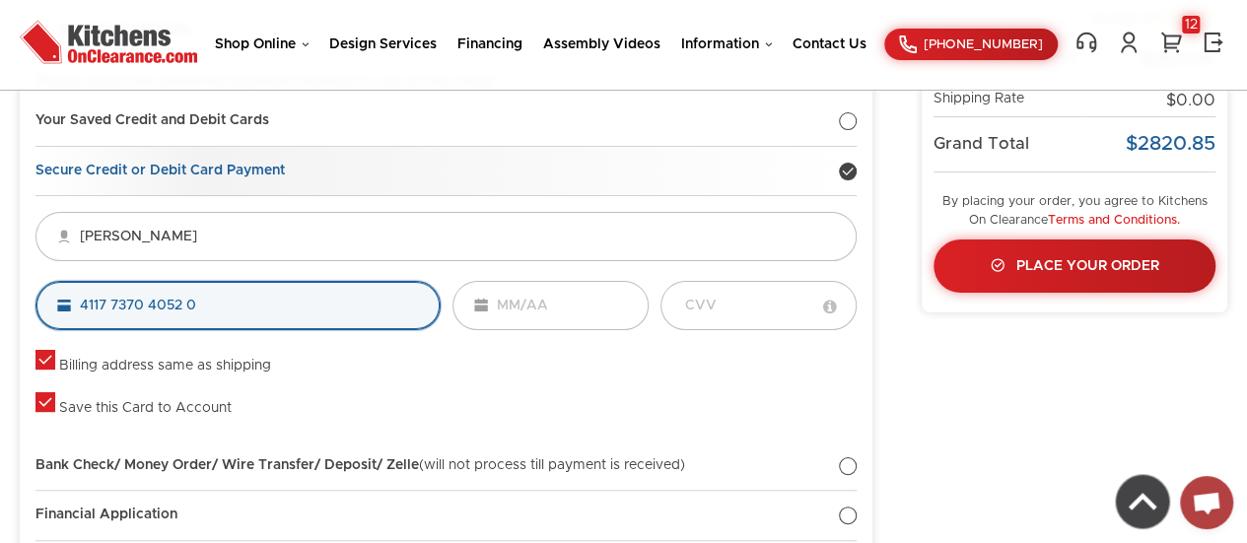
scroll to position [340, 0]
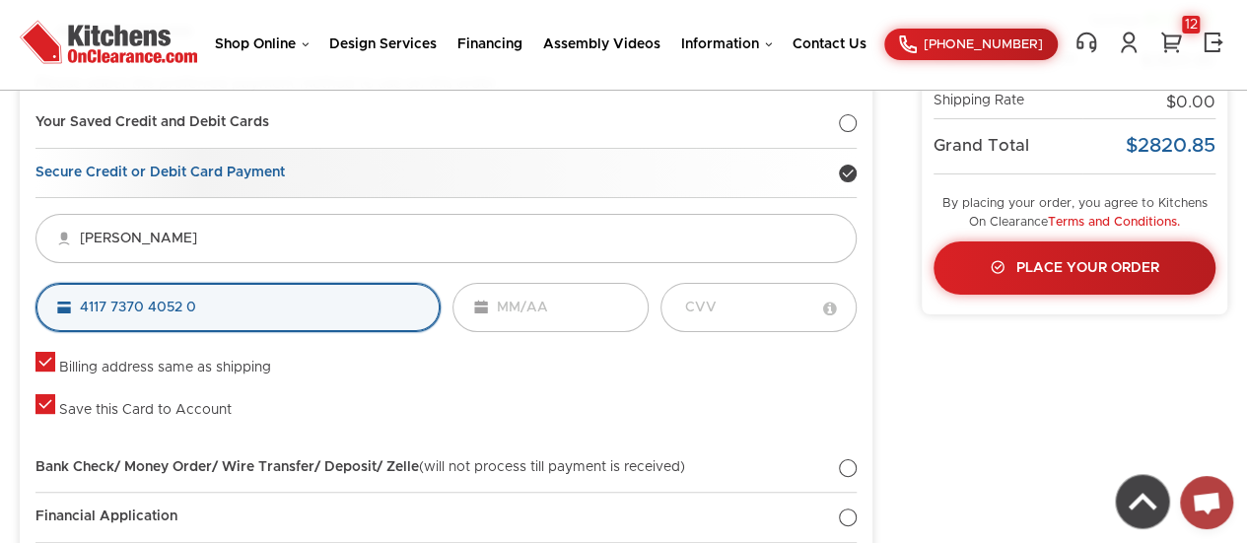
type input "4117 7370 4052 0"
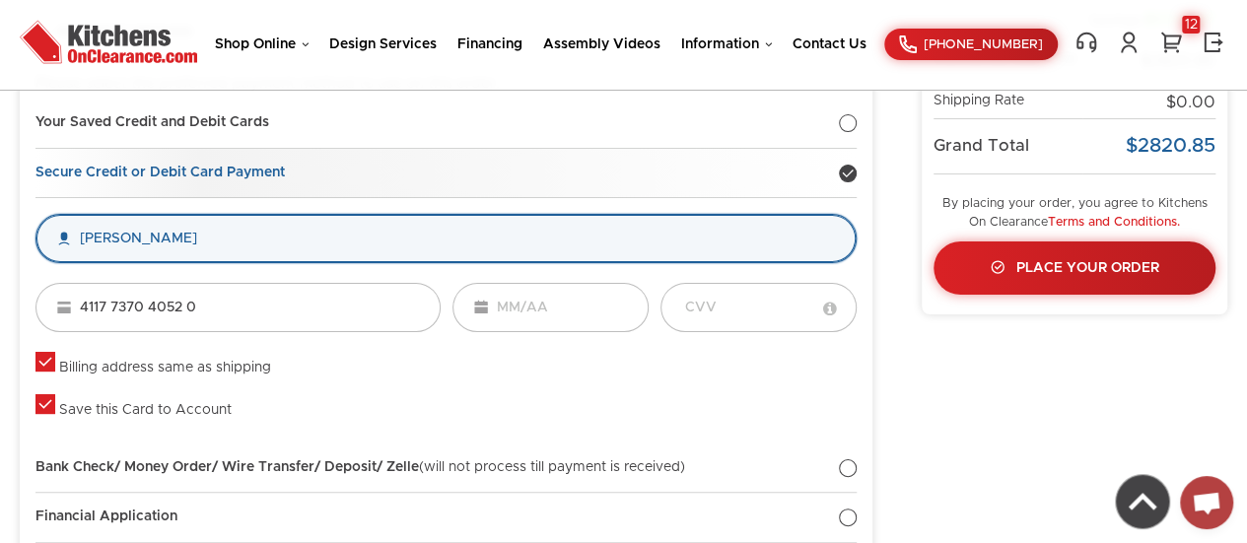
click at [88, 236] on input "evelyn Marmolejos" at bounding box center [445, 238] width 821 height 49
type input "Evelyn Marmolejos"
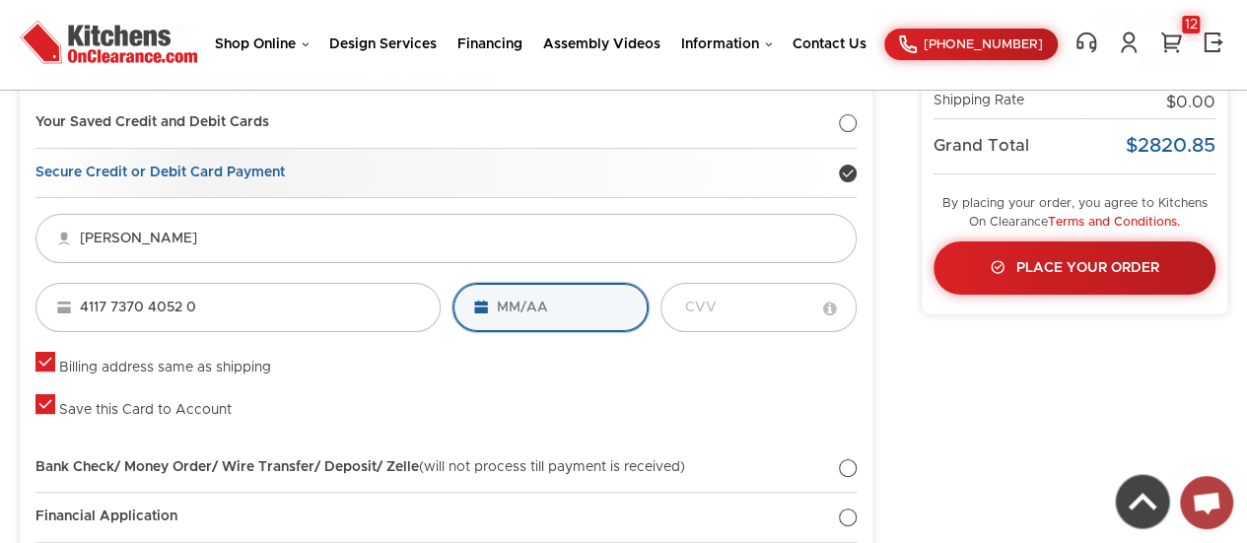
click at [548, 303] on input "tel" at bounding box center [550, 307] width 196 height 49
type input "04 / 29"
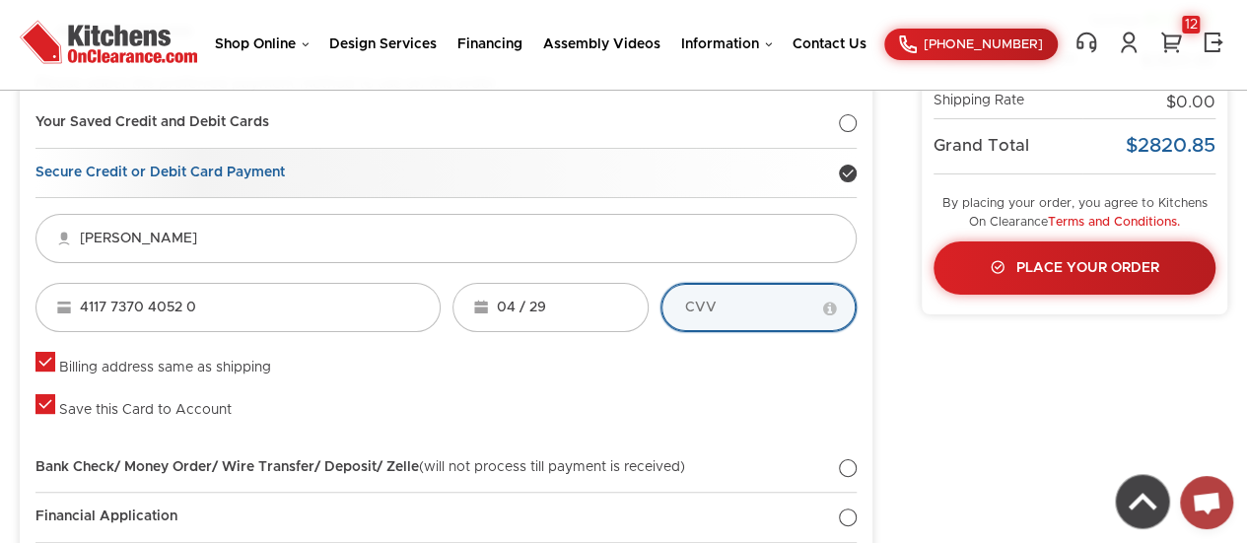
click at [734, 297] on input "tel" at bounding box center [758, 307] width 196 height 49
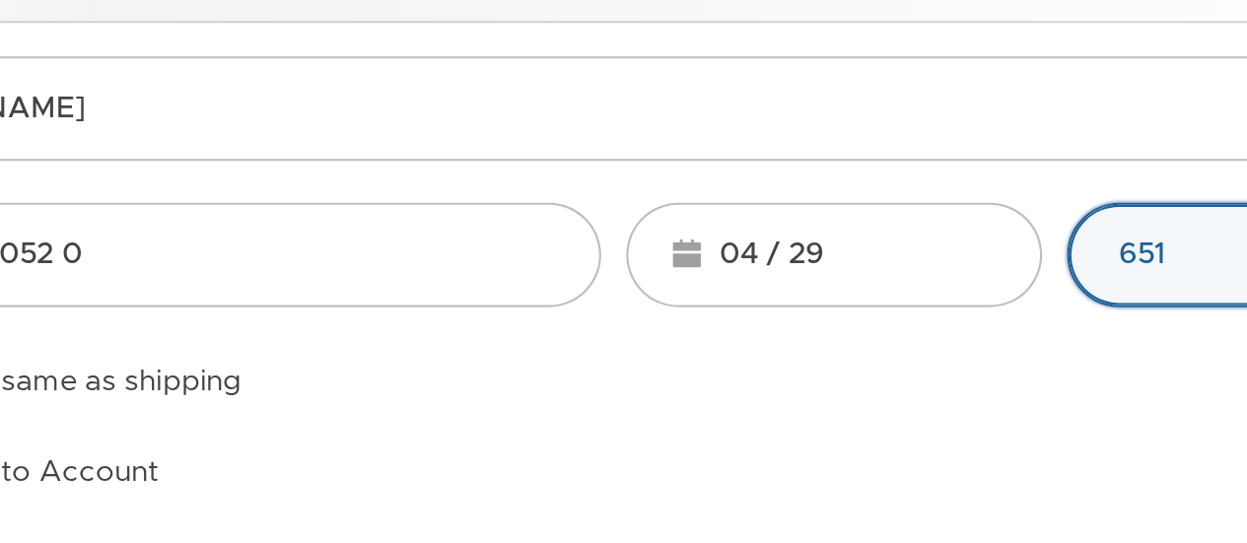
scroll to position [352, 0]
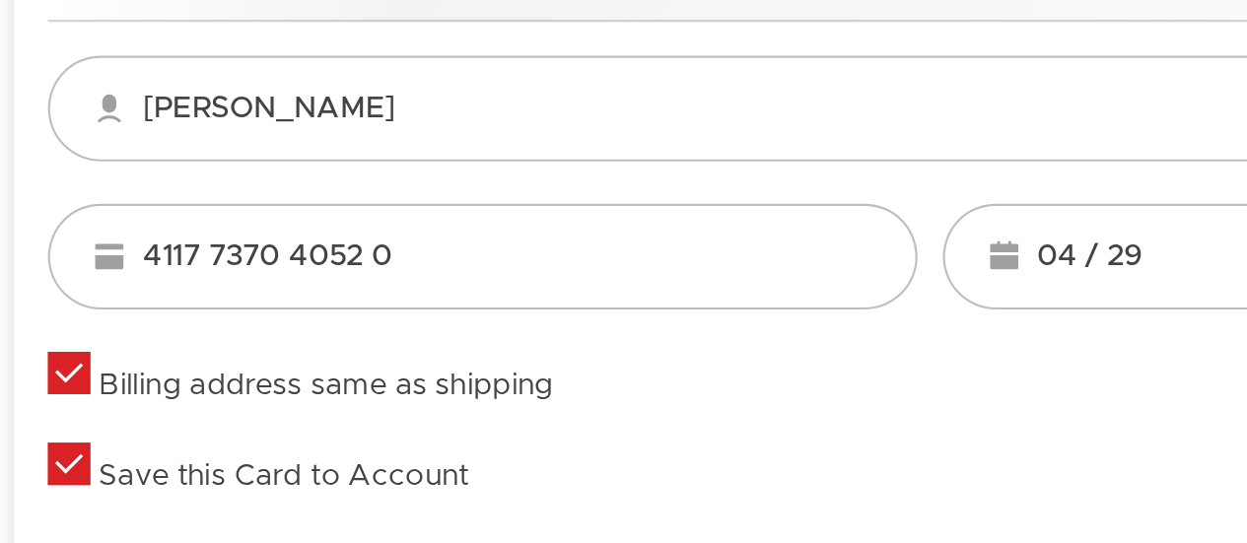
type input "651"
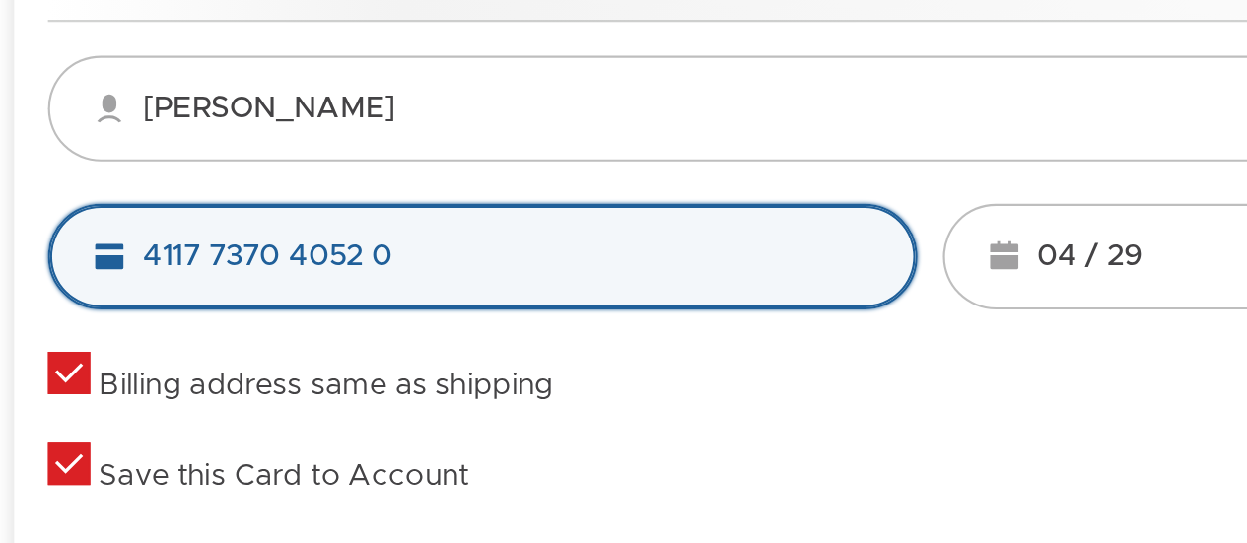
click at [182, 300] on input "4117 7370 4052 0" at bounding box center [237, 295] width 405 height 49
click at [201, 297] on input "4117 7370 4052 0" at bounding box center [237, 295] width 405 height 49
click at [66, 300] on input "4117 7370 4052 0" at bounding box center [237, 295] width 405 height 49
click at [142, 293] on input "4117 7370 4052 0" at bounding box center [237, 295] width 405 height 49
click at [209, 287] on input "4117 7370 4052 0" at bounding box center [237, 295] width 405 height 49
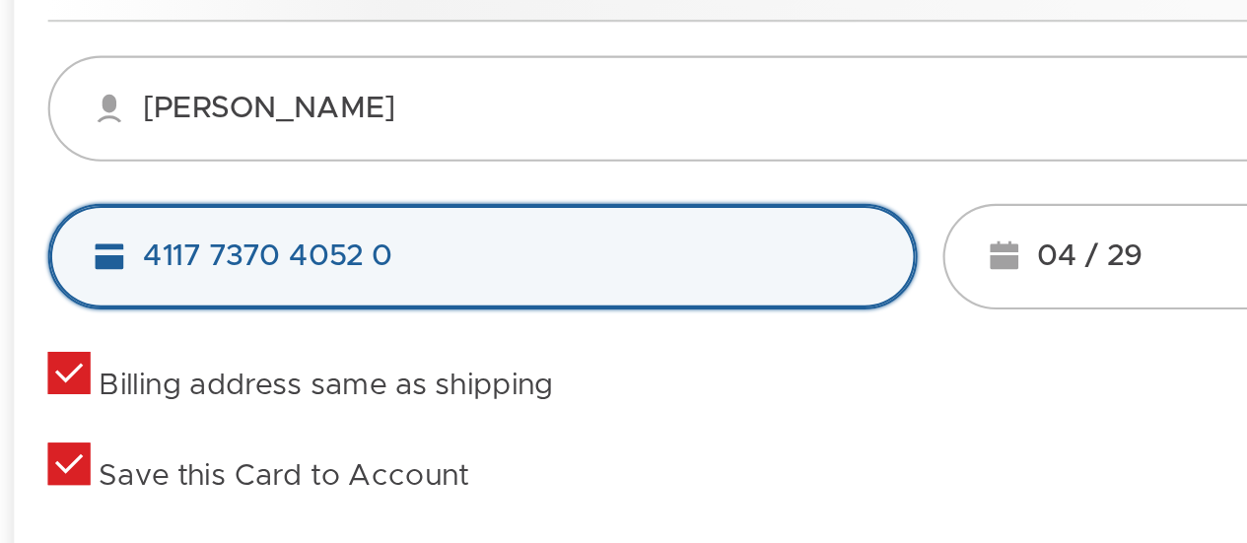
click at [141, 303] on input "4117 7370 4052 0" at bounding box center [237, 295] width 405 height 49
click at [102, 290] on input "4117 7370 4052 0" at bounding box center [237, 295] width 405 height 49
click at [62, 298] on input "4117 7370 4052 0" at bounding box center [237, 295] width 405 height 49
click at [139, 298] on input "4117 7370 4052 0" at bounding box center [237, 295] width 405 height 49
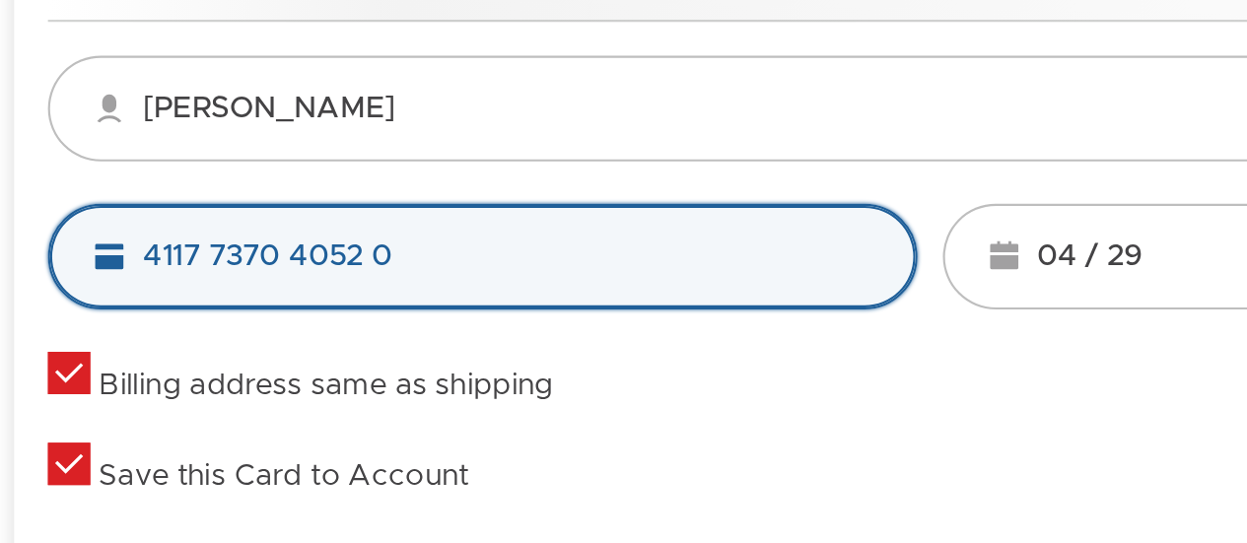
click at [206, 291] on input "4117 7370 4052 0" at bounding box center [237, 295] width 405 height 49
click at [114, 291] on input "4117 7370 4052 0" at bounding box center [237, 295] width 405 height 49
click at [61, 294] on input "4117 7370 4052 0" at bounding box center [237, 295] width 405 height 49
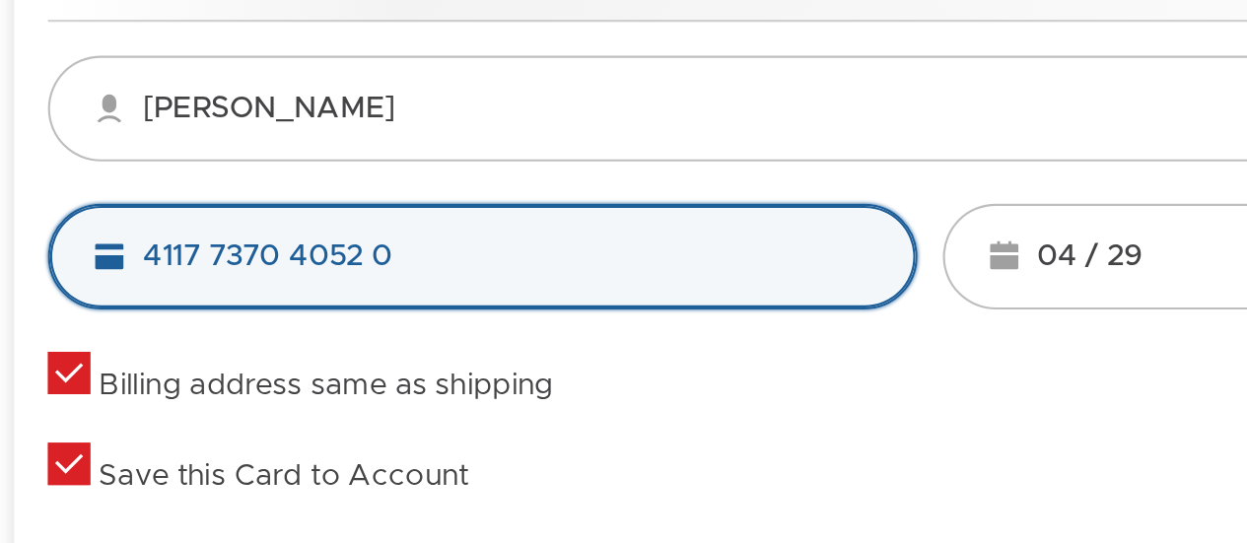
click at [61, 294] on input "4117 7370 4052 0" at bounding box center [237, 295] width 405 height 49
click at [55, 314] on input "4117 7370 4052 0" at bounding box center [237, 295] width 405 height 49
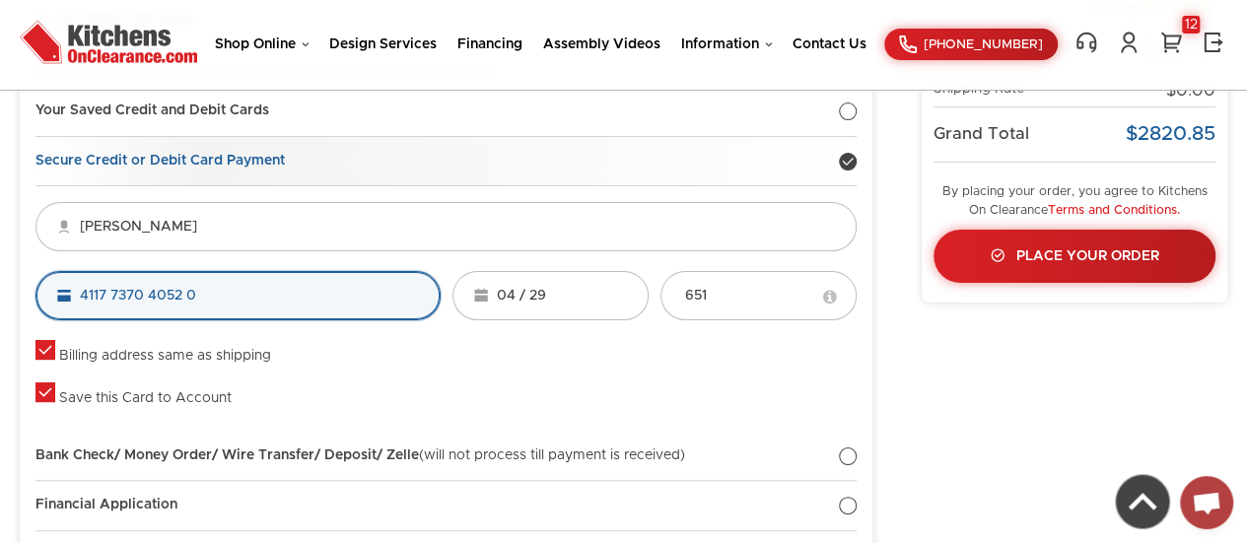
click at [175, 298] on input "4117 7370 4052 0" at bounding box center [237, 295] width 405 height 49
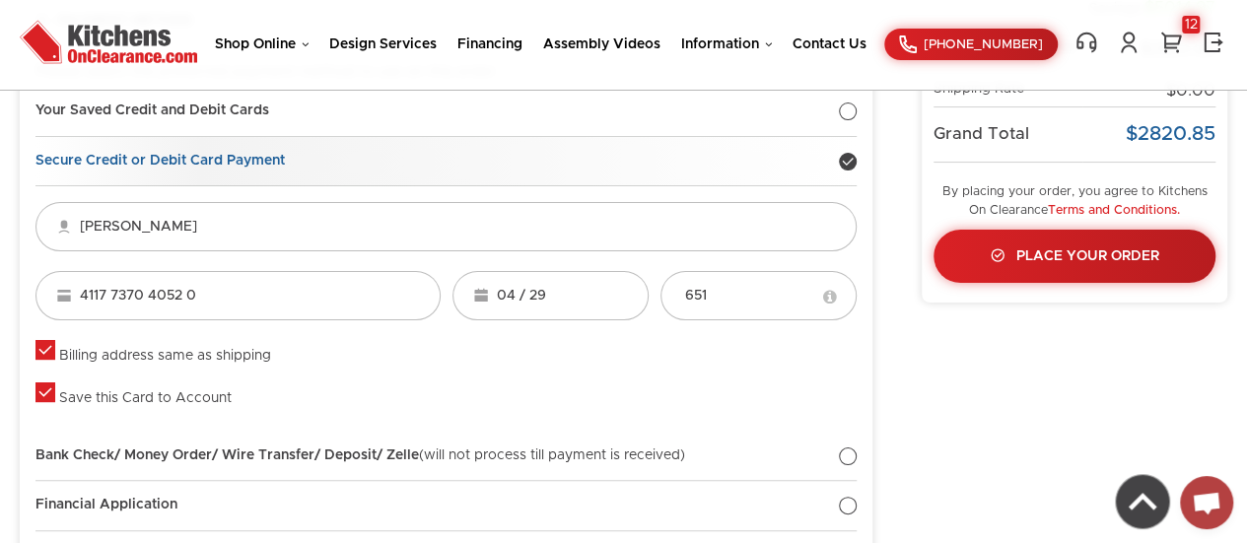
click at [143, 318] on div "4117 7370 4052 0 Visa MC Discover" at bounding box center [238, 305] width 417 height 69
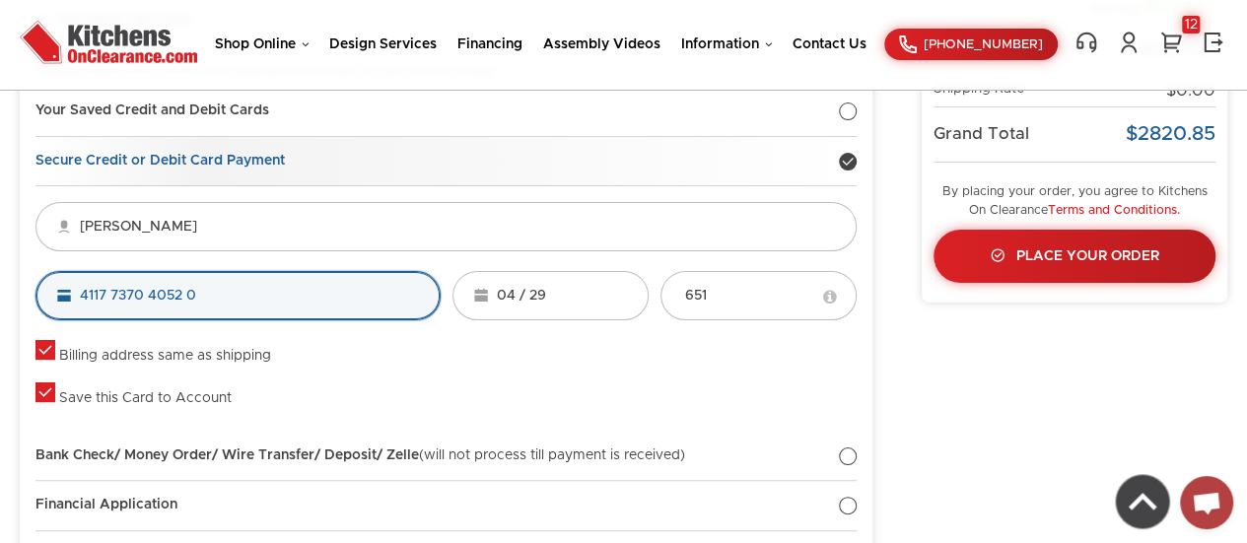
click at [88, 288] on input "4117 7370 4052 0" at bounding box center [237, 295] width 405 height 49
click at [89, 295] on input "4117 7370 4052 0" at bounding box center [237, 295] width 405 height 49
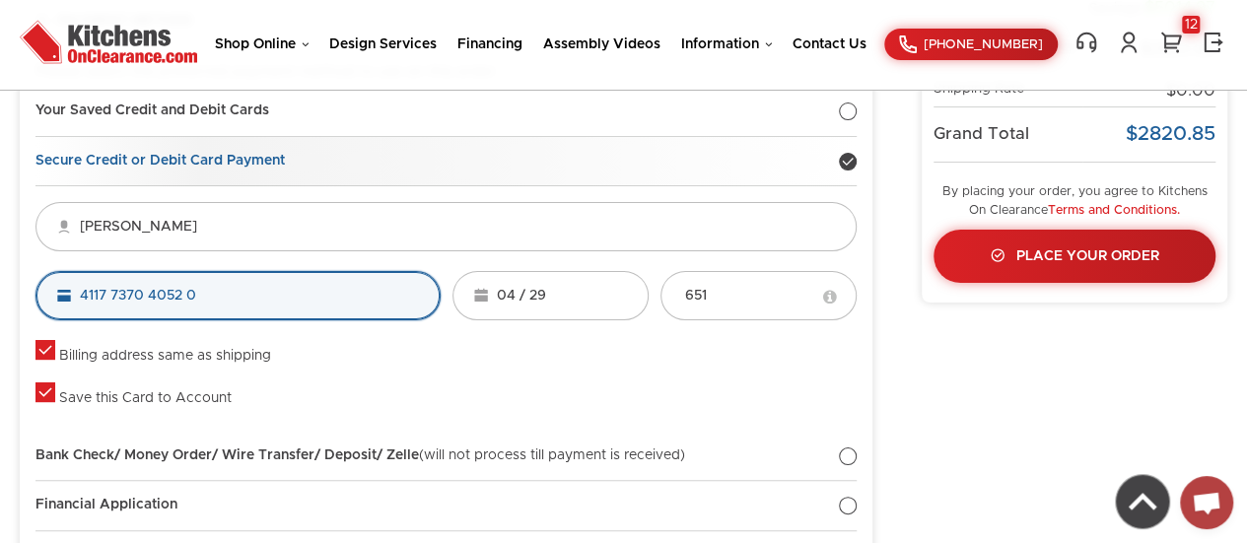
click at [89, 295] on input "4117 7370 4052 0" at bounding box center [237, 295] width 405 height 49
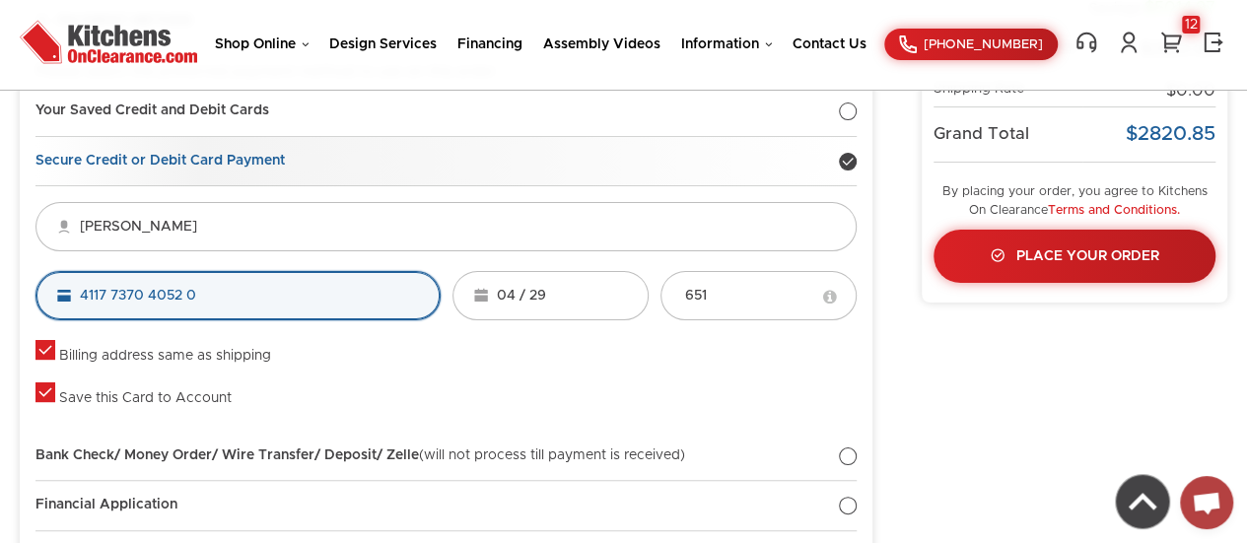
click at [125, 309] on input "4117 7370 4052 0" at bounding box center [237, 295] width 405 height 49
click at [64, 297] on input "4117 7370 4052 0" at bounding box center [237, 295] width 405 height 49
click at [195, 288] on input "4117 7370 4052 0" at bounding box center [237, 295] width 405 height 49
click at [199, 302] on input "4117 7370 4052 0" at bounding box center [237, 295] width 405 height 49
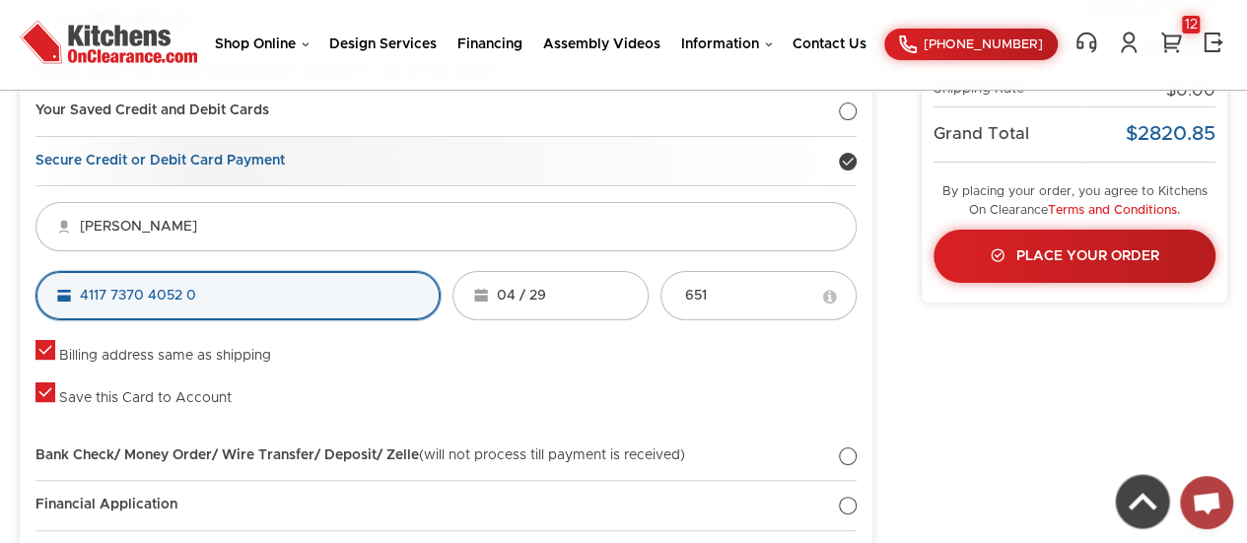
click at [201, 295] on input "4117 7370 4052 0" at bounding box center [237, 295] width 405 height 49
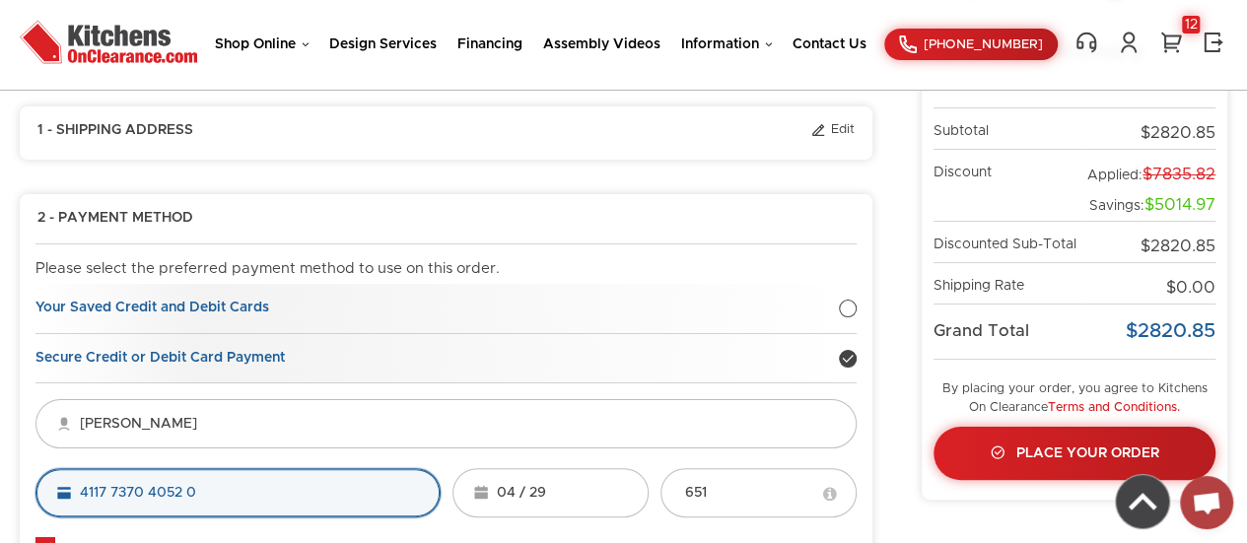
scroll to position [149, 0]
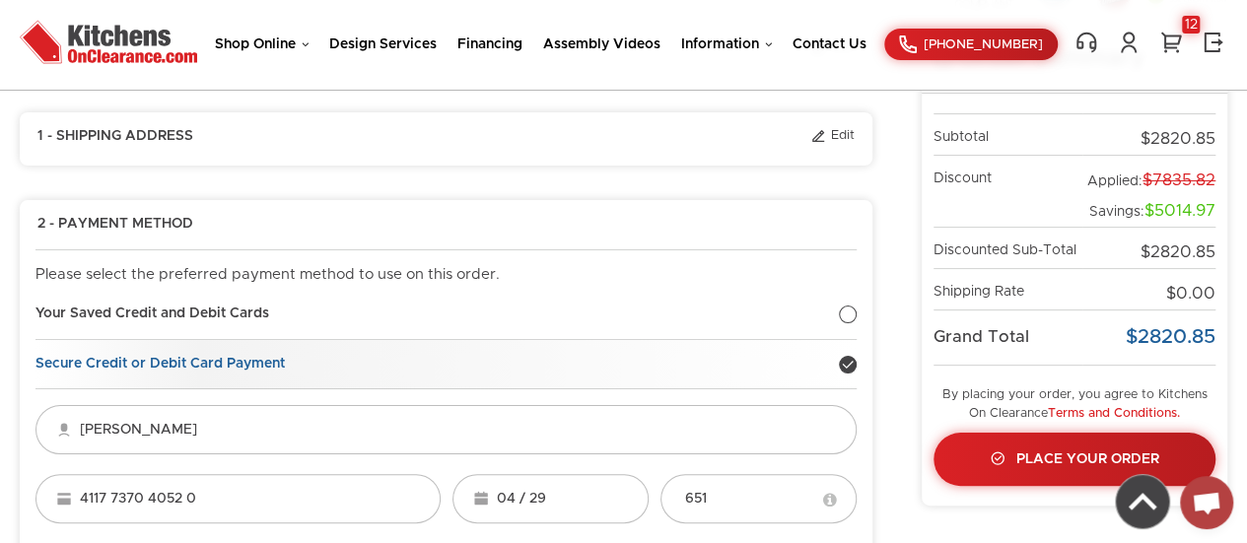
click at [550, 141] on legend "1 - Shipping Address Edit" at bounding box center [445, 137] width 821 height 19
click at [845, 129] on link "Edit" at bounding box center [832, 137] width 44 height 18
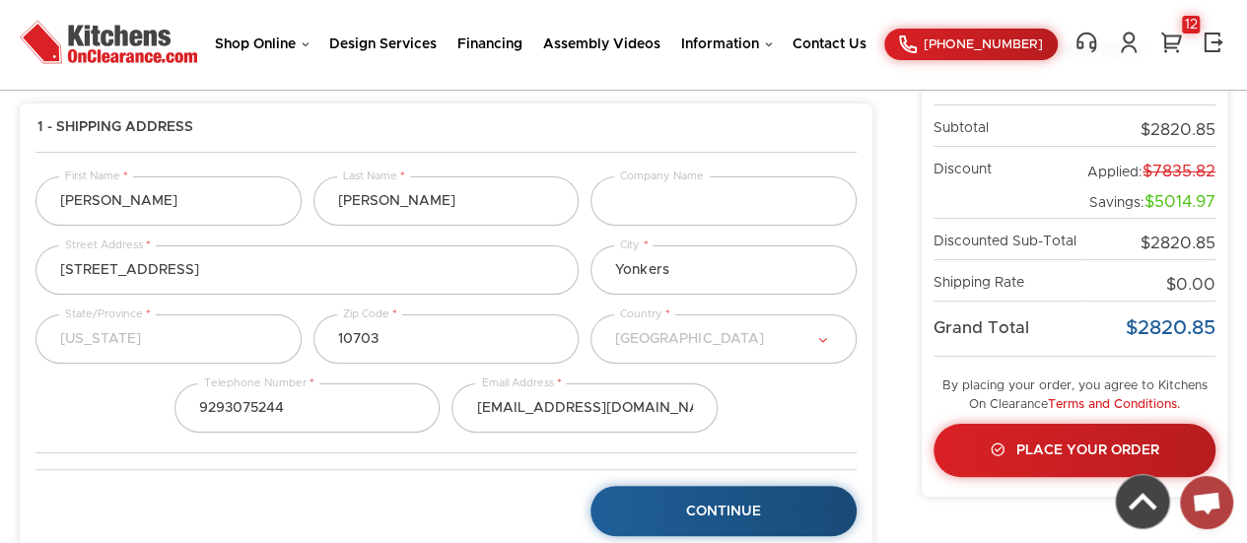
scroll to position [161, 0]
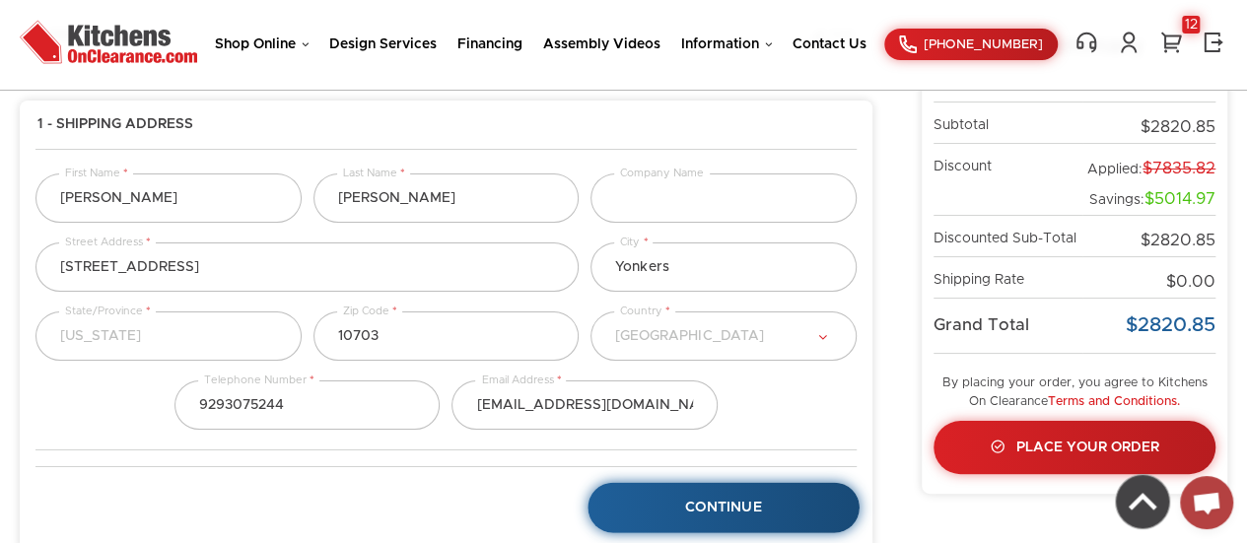
click at [686, 517] on link "Continue" at bounding box center [723, 508] width 271 height 50
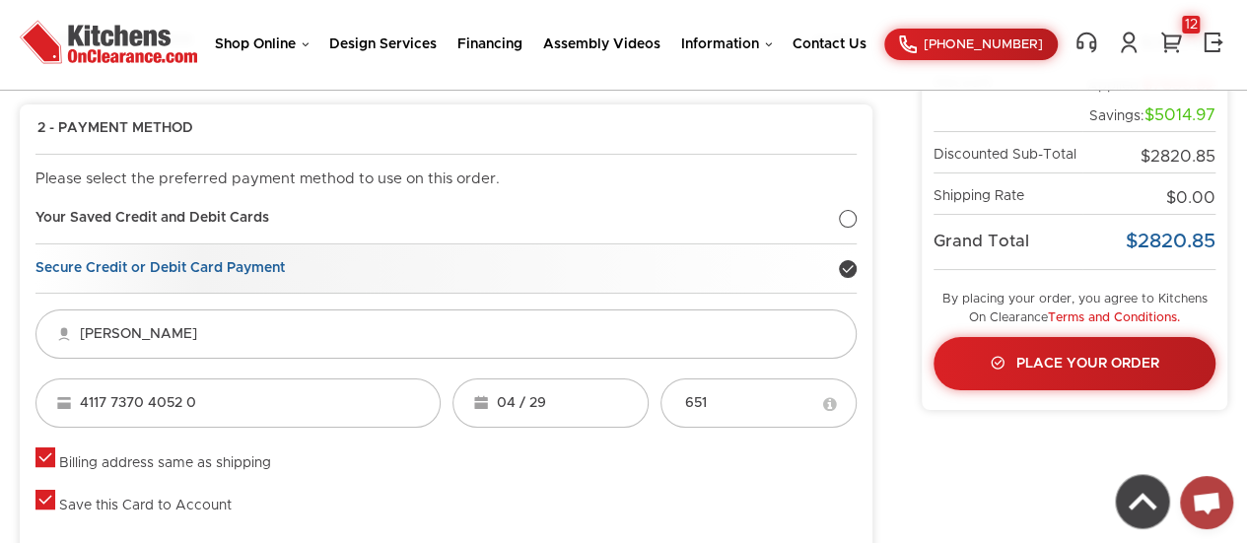
scroll to position [248, 0]
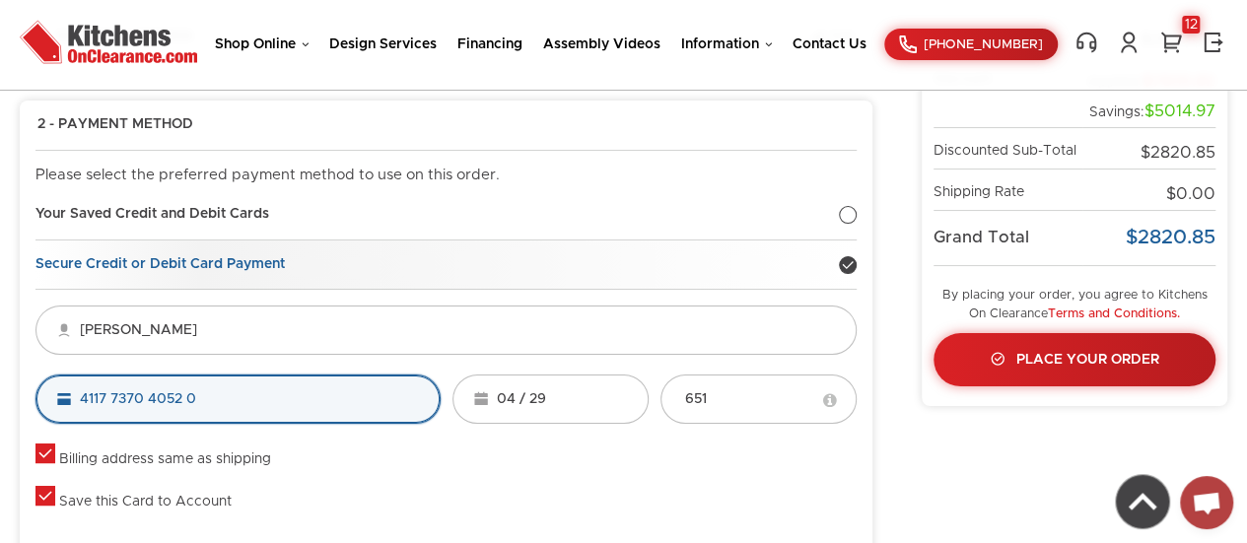
click at [223, 401] on input "4117 7370 4052 0" at bounding box center [237, 399] width 405 height 49
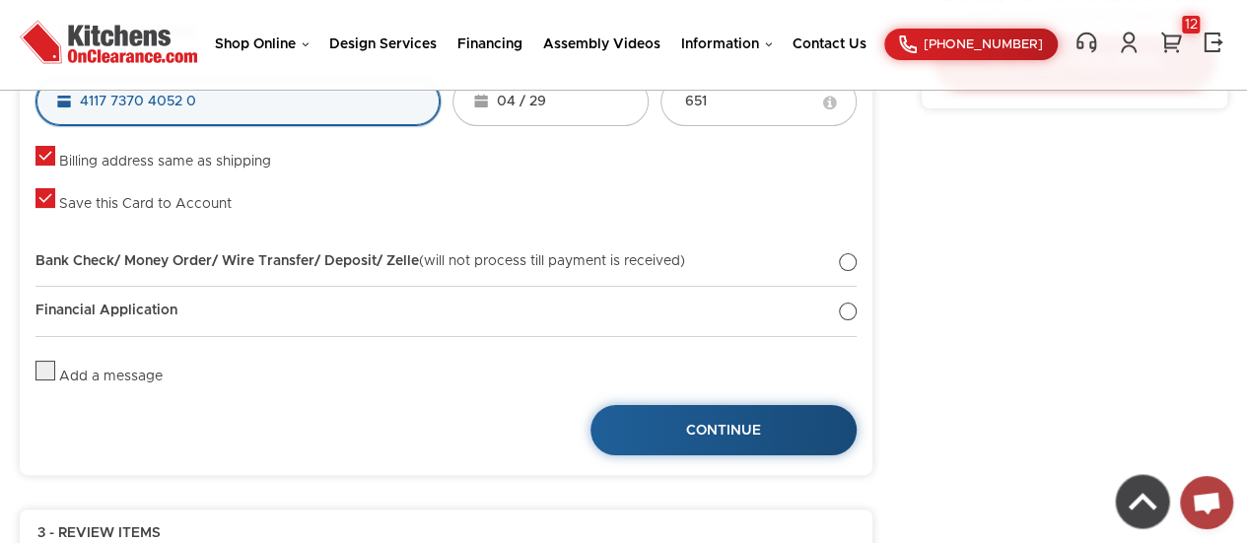
scroll to position [544, 0]
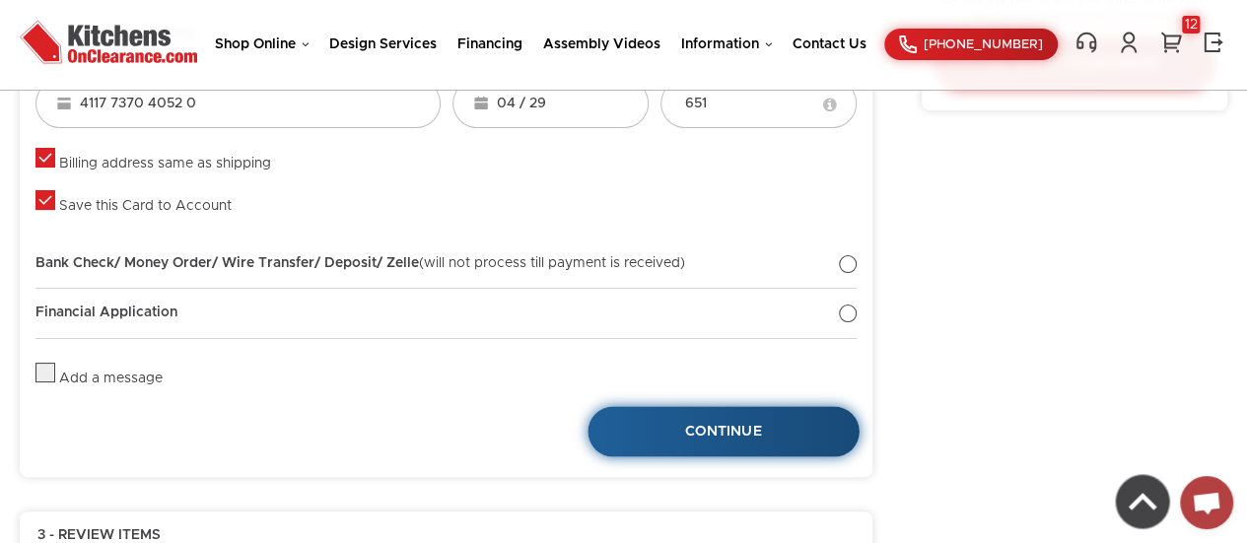
click at [672, 432] on link "Continue" at bounding box center [723, 432] width 271 height 50
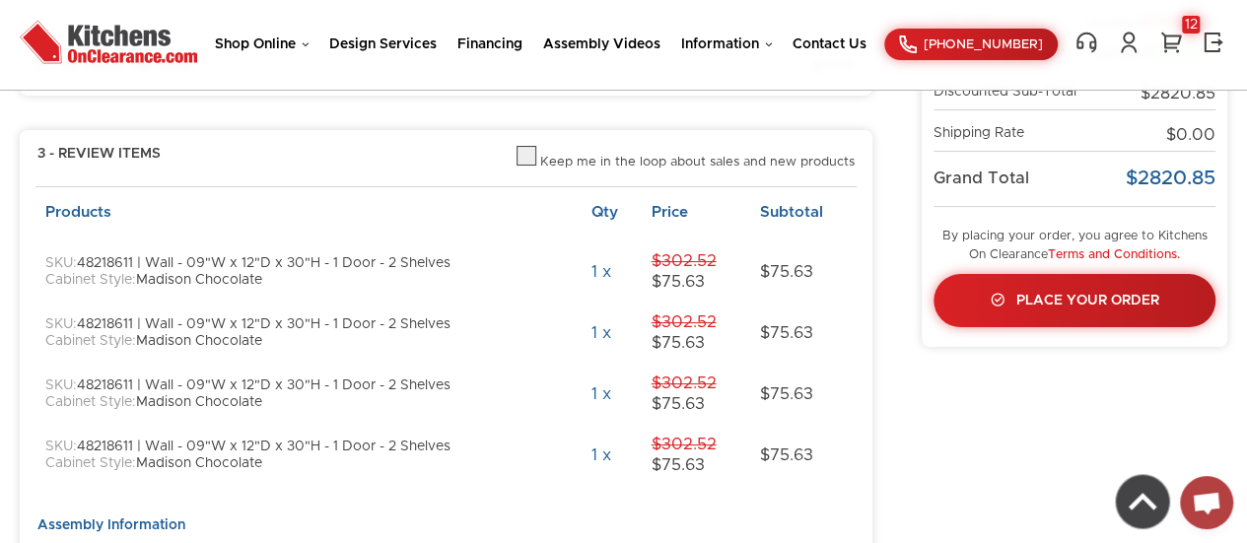
scroll to position [434, 0]
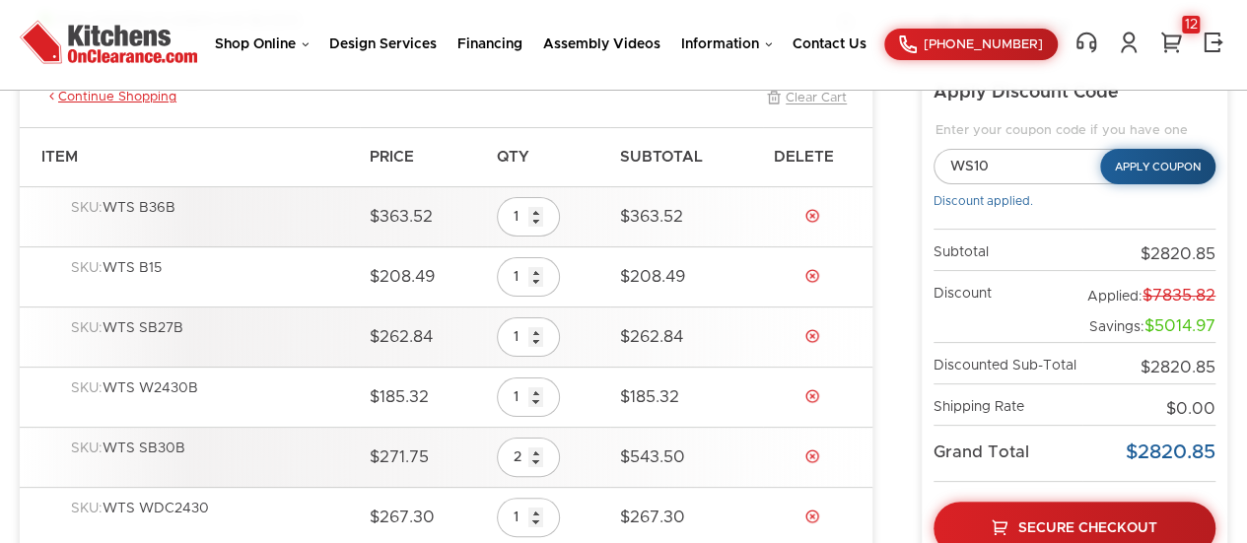
scroll to position [246, 0]
